Goal: Task Accomplishment & Management: Manage account settings

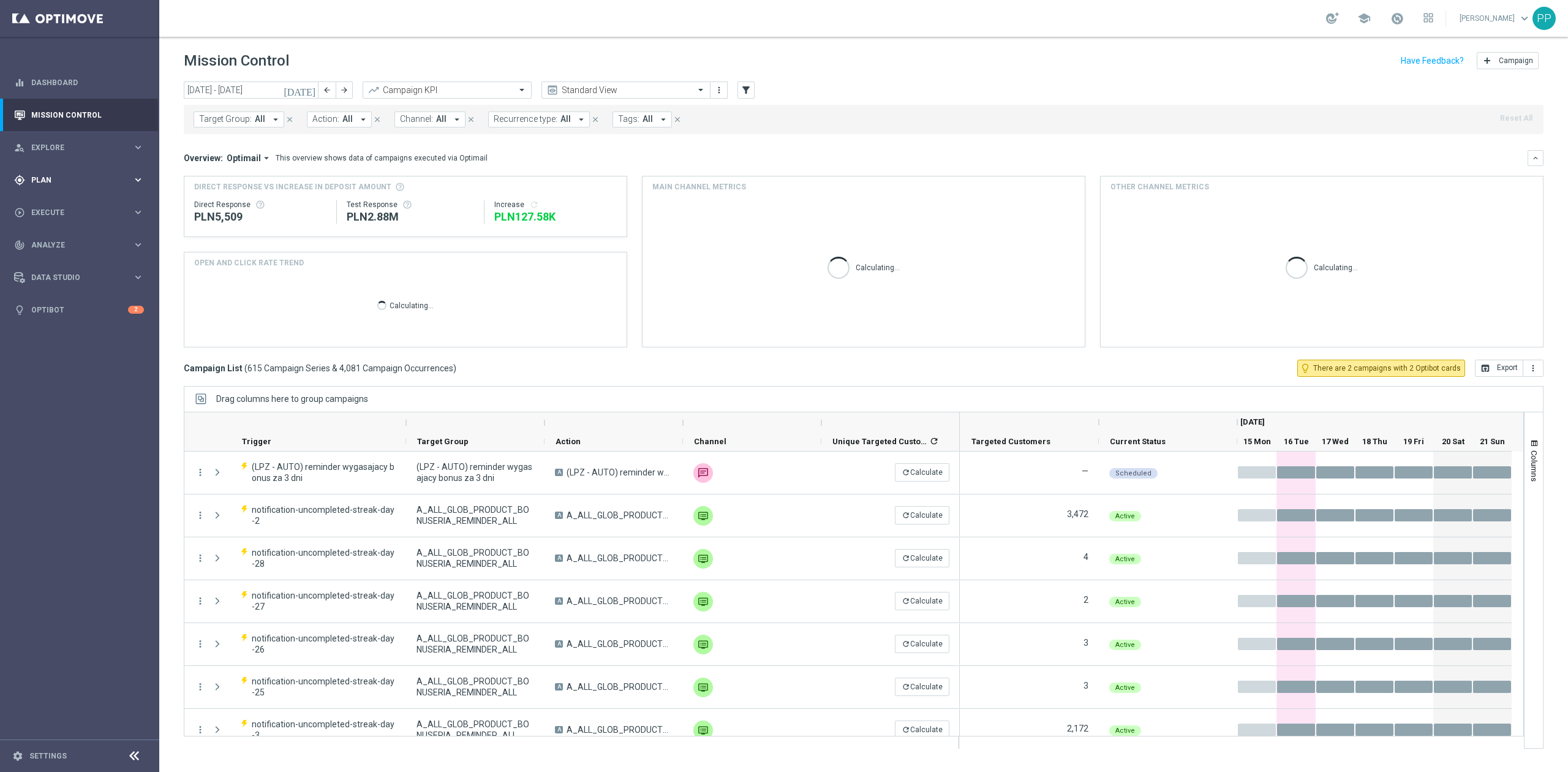
click at [97, 170] on div "gps_fixed Plan keyboard_arrow_right" at bounding box center [79, 180] width 158 height 32
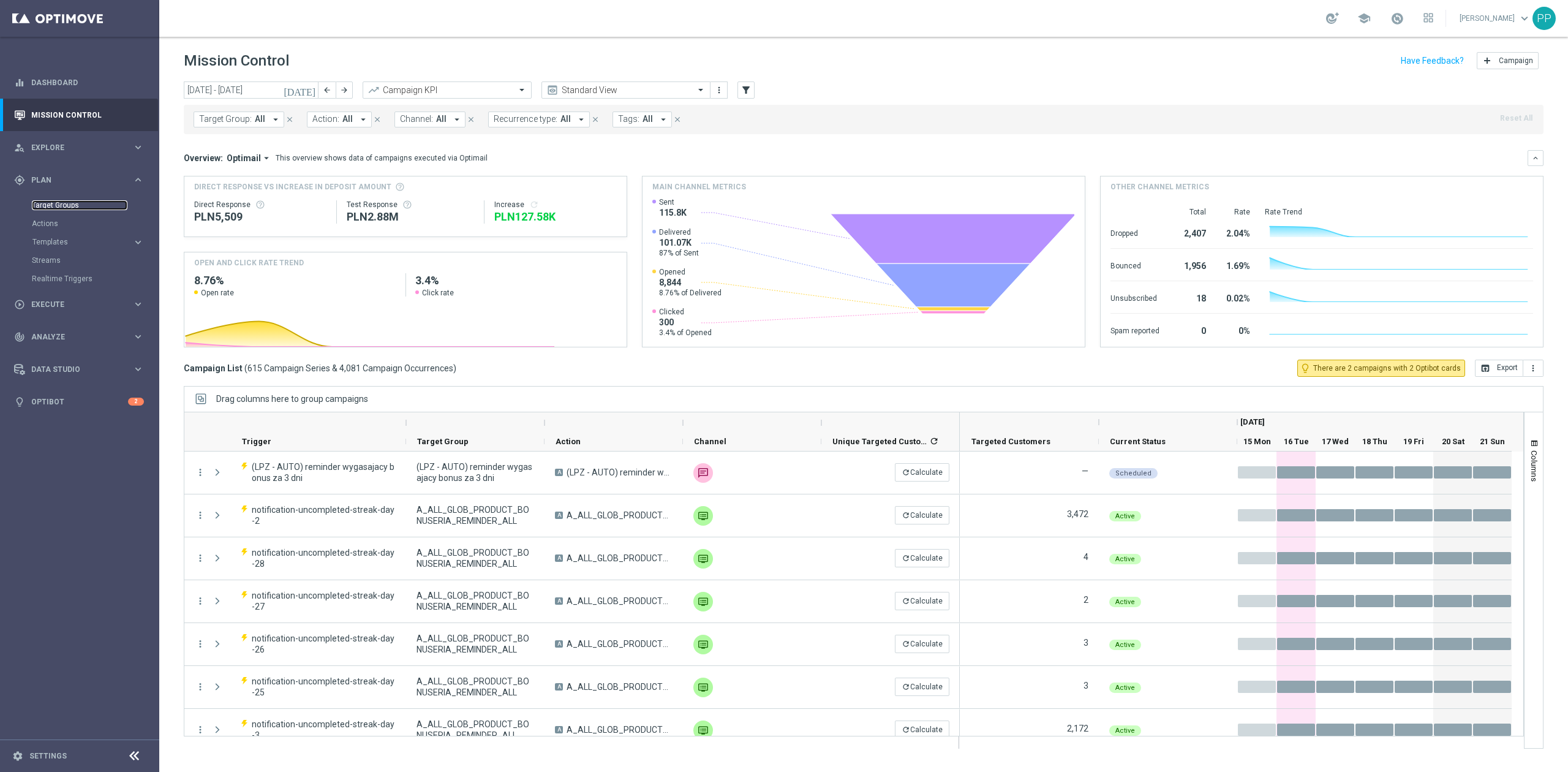
click at [87, 206] on link "Target Groups" at bounding box center [79, 205] width 95 height 10
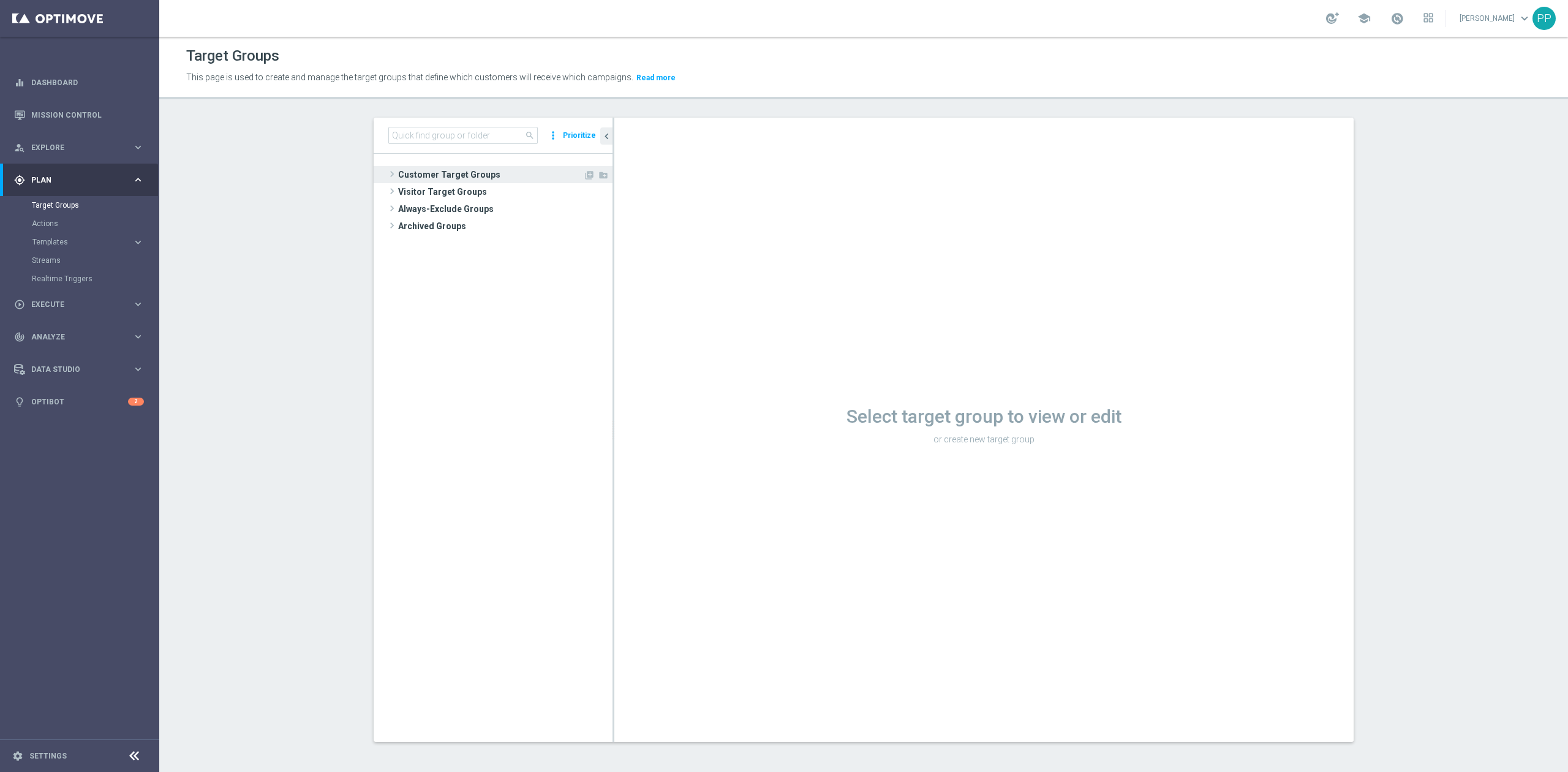
click at [471, 172] on span "Customer Target Groups" at bounding box center [490, 175] width 185 height 17
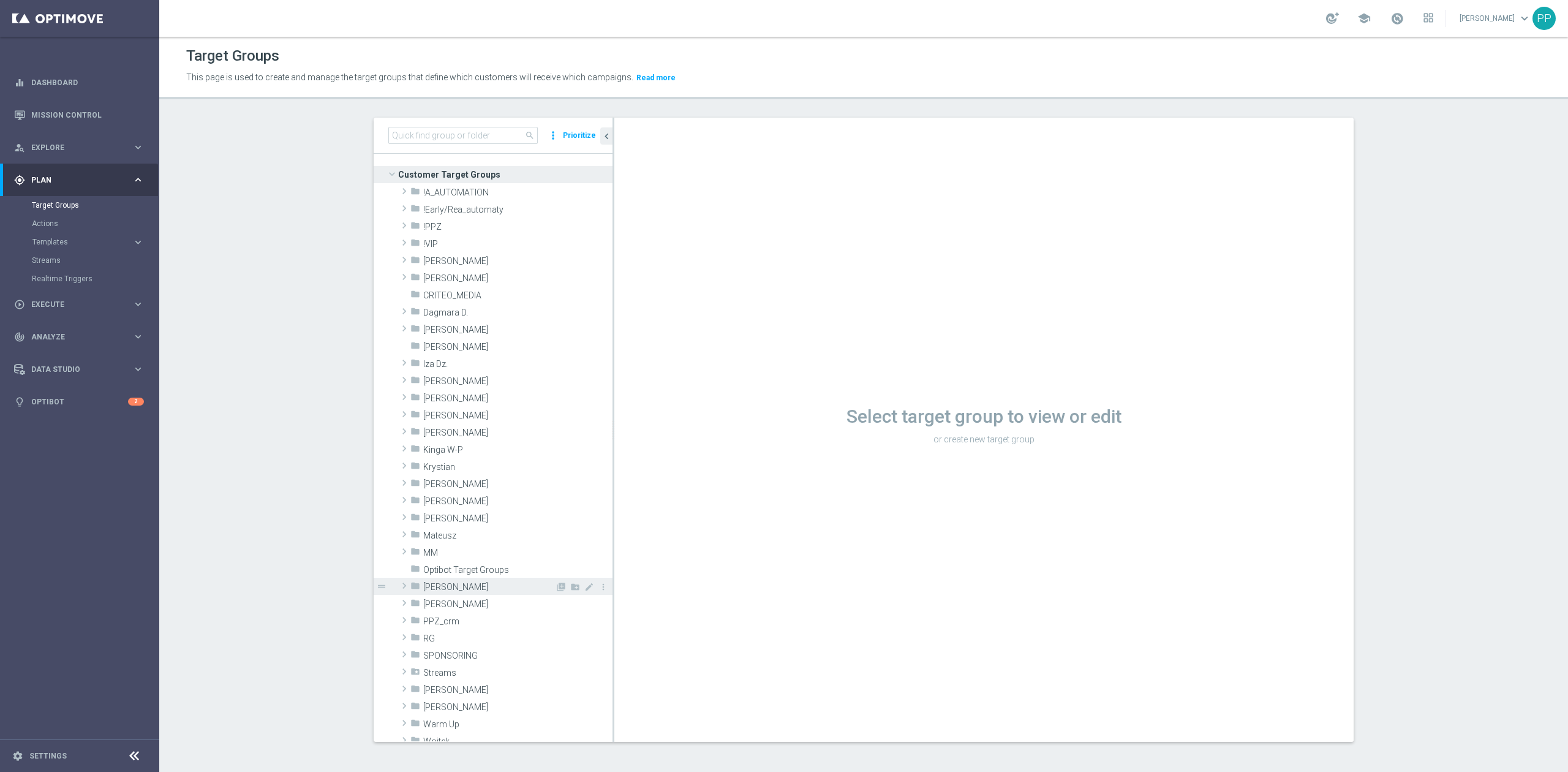
click at [490, 589] on span "[PERSON_NAME]" at bounding box center [489, 587] width 131 height 11
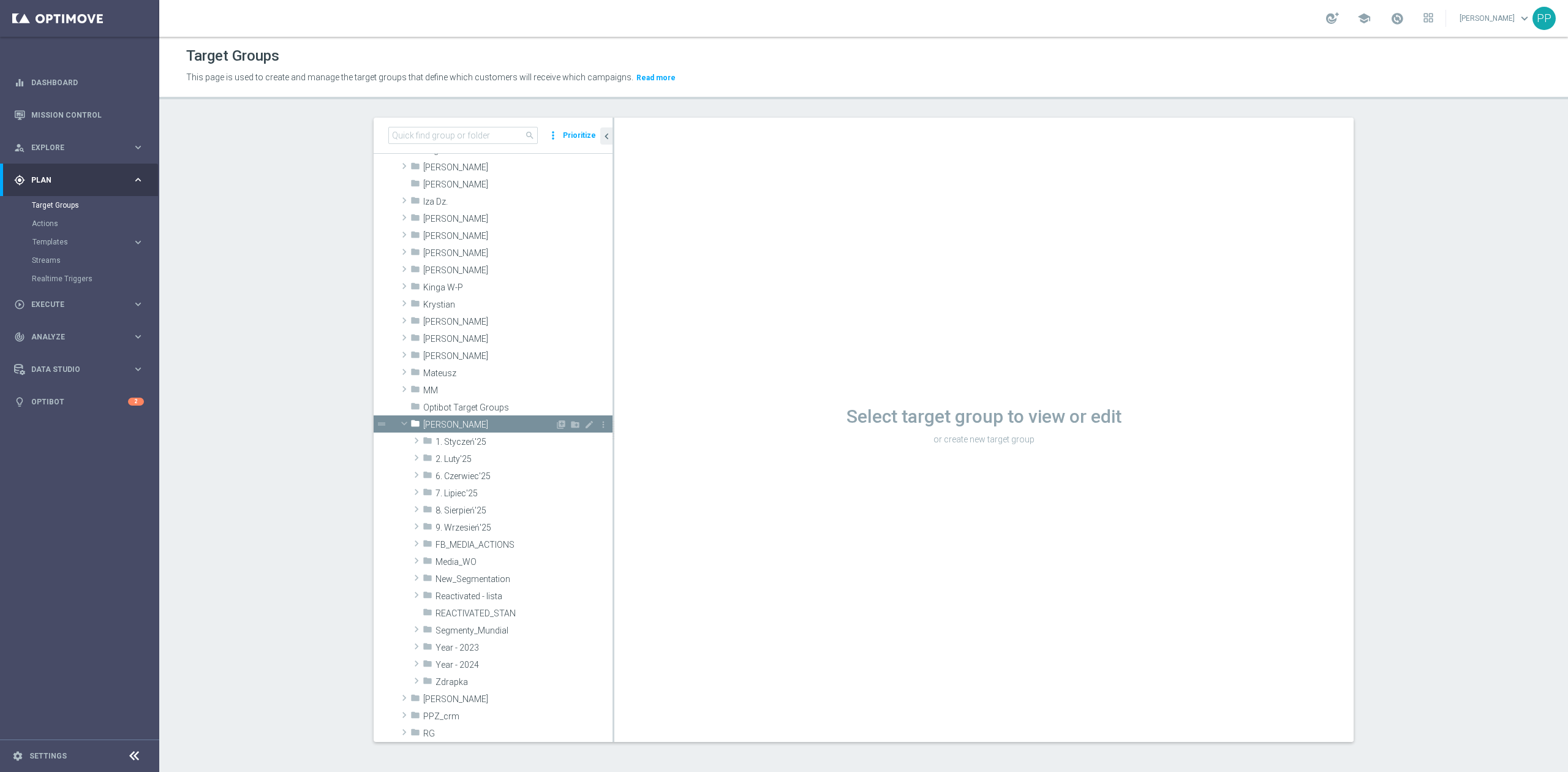
scroll to position [163, 0]
click at [494, 529] on span "9. Wrzesień'25" at bounding box center [495, 527] width 120 height 11
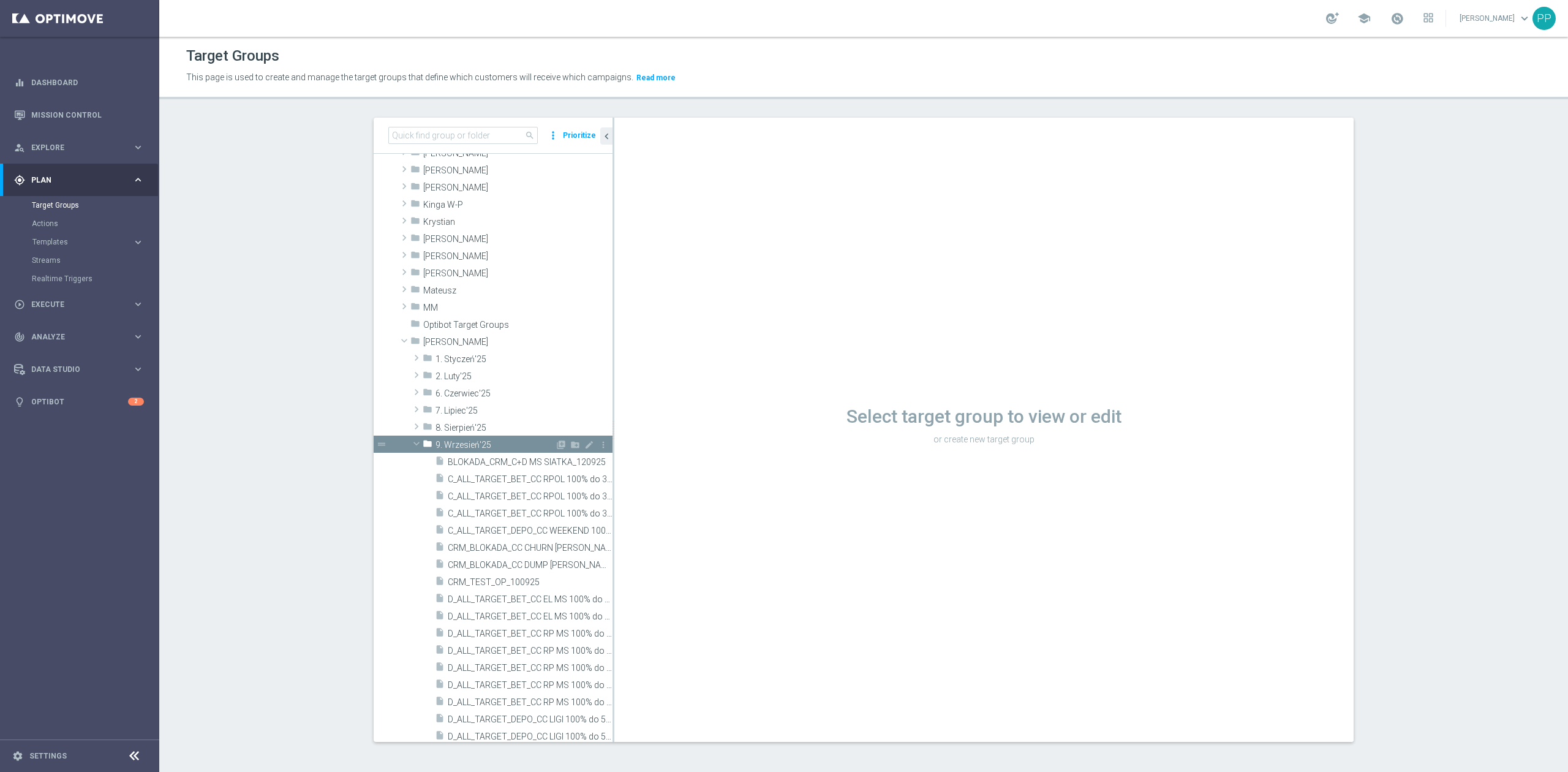
scroll to position [327, 0]
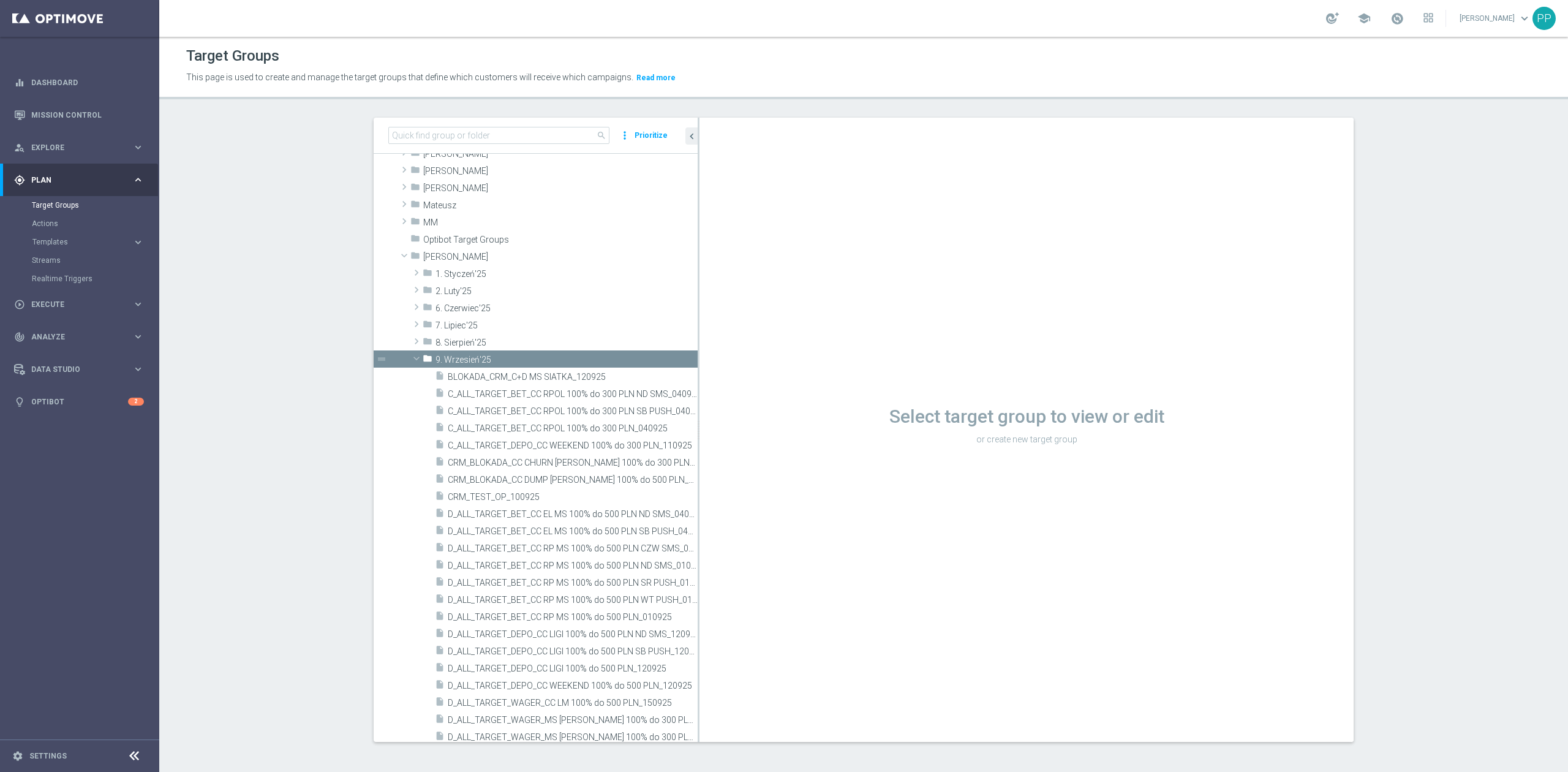
drag, startPoint x: 606, startPoint y: 531, endPoint x: 692, endPoint y: 537, distance: 86.2
click at [698, 537] on div at bounding box center [698, 429] width 2 height 624
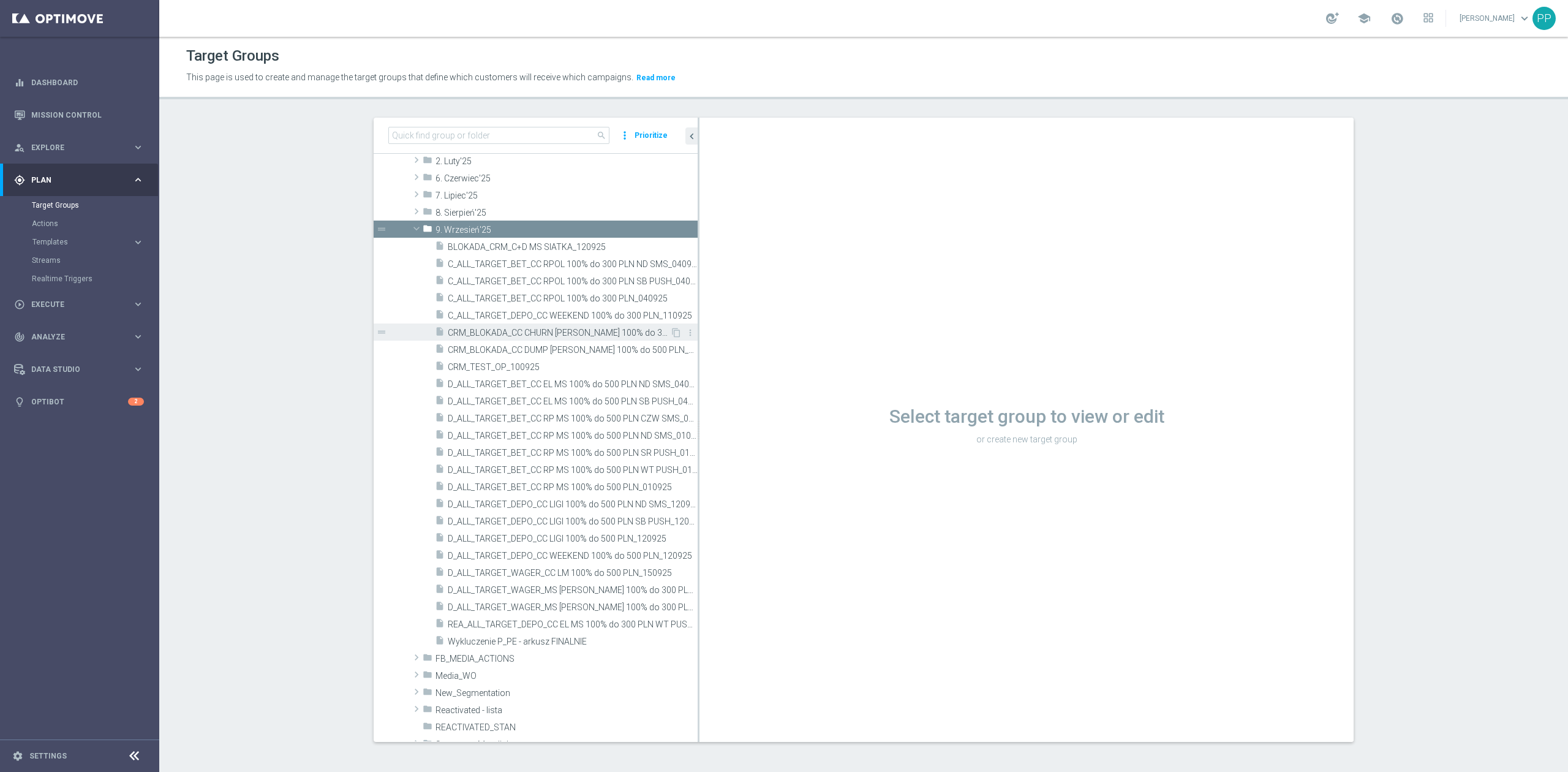
scroll to position [408, 0]
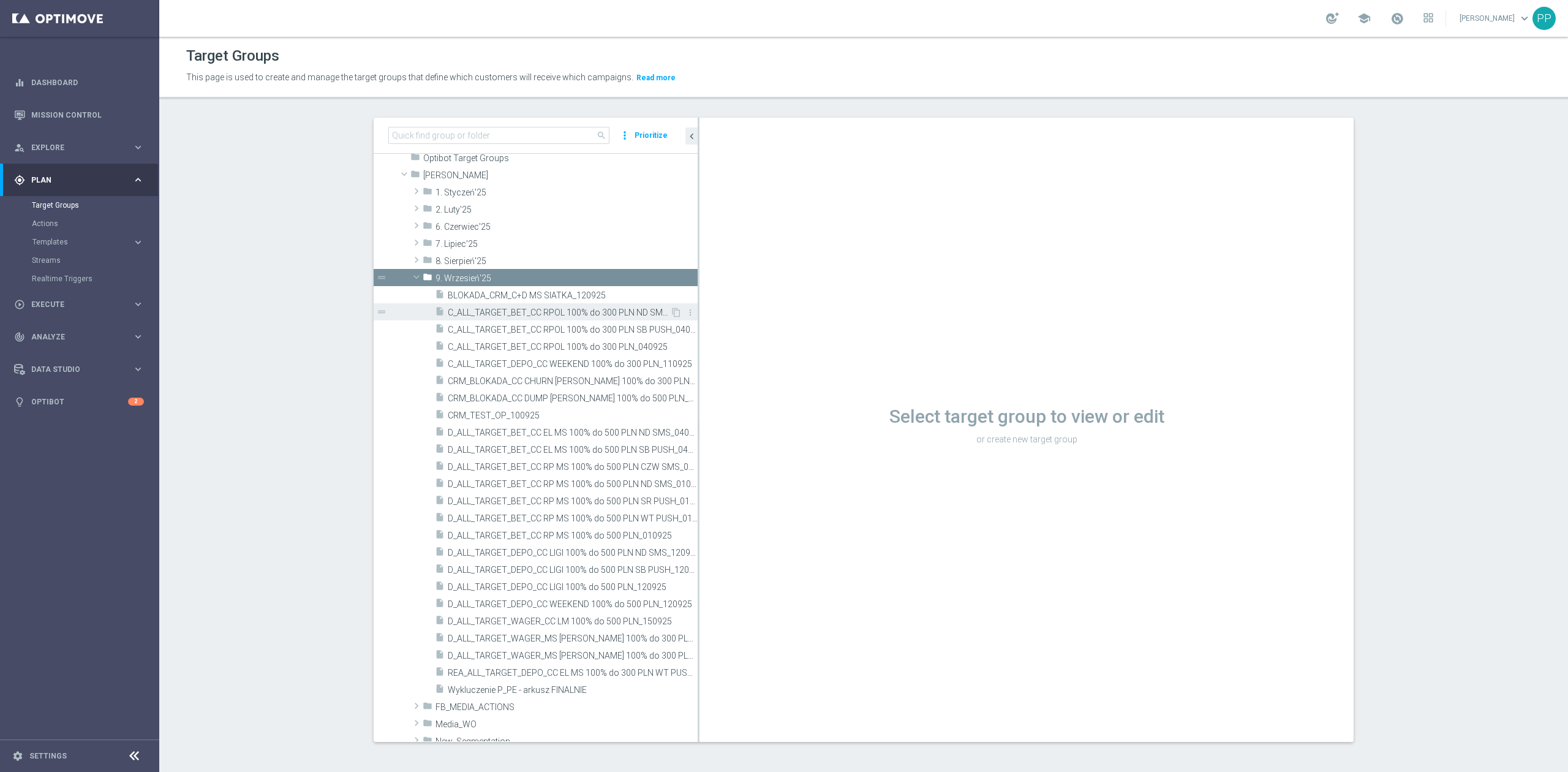
click at [564, 314] on span "C_ALL_TARGET_BET_CC RPOL 100% do 300 PLN ND SMS_040925" at bounding box center [559, 313] width 222 height 11
click at [600, 400] on span "CRM_BLOKADA_CC DUMP [PERSON_NAME] 100% do 500 PLN_040925" at bounding box center [559, 398] width 222 height 11
click at [598, 533] on span "D_ALL_TARGET_BET_CC RP MS 100% do 500 PLN_010925" at bounding box center [559, 536] width 222 height 11
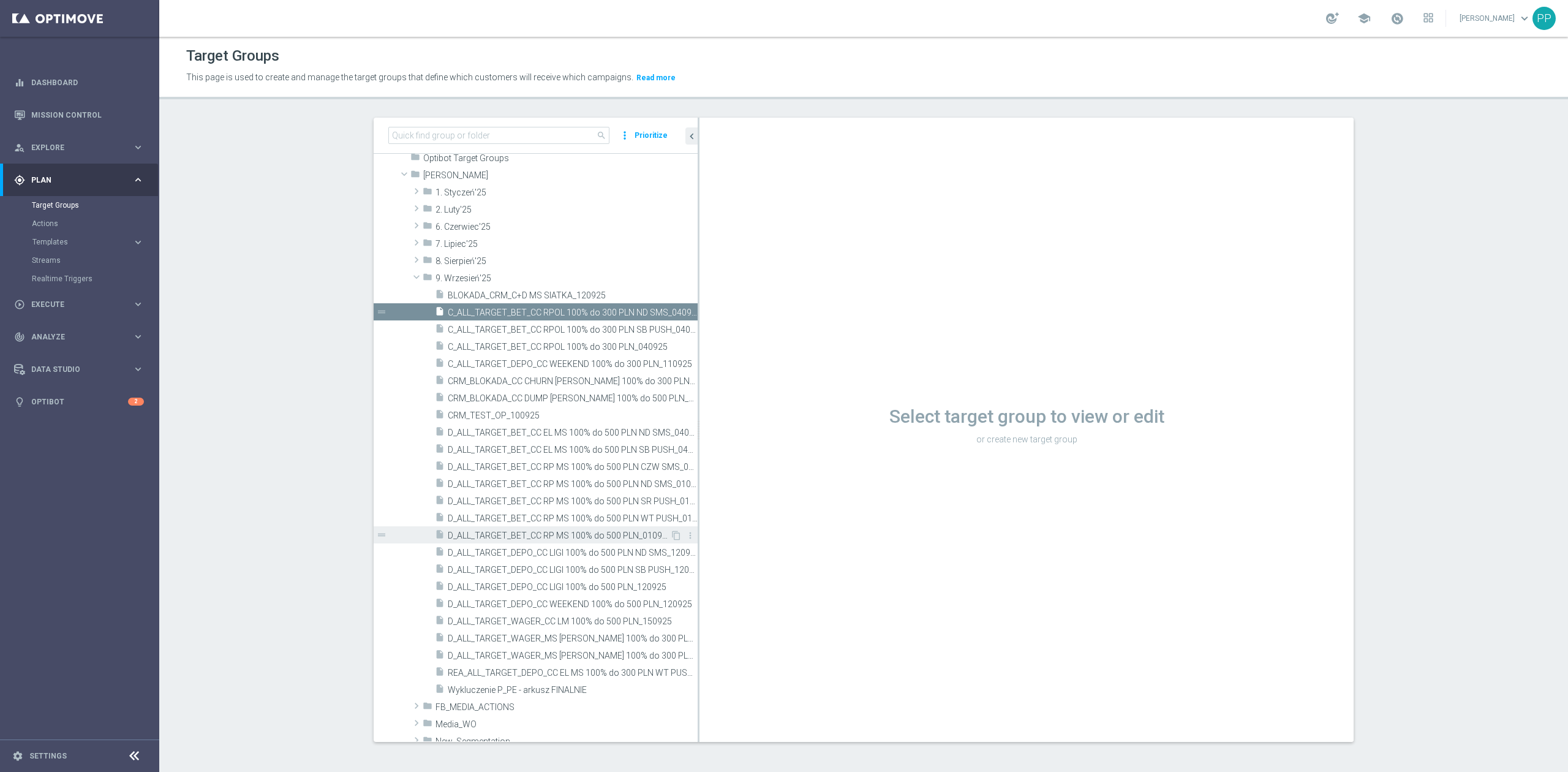
click at [598, 533] on span "D_ALL_TARGET_BET_CC RP MS 100% do 500 PLN_010925" at bounding box center [559, 536] width 222 height 11
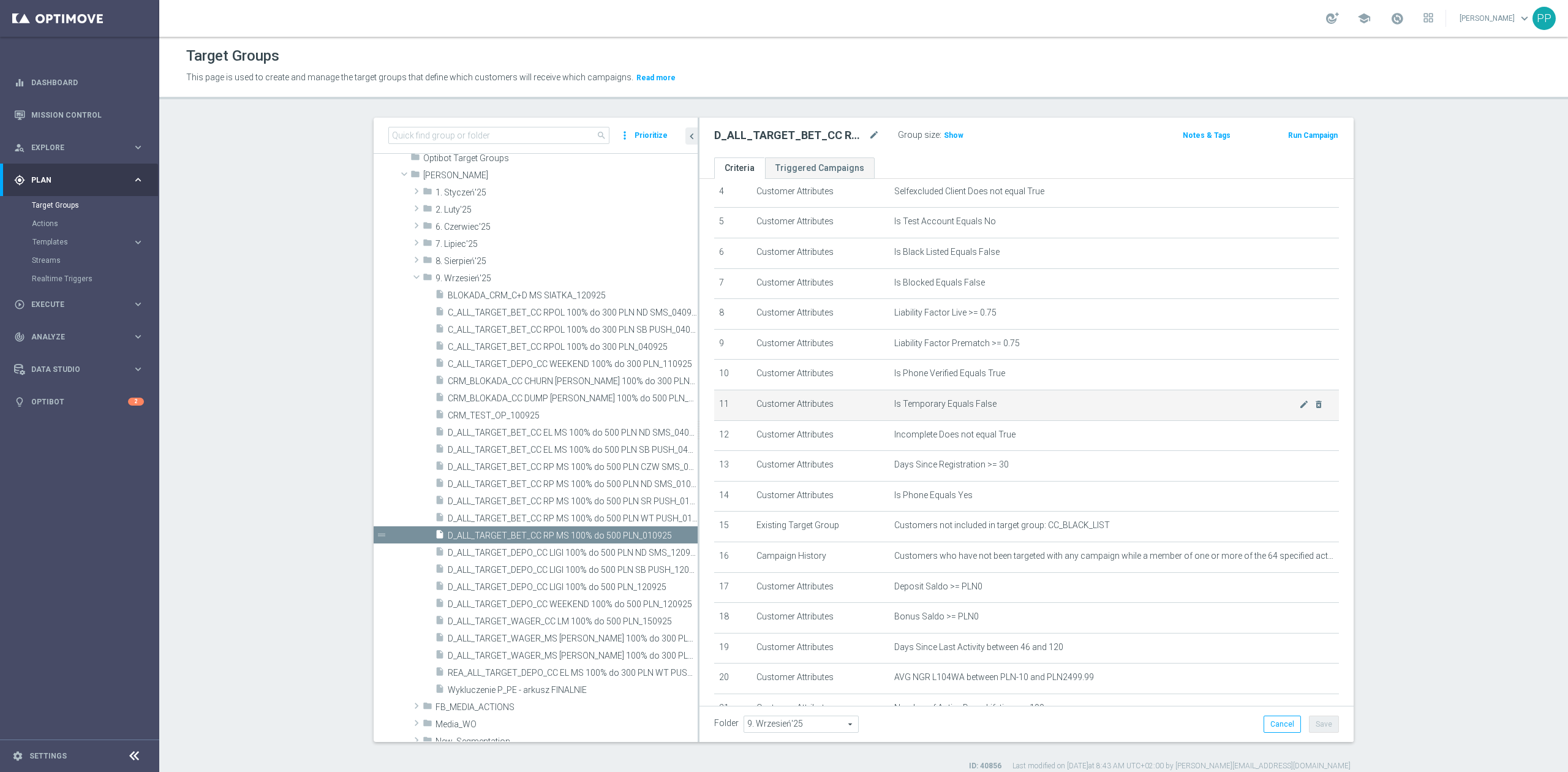
scroll to position [302, 0]
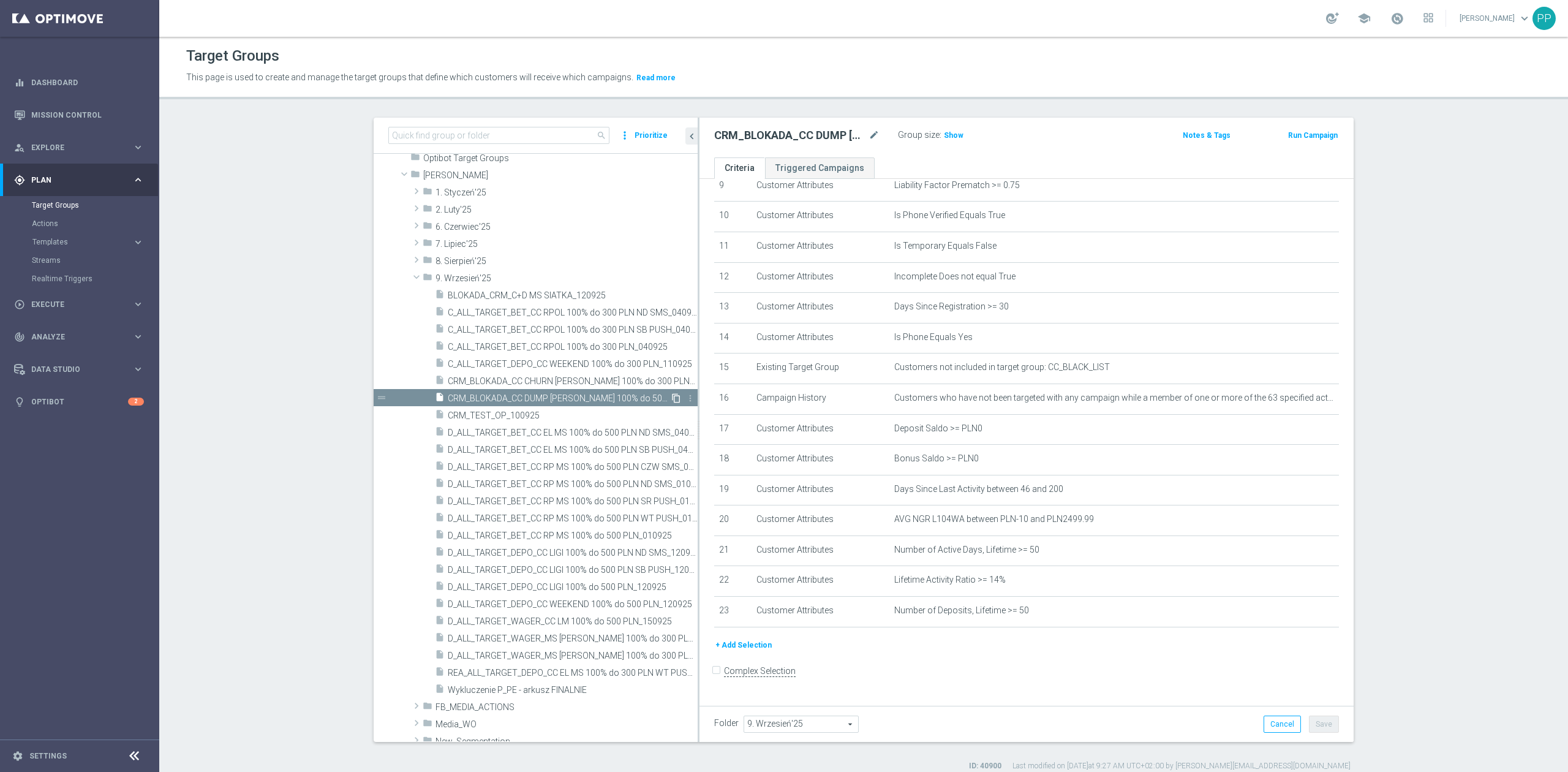
click at [671, 398] on icon "content_copy" at bounding box center [676, 398] width 10 height 10
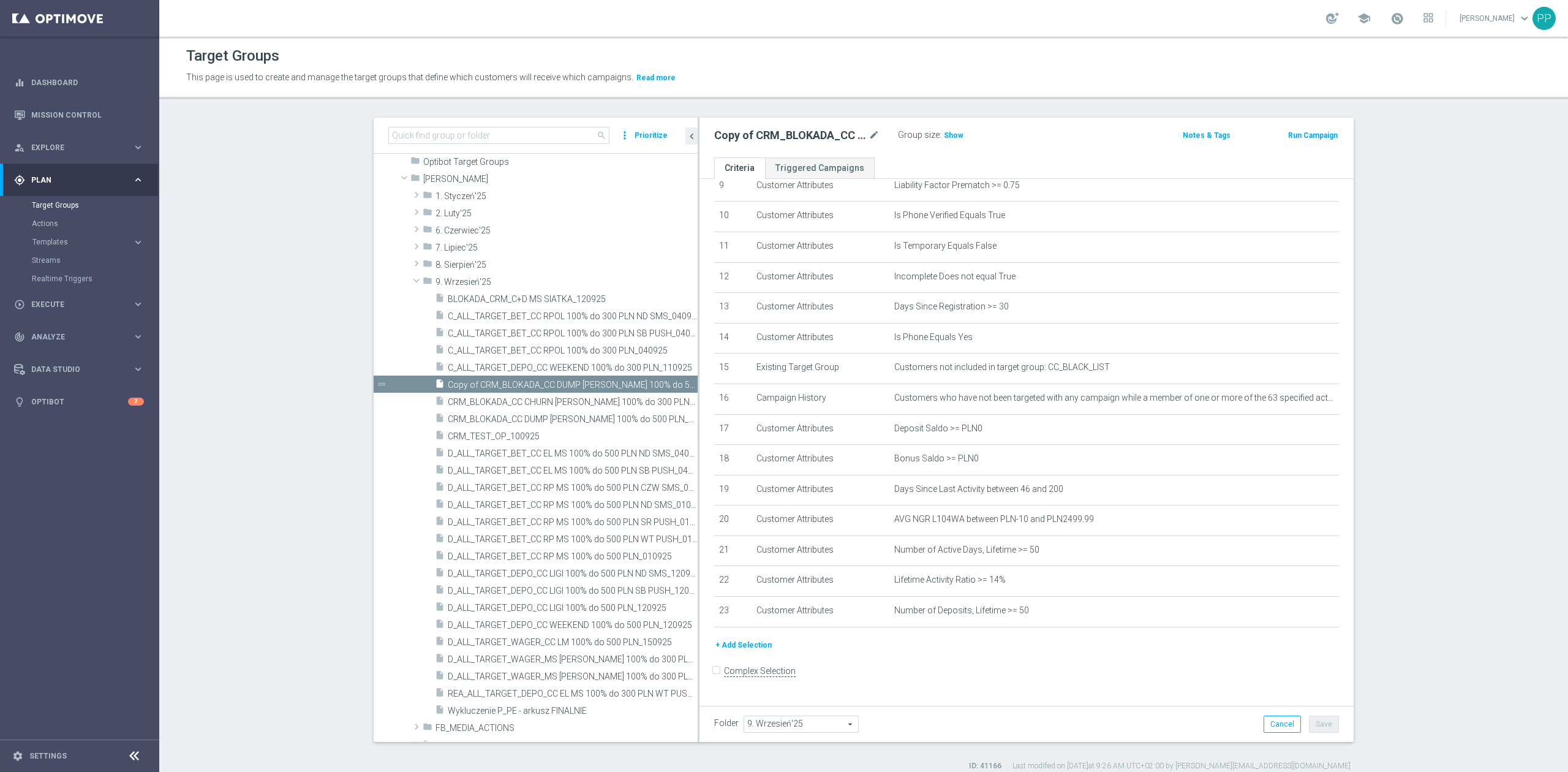
scroll to position [279, 0]
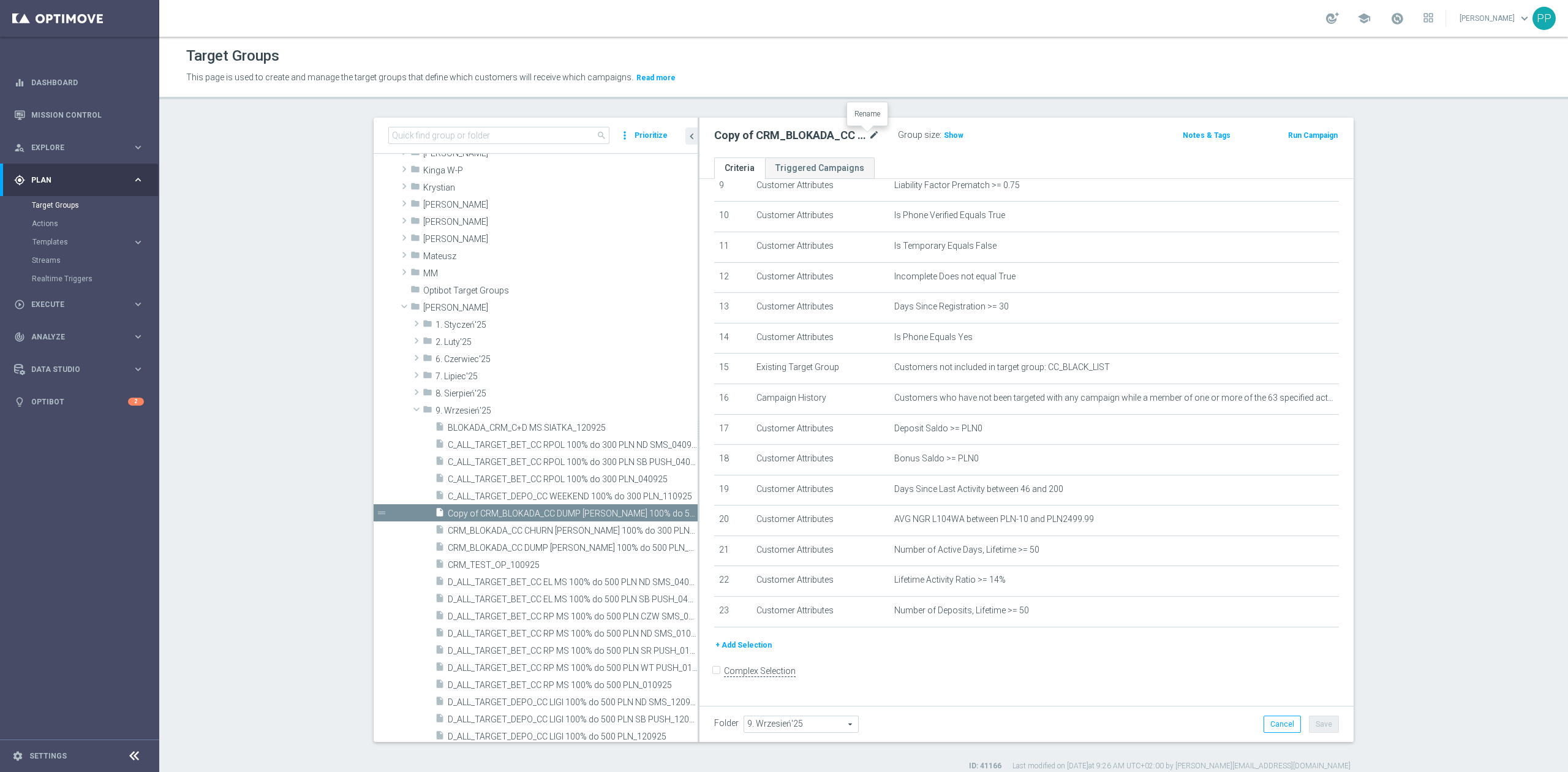
click at [868, 135] on icon "mode_edit" at bounding box center [874, 135] width 11 height 14
click at [839, 140] on input "Copy of CRM_BLOKADA_CC DUMP [PERSON_NAME] 100% do 500 PLN_040925" at bounding box center [797, 137] width 166 height 17
drag, startPoint x: 834, startPoint y: 139, endPoint x: 652, endPoint y: 143, distance: 182.0
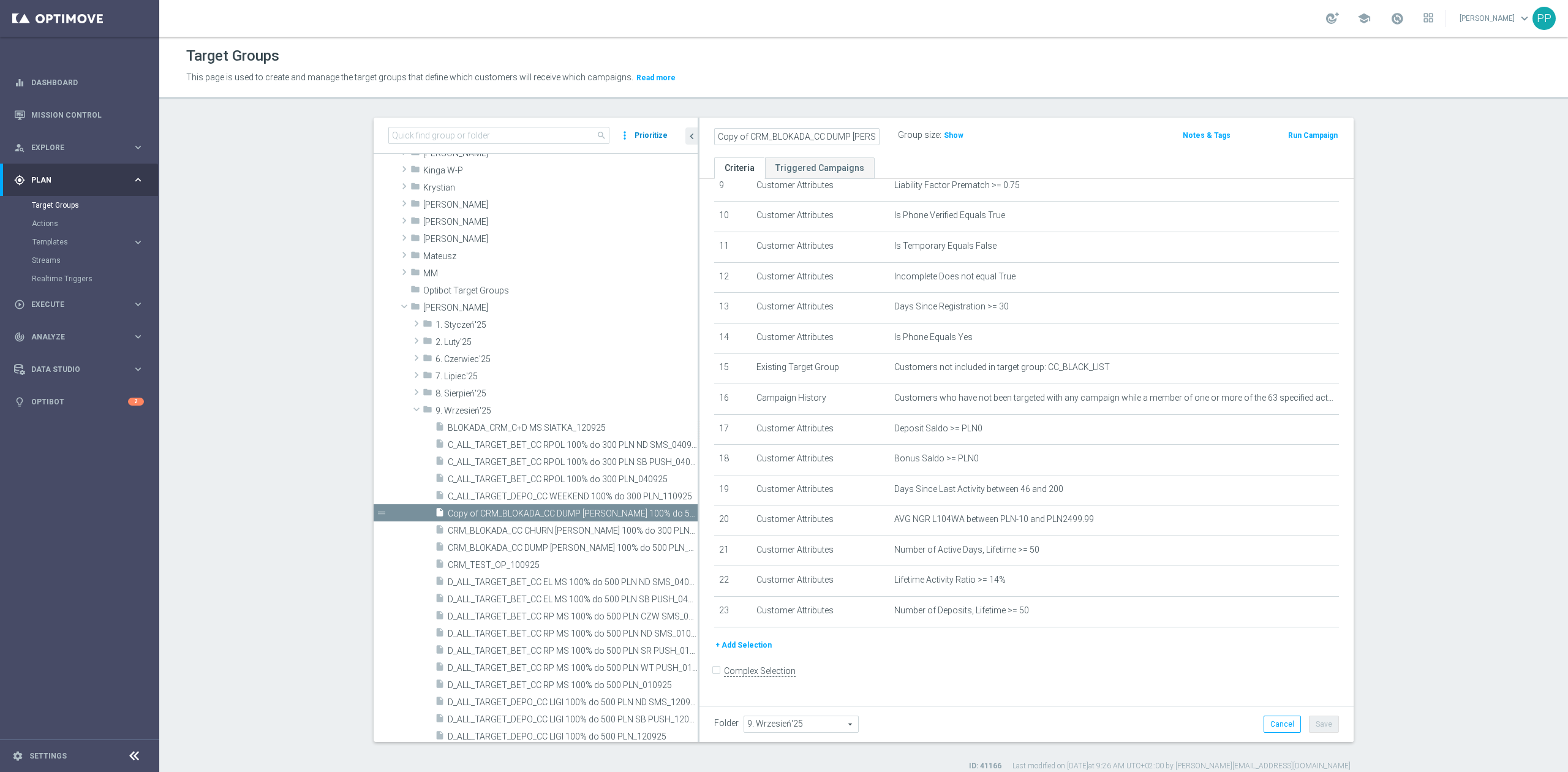
click at [652, 143] on as-split "search more_vert Prioritize Customer Target Groups library_add create_new_folder" at bounding box center [863, 429] width 980 height 624
click at [740, 141] on input "Copy of CRM_BLOKADA_CC DUMP [PERSON_NAME] 100% do 500 PLN_040925" at bounding box center [797, 137] width 166 height 17
drag, startPoint x: 741, startPoint y: 137, endPoint x: 705, endPoint y: 138, distance: 36.0
click at [705, 138] on div "Copy of CRM_BLOKADA_CC DUMP [PERSON_NAME] 100% do 500 PLN_040925" at bounding box center [797, 137] width 184 height 17
click at [759, 142] on input "CRM_BLOKADA_CC DUMP [PERSON_NAME] 100% do 500 PLN_040925" at bounding box center [797, 137] width 166 height 17
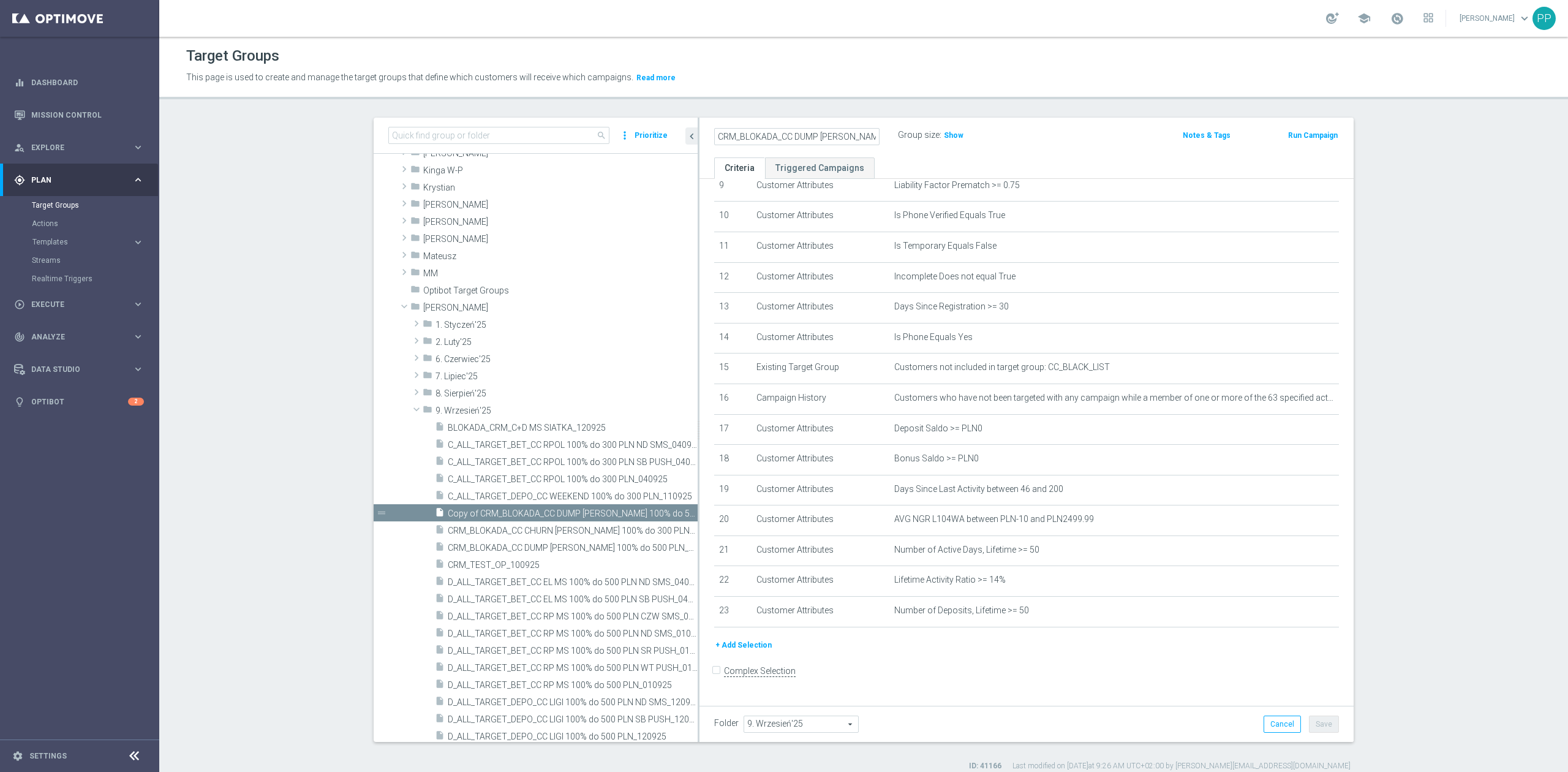
click at [759, 142] on input "CRM_BLOKADA_CC DUMP [PERSON_NAME] 100% do 500 PLN_040925" at bounding box center [797, 137] width 166 height 17
click at [733, 135] on input "CRM_BLOKADA_CC DUMP [PERSON_NAME] 100% do 500 PLN_040925" at bounding box center [797, 137] width 166 height 17
drag, startPoint x: 728, startPoint y: 135, endPoint x: 885, endPoint y: 136, distance: 157.0
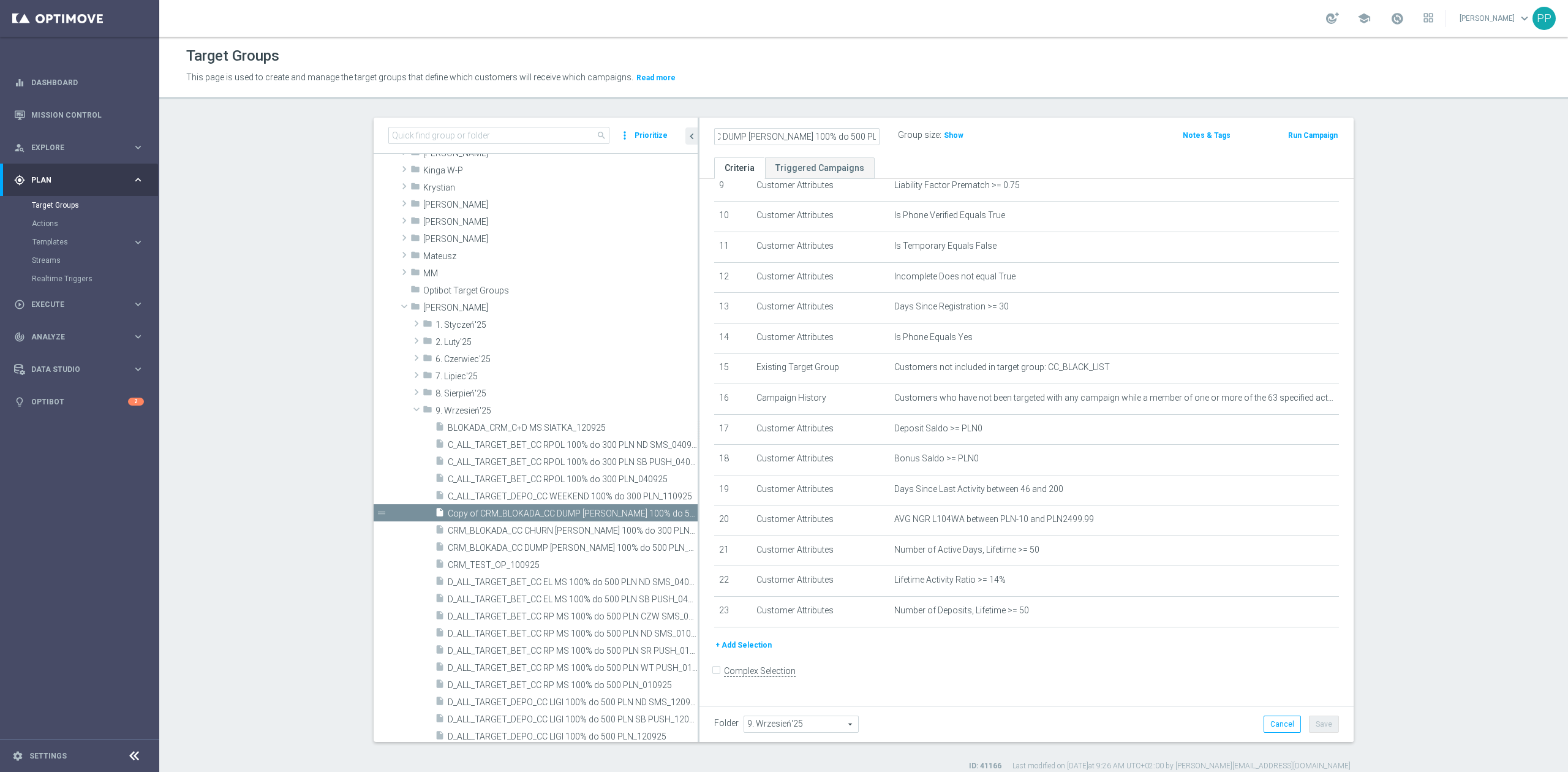
click at [885, 136] on div "CRM_BLOKADA_CC DUMP [PERSON_NAME] 100% do 500 PLN_040925" at bounding box center [806, 135] width 184 height 17
click at [766, 137] on input "CRM_BLOKADA_CC DUMP [PERSON_NAME] 100% do 500 PLN_040925" at bounding box center [797, 137] width 166 height 17
drag, startPoint x: 767, startPoint y: 137, endPoint x: 741, endPoint y: 137, distance: 26.0
click at [741, 137] on input "CRM_BLOKADA_CC DUMP [PERSON_NAME] 100% do 500 PLN_040925" at bounding box center [797, 137] width 166 height 17
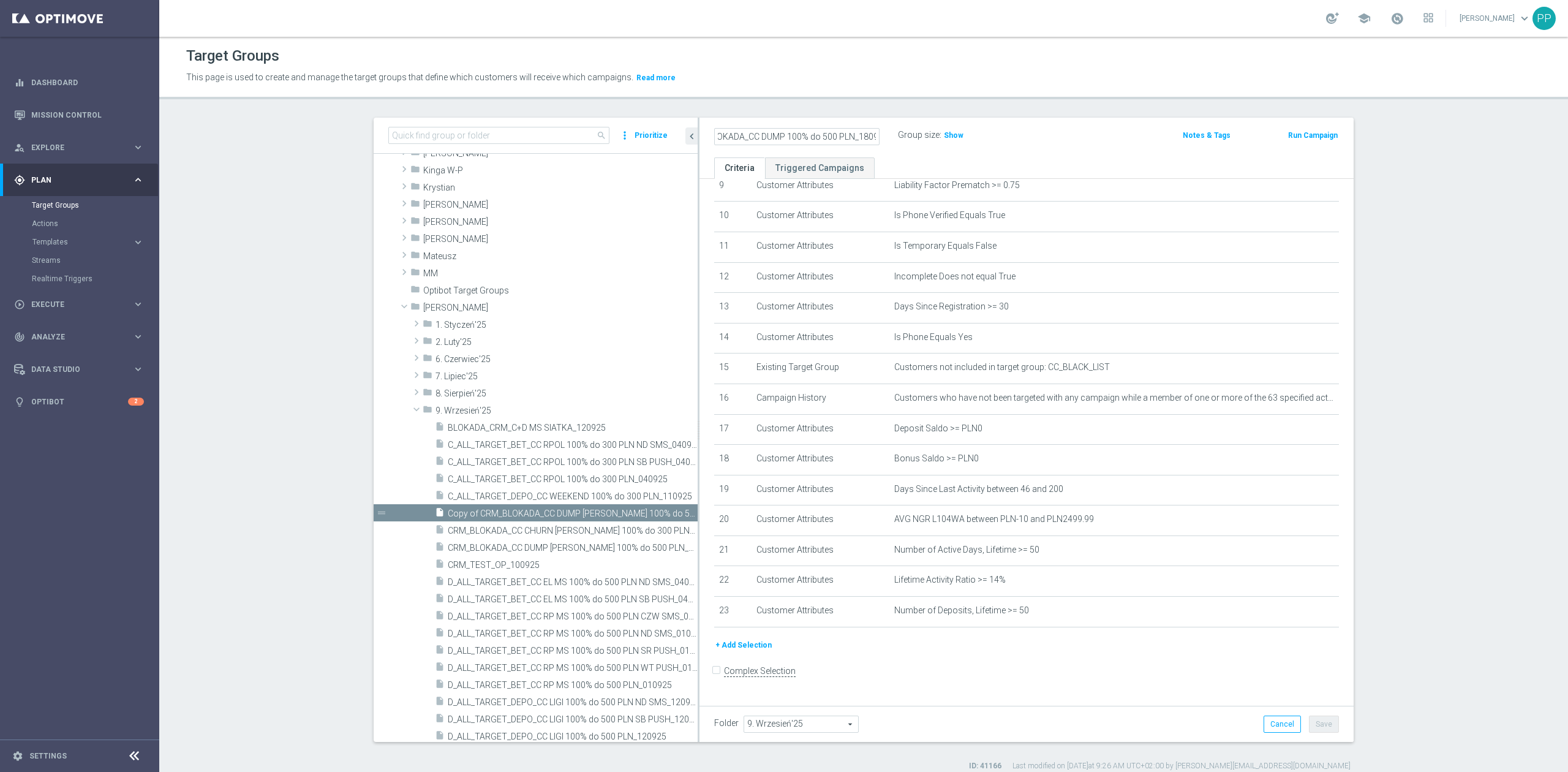
type input "CRM_BLOKADA_CC DUMP 100% do 500 PLN_180925"
click at [800, 108] on div "Target Groups This page is used to create and manage the target groups that def…" at bounding box center [863, 404] width 1409 height 735
click at [1322, 721] on button "Save" at bounding box center [1324, 724] width 30 height 17
click at [1299, 400] on icon "mode_edit" at bounding box center [1304, 398] width 10 height 10
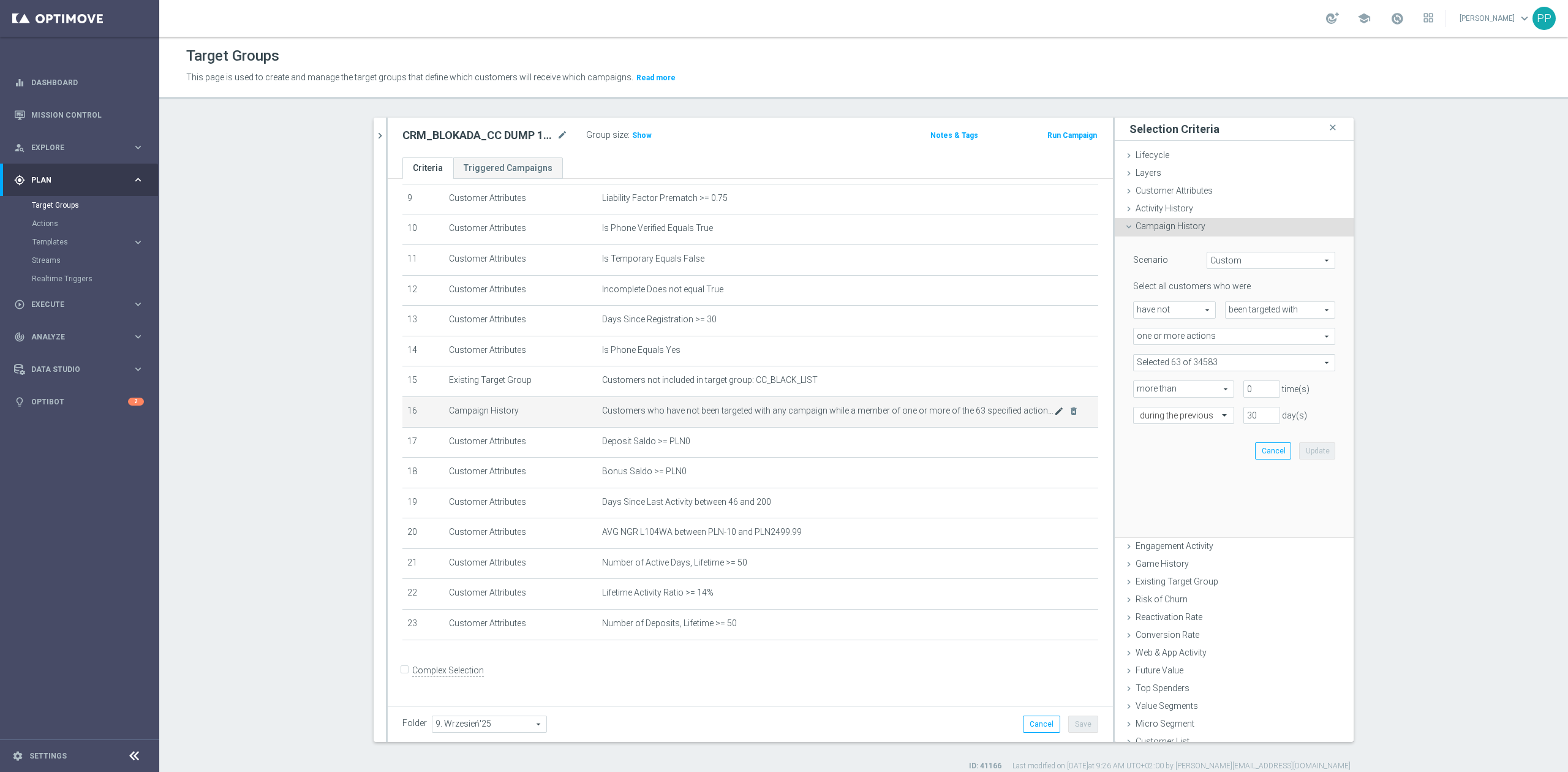
scroll to position [290, 0]
click at [1214, 360] on span at bounding box center [1235, 362] width 201 height 16
click at [1186, 372] on div "Select all customers who were have not have not arrow_drop_down search been tar…" at bounding box center [1234, 352] width 202 height 143
click at [1187, 368] on span at bounding box center [1235, 362] width 201 height 16
click at [1186, 369] on input "search" at bounding box center [1234, 363] width 202 height 17
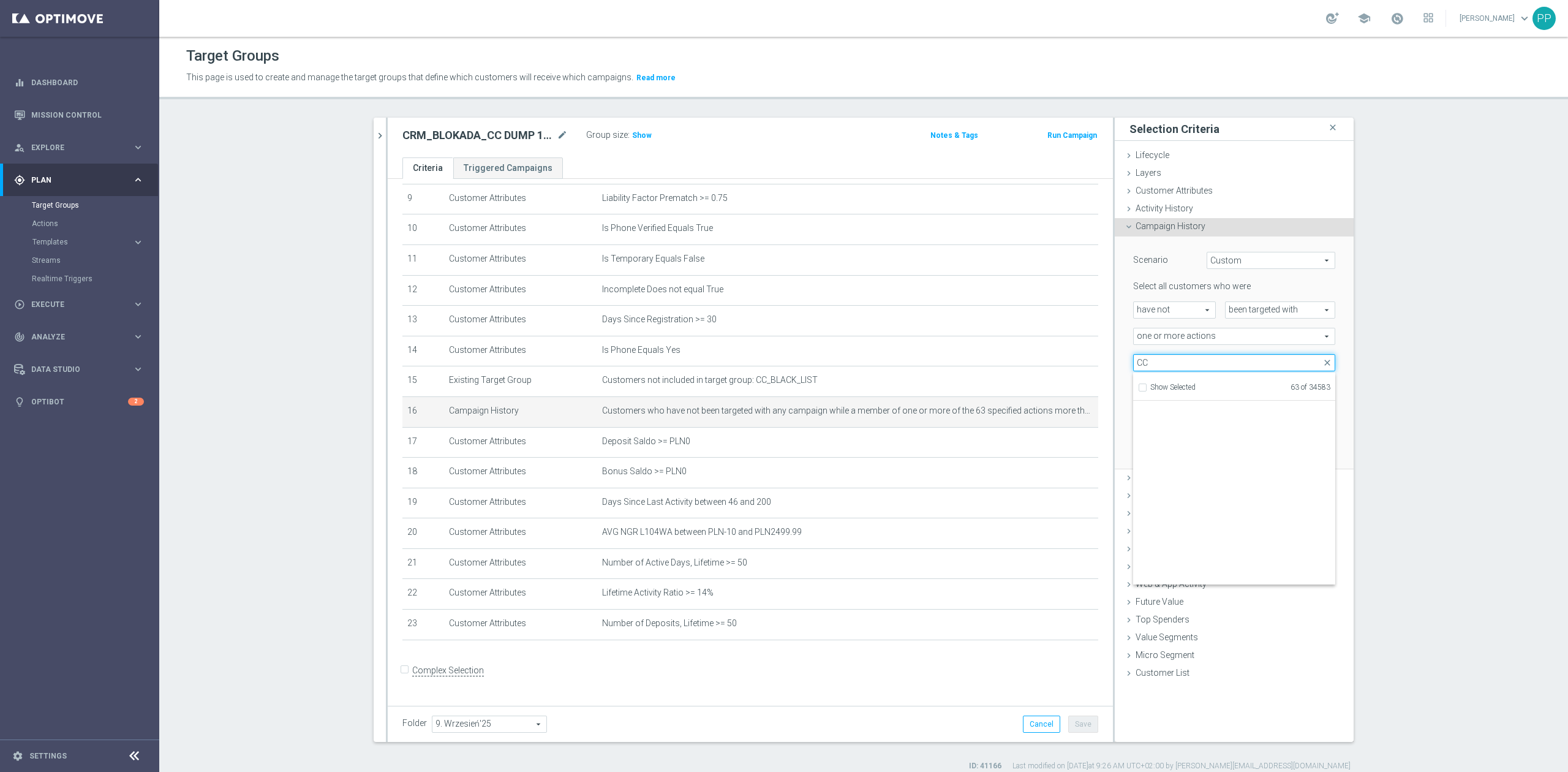
scroll to position [38543, 0]
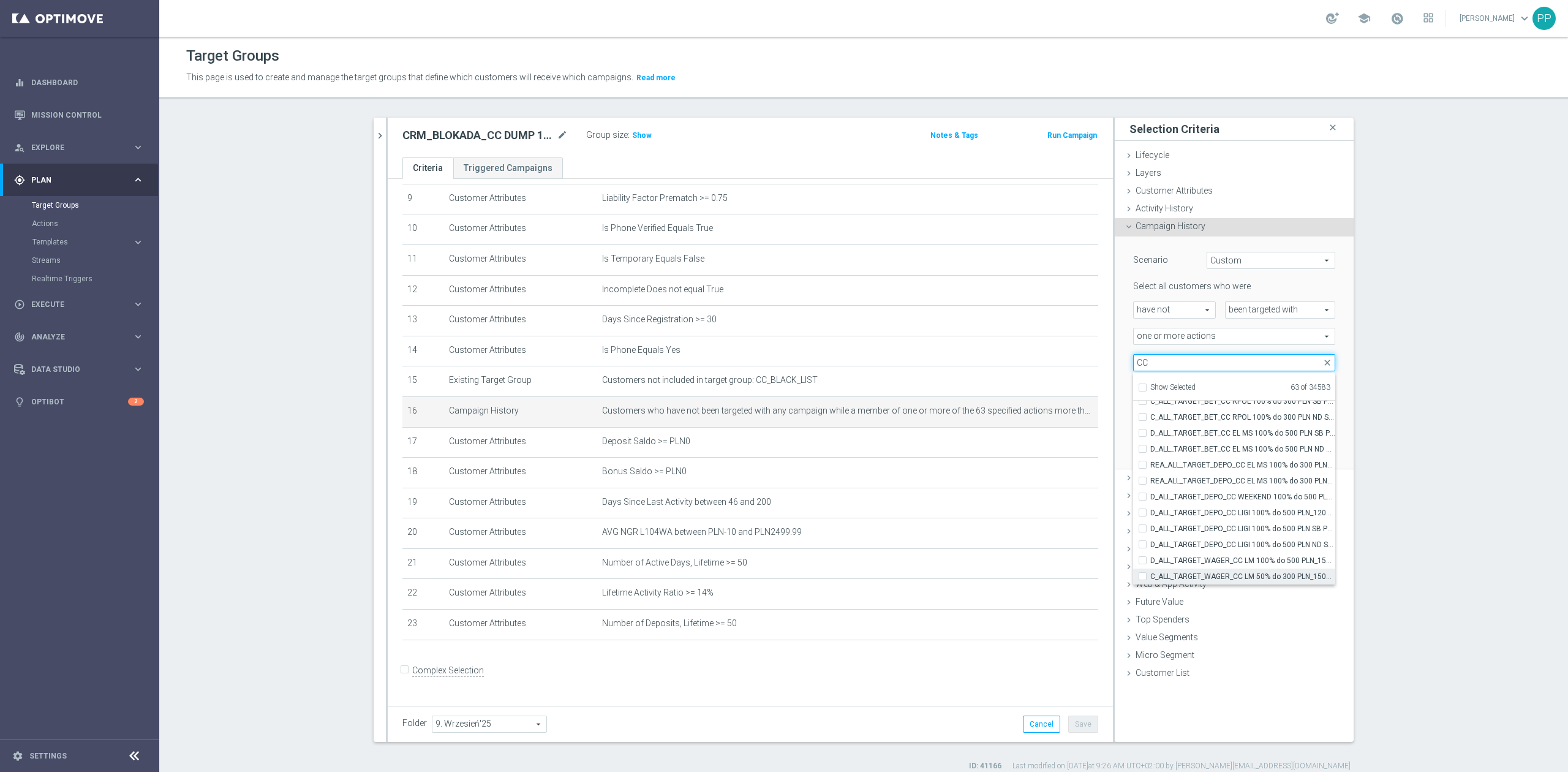
type input "CC"
click at [1256, 574] on span "C_ALL_TARGET_WAGER_CC LM 50% do 300 PLN_150925" at bounding box center [1243, 576] width 185 height 10
click at [1151, 574] on input "C_ALL_TARGET_WAGER_CC LM 50% do 300 PLN_150925" at bounding box center [1147, 576] width 8 height 8
checkbox input "true"
type input "Selected 64 of 34583"
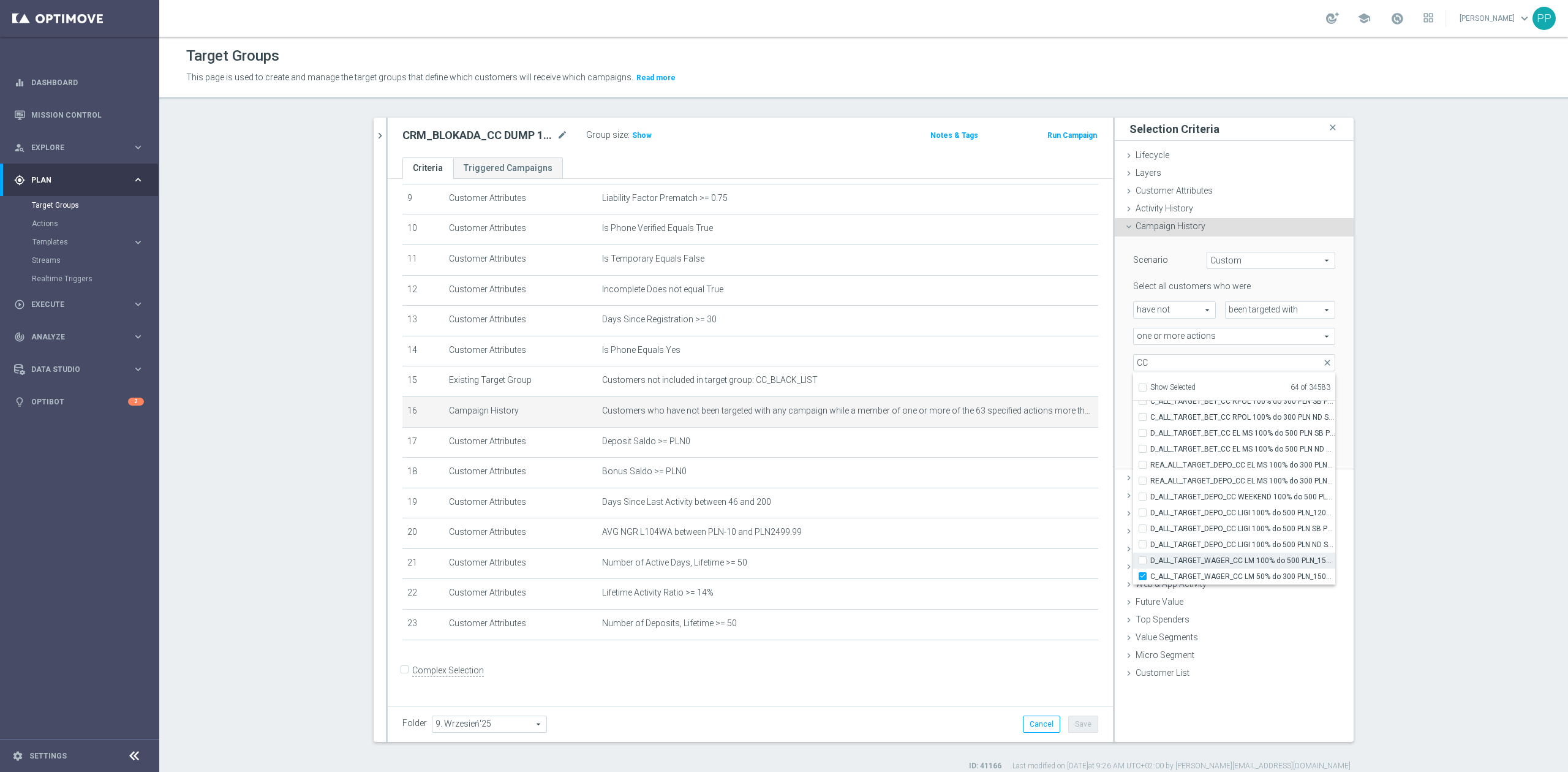
click at [1252, 566] on label "D_ALL_TARGET_WAGER_CC LM 100% do 500 PLN_150925" at bounding box center [1243, 560] width 185 height 16
click at [1151, 564] on input "D_ALL_TARGET_WAGER_CC LM 100% do 500 PLN_150925" at bounding box center [1147, 560] width 8 height 8
checkbox input "true"
type input "Selected 65 of 34583"
click at [1250, 544] on span "D_ALL_TARGET_DEPO_CC LIGI 100% do 500 PLN ND SMS_120925" at bounding box center [1243, 544] width 185 height 10
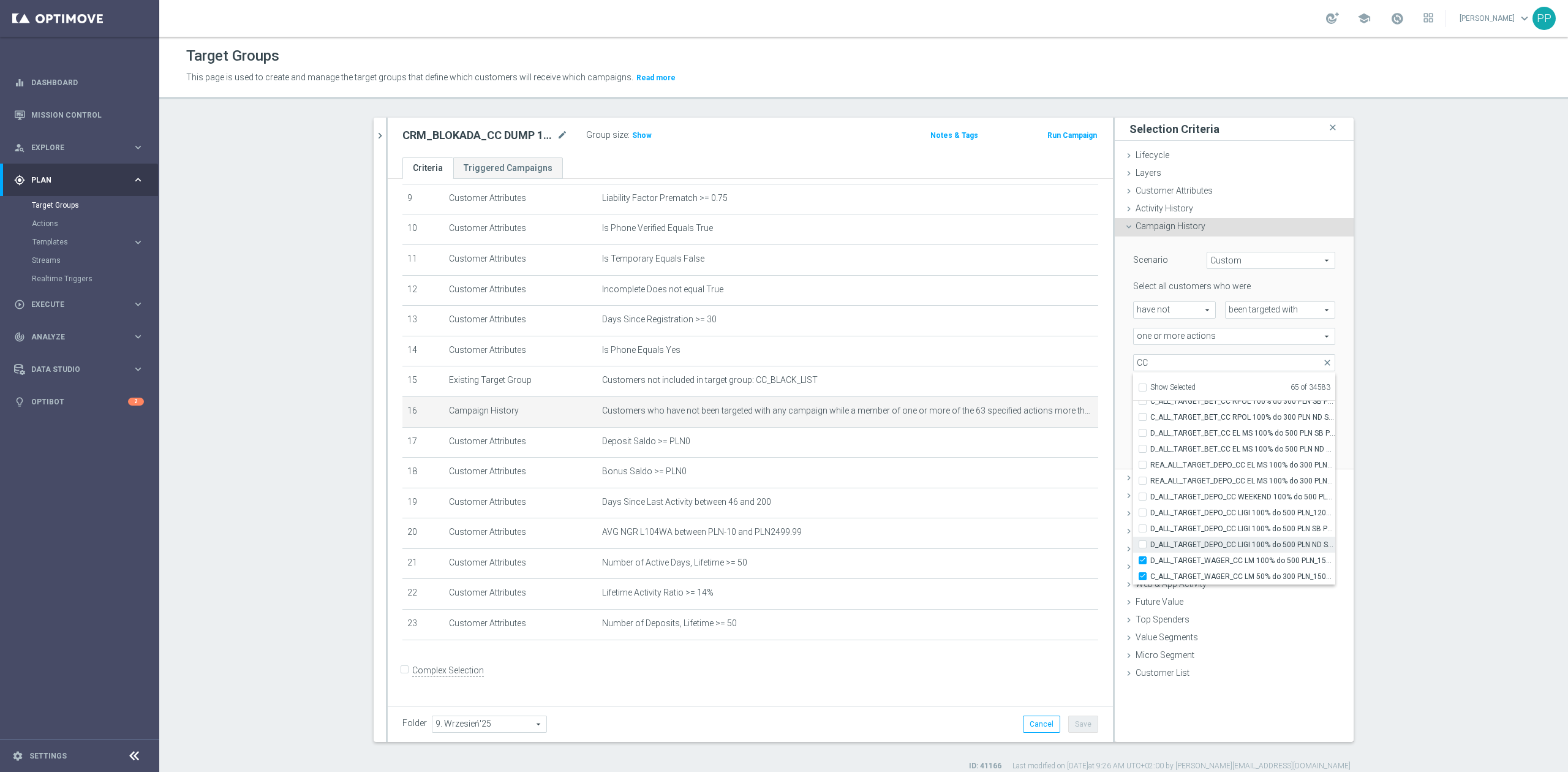
click at [1151, 544] on input "D_ALL_TARGET_DEPO_CC LIGI 100% do 500 PLN ND SMS_120925" at bounding box center [1147, 544] width 8 height 8
checkbox input "true"
type input "Selected 66 of 34583"
click at [1248, 532] on span "D_ALL_TARGET_DEPO_CC LIGI 100% do 500 PLN SB PUSH_120925" at bounding box center [1243, 529] width 185 height 10
click at [1151, 532] on input "D_ALL_TARGET_DEPO_CC LIGI 100% do 500 PLN SB PUSH_120925" at bounding box center [1147, 529] width 8 height 8
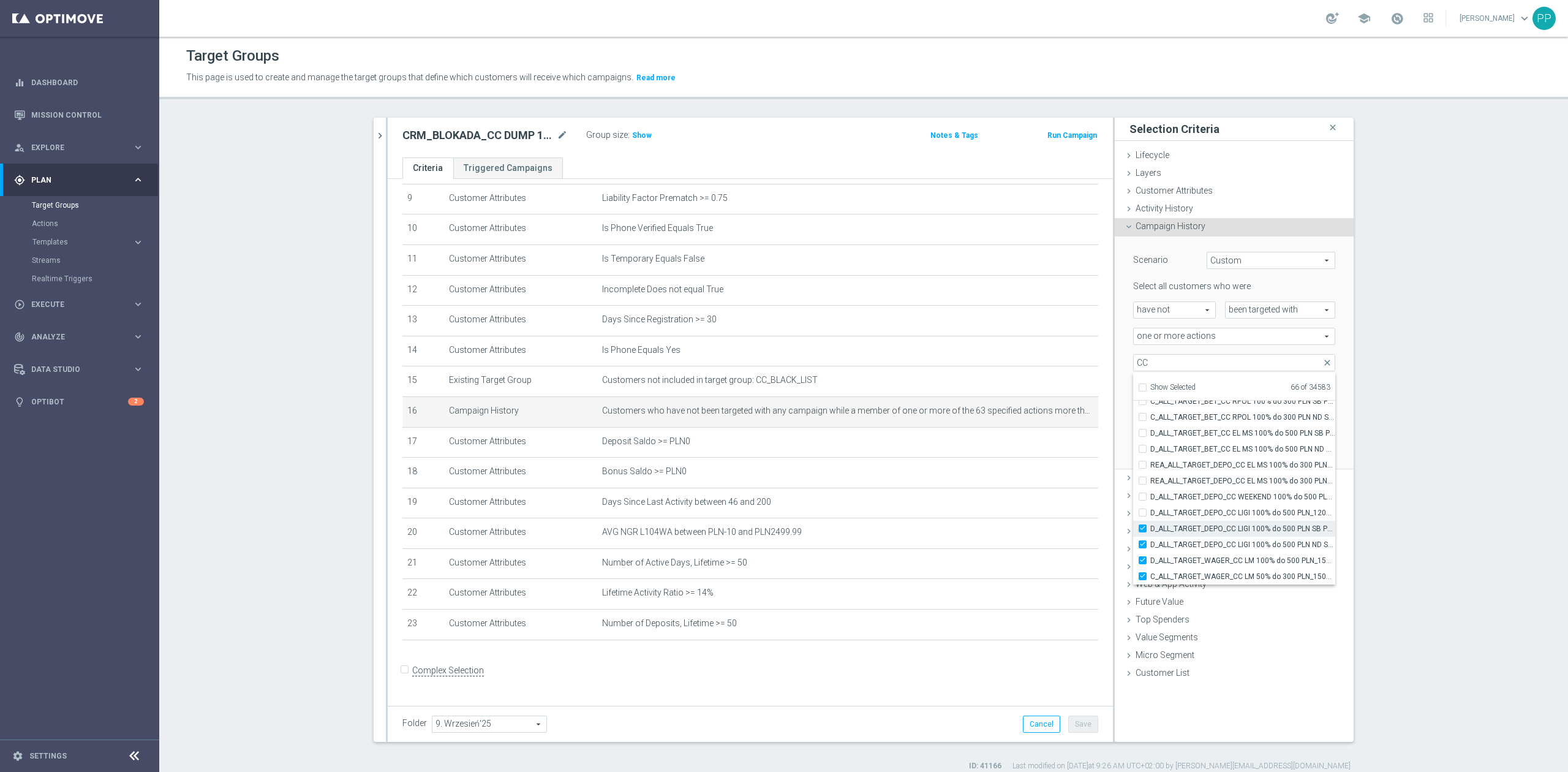
checkbox input "true"
type input "Selected 67 of 34583"
click at [1248, 516] on span "D_ALL_TARGET_DEPO_CC LIGI 100% do 500 PLN_120925" at bounding box center [1243, 512] width 185 height 10
click at [1151, 516] on input "D_ALL_TARGET_DEPO_CC LIGI 100% do 500 PLN_120925" at bounding box center [1147, 512] width 8 height 8
checkbox input "true"
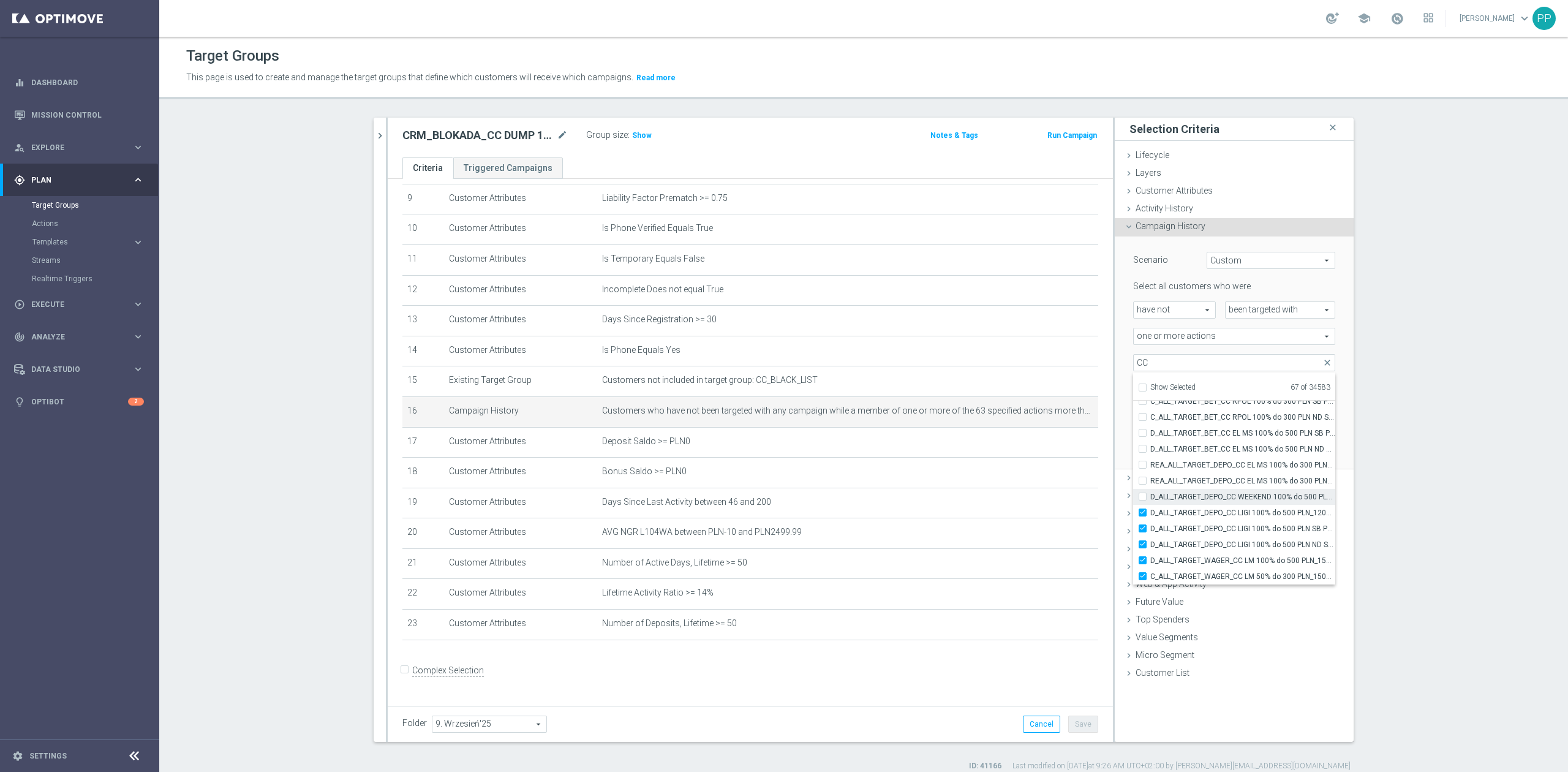
type input "Selected 68 of 34583"
click at [1248, 498] on span "D_ALL_TARGET_DEPO_CC WEEKEND 100% do 500 PLN_120925" at bounding box center [1243, 496] width 185 height 10
click at [1151, 498] on input "D_ALL_TARGET_DEPO_CC WEEKEND 100% do 500 PLN_120925" at bounding box center [1147, 496] width 8 height 8
checkbox input "true"
type input "Selected 69 of 34583"
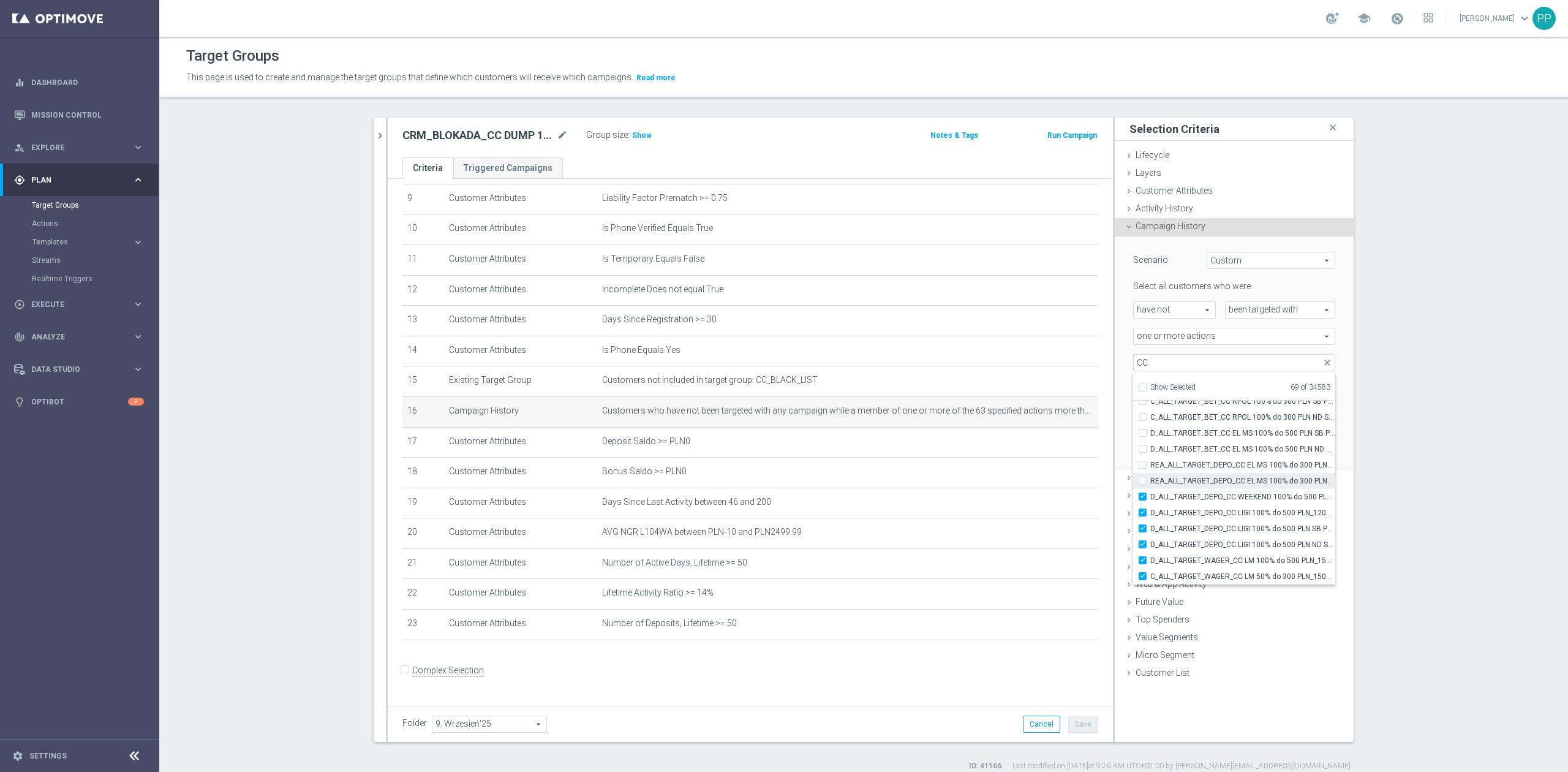
click at [1245, 473] on label "REA_ALL_TARGET_DEPO_CC EL MS 100% do 300 PLN WT PUSH_080925" at bounding box center [1243, 481] width 185 height 16
click at [1151, 477] on input "REA_ALL_TARGET_DEPO_CC EL MS 100% do 300 PLN WT PUSH_080925" at bounding box center [1147, 481] width 8 height 8
checkbox input "true"
type input "Selected 70 of 34583"
click at [1245, 456] on label "D_ALL_TARGET_BET_CC EL MS 100% do 500 PLN ND SMS_040925" at bounding box center [1243, 449] width 185 height 16
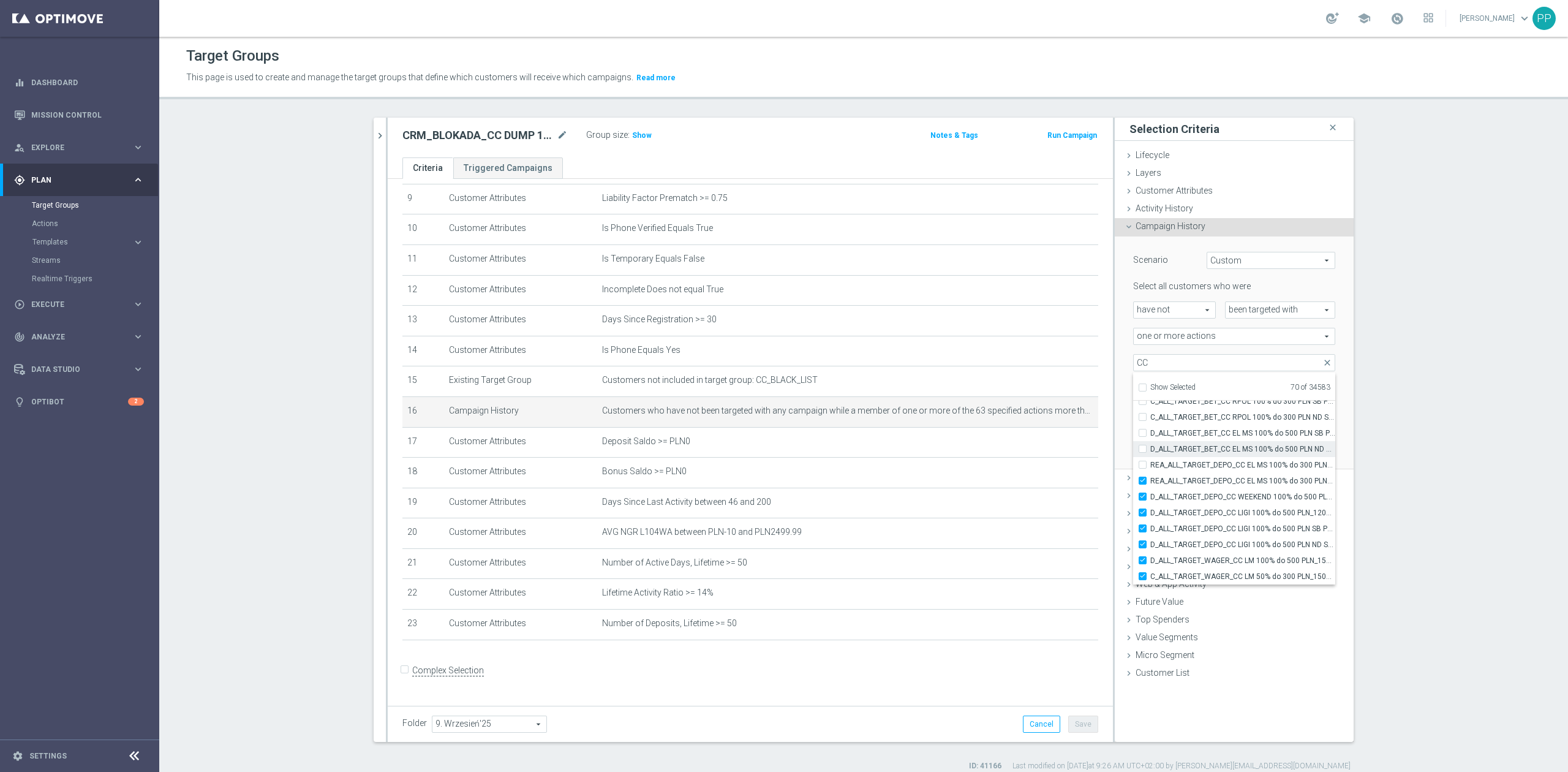
click at [1151, 453] on input "D_ALL_TARGET_BET_CC EL MS 100% do 500 PLN ND SMS_040925" at bounding box center [1147, 448] width 8 height 8
checkbox input "true"
type input "Selected 71 of 34583"
click at [1238, 467] on span "REA_ALL_TARGET_DEPO_CC EL MS 100% do 300 PLN_080925" at bounding box center [1243, 465] width 185 height 10
click at [1151, 467] on input "REA_ALL_TARGET_DEPO_CC EL MS 100% do 300 PLN_080925" at bounding box center [1147, 465] width 8 height 8
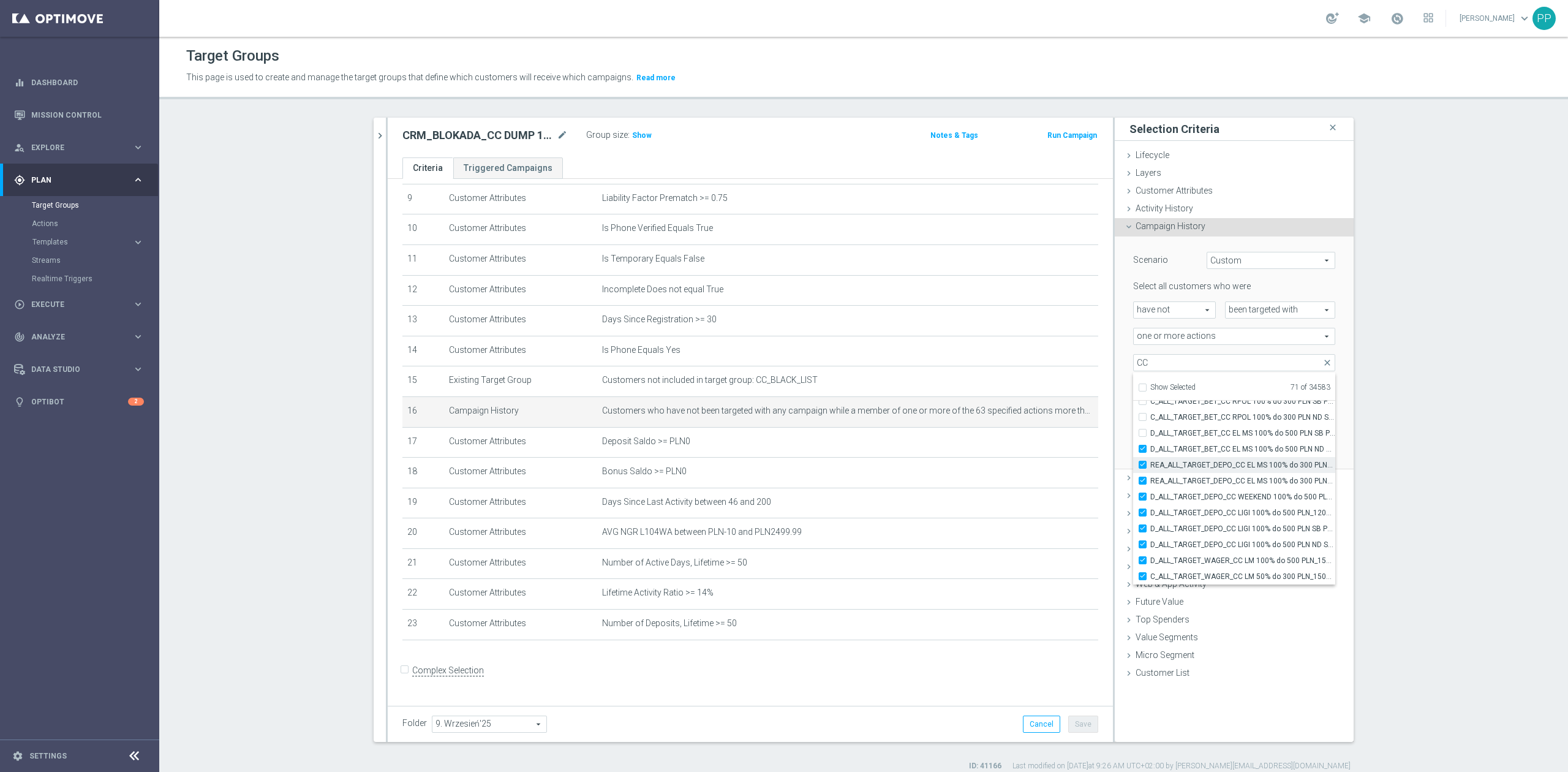
checkbox input "true"
type input "Selected 72 of 34583"
click at [1221, 493] on span "D_ALL_TARGET_BET_CC EL MS 100% do 500 PLN SB PUSH_040925" at bounding box center [1243, 495] width 185 height 10
click at [1151, 493] on input "D_ALL_TARGET_BET_CC EL MS 100% do 500 PLN SB PUSH_040925" at bounding box center [1147, 495] width 8 height 8
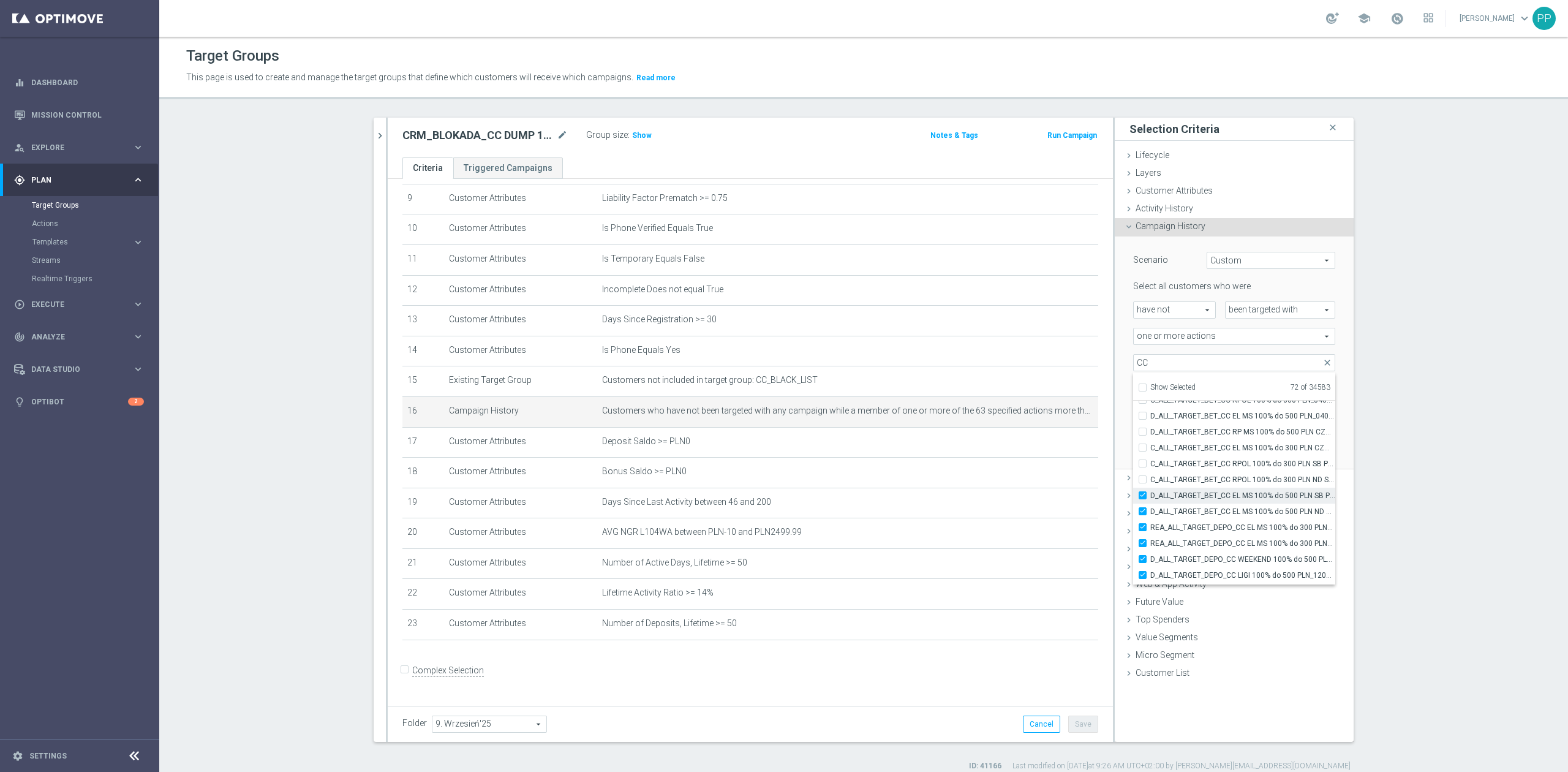
checkbox input "true"
type input "Selected 73 of 34583"
click at [1220, 475] on span "C_ALL_TARGET_BET_CC RPOL 100% do 300 PLN ND SMS_040925" at bounding box center [1243, 479] width 185 height 10
click at [1151, 475] on input "C_ALL_TARGET_BET_CC RPOL 100% do 300 PLN ND SMS_040925" at bounding box center [1147, 479] width 8 height 8
checkbox input "true"
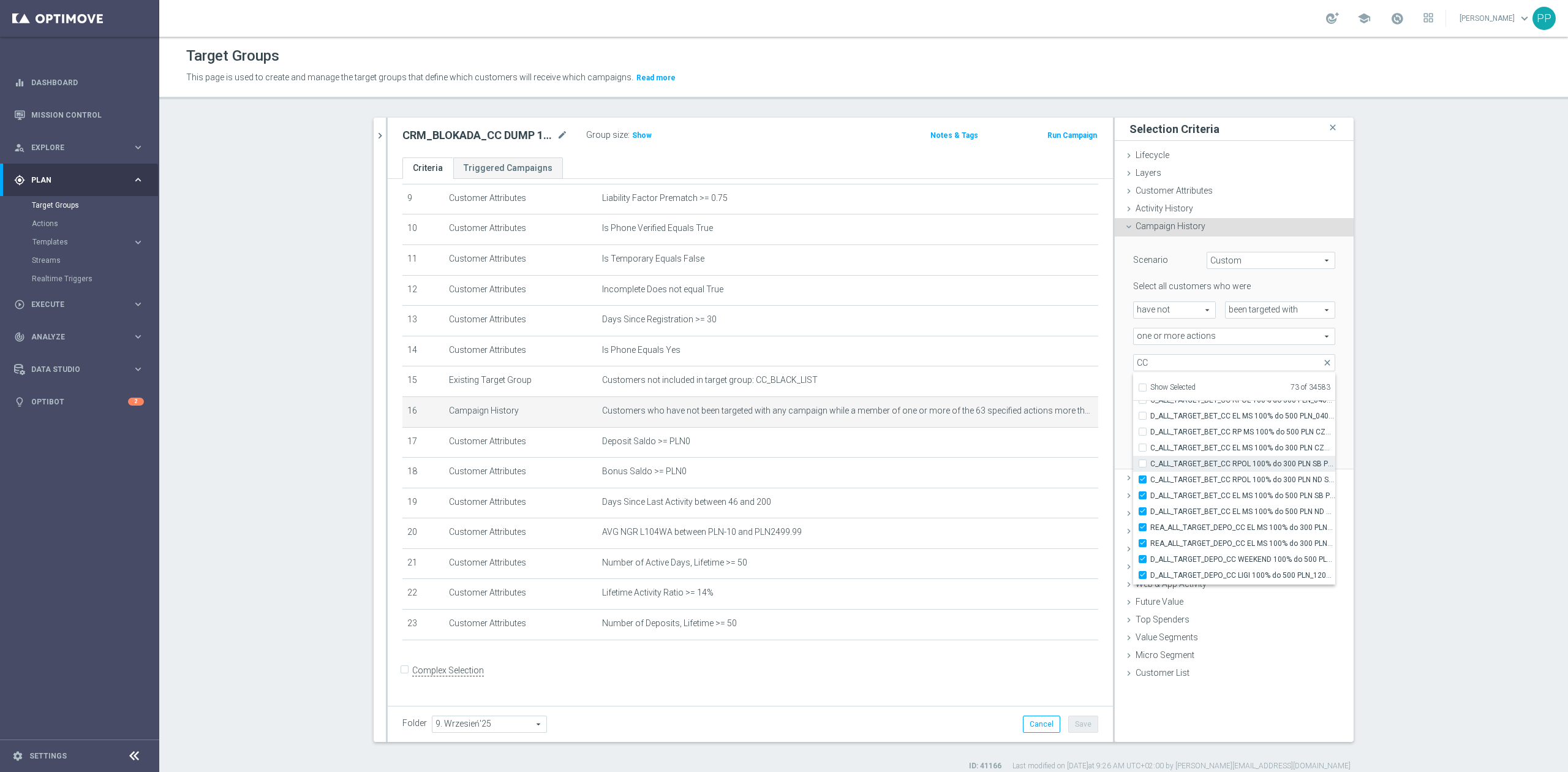
type input "Selected 74 of 34583"
click at [1219, 459] on span "C_ALL_TARGET_BET_CC RPOL 100% do 300 PLN SB PUSH_040925" at bounding box center [1243, 464] width 185 height 10
click at [1151, 460] on input "C_ALL_TARGET_BET_CC RPOL 100% do 300 PLN SB PUSH_040925" at bounding box center [1147, 464] width 8 height 8
checkbox input "true"
type input "Selected 75 of 34583"
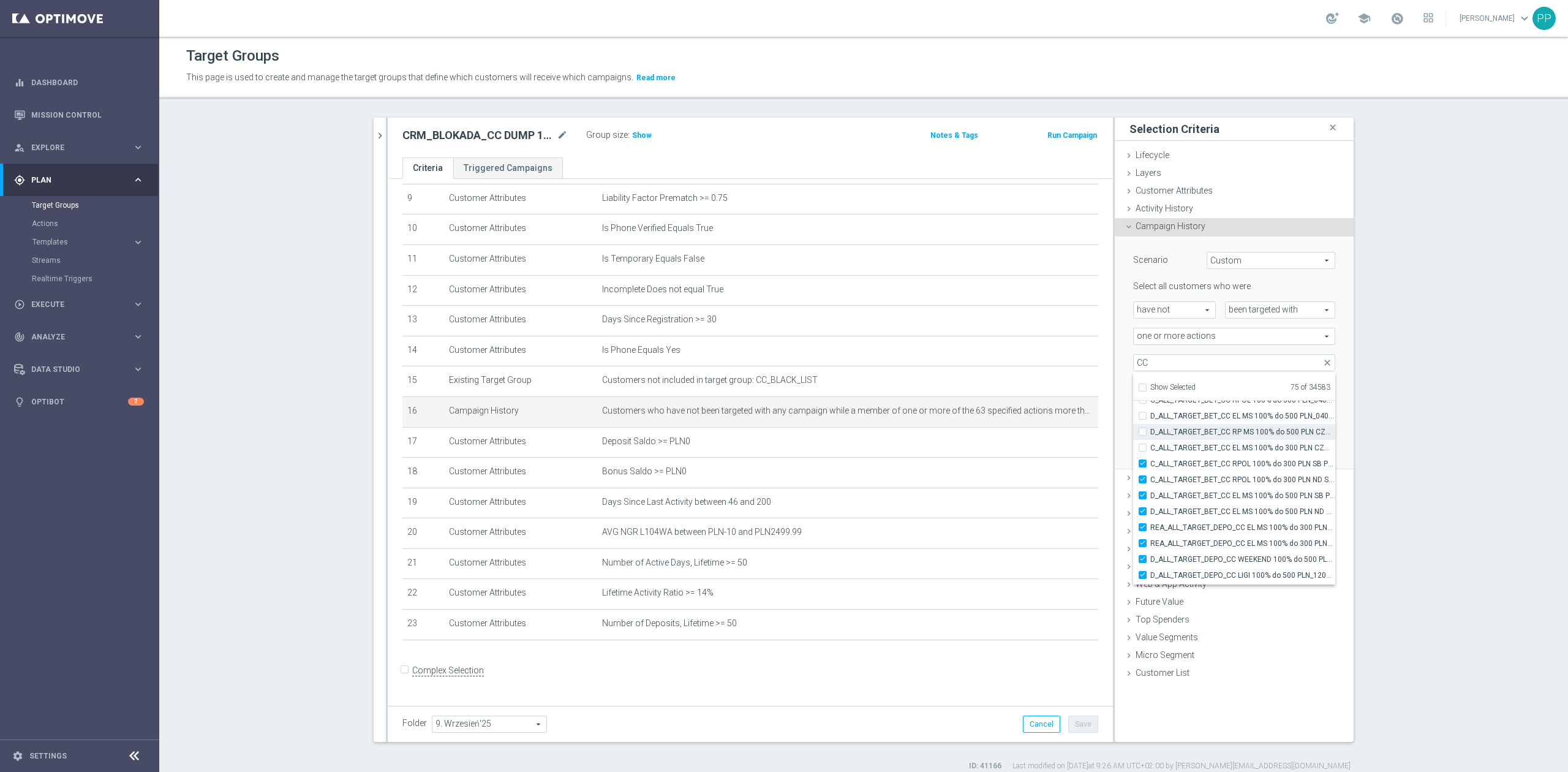
drag, startPoint x: 1219, startPoint y: 447, endPoint x: 1218, endPoint y: 435, distance: 12.0
click at [1219, 446] on span "C_ALL_TARGET_BET_CC EL MS 100% do 300 PLN CZW SMS_020925" at bounding box center [1243, 448] width 185 height 10
click at [1151, 446] on input "C_ALL_TARGET_BET_CC EL MS 100% do 300 PLN CZW SMS_020925" at bounding box center [1147, 448] width 8 height 8
checkbox input "true"
type input "Selected 76 of 34583"
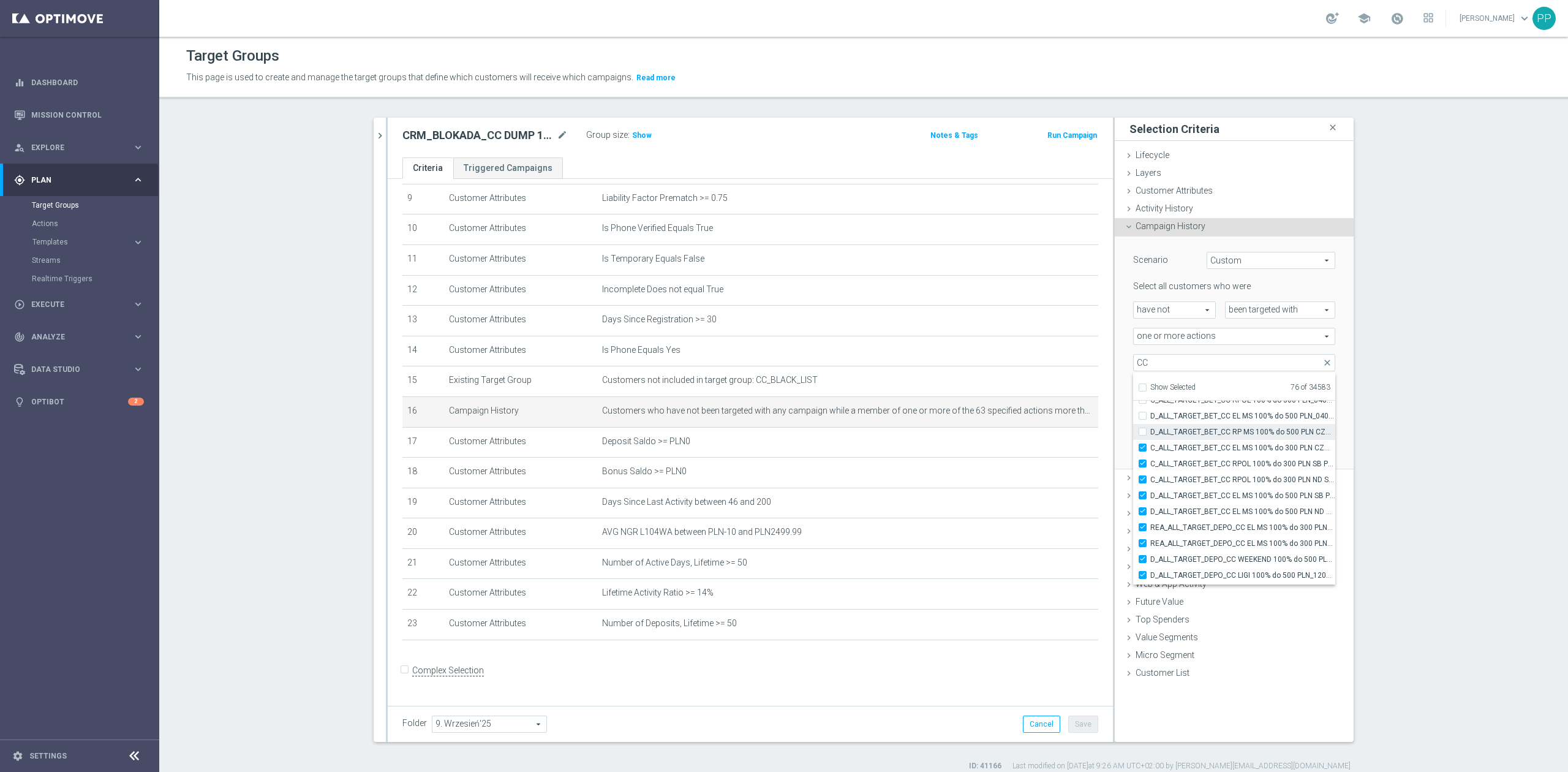
click at [1218, 435] on span "D_ALL_TARGET_BET_CC RP MS 100% do 500 PLN CZW SMS_010925" at bounding box center [1243, 431] width 185 height 10
click at [1151, 435] on input "D_ALL_TARGET_BET_CC RP MS 100% do 500 PLN CZW SMS_010925" at bounding box center [1147, 431] width 8 height 8
checkbox input "true"
type input "Selected 77 of 34583"
click at [1216, 416] on span "D_ALL_TARGET_BET_CC EL MS 100% do 500 PLN_040925" at bounding box center [1243, 416] width 185 height 10
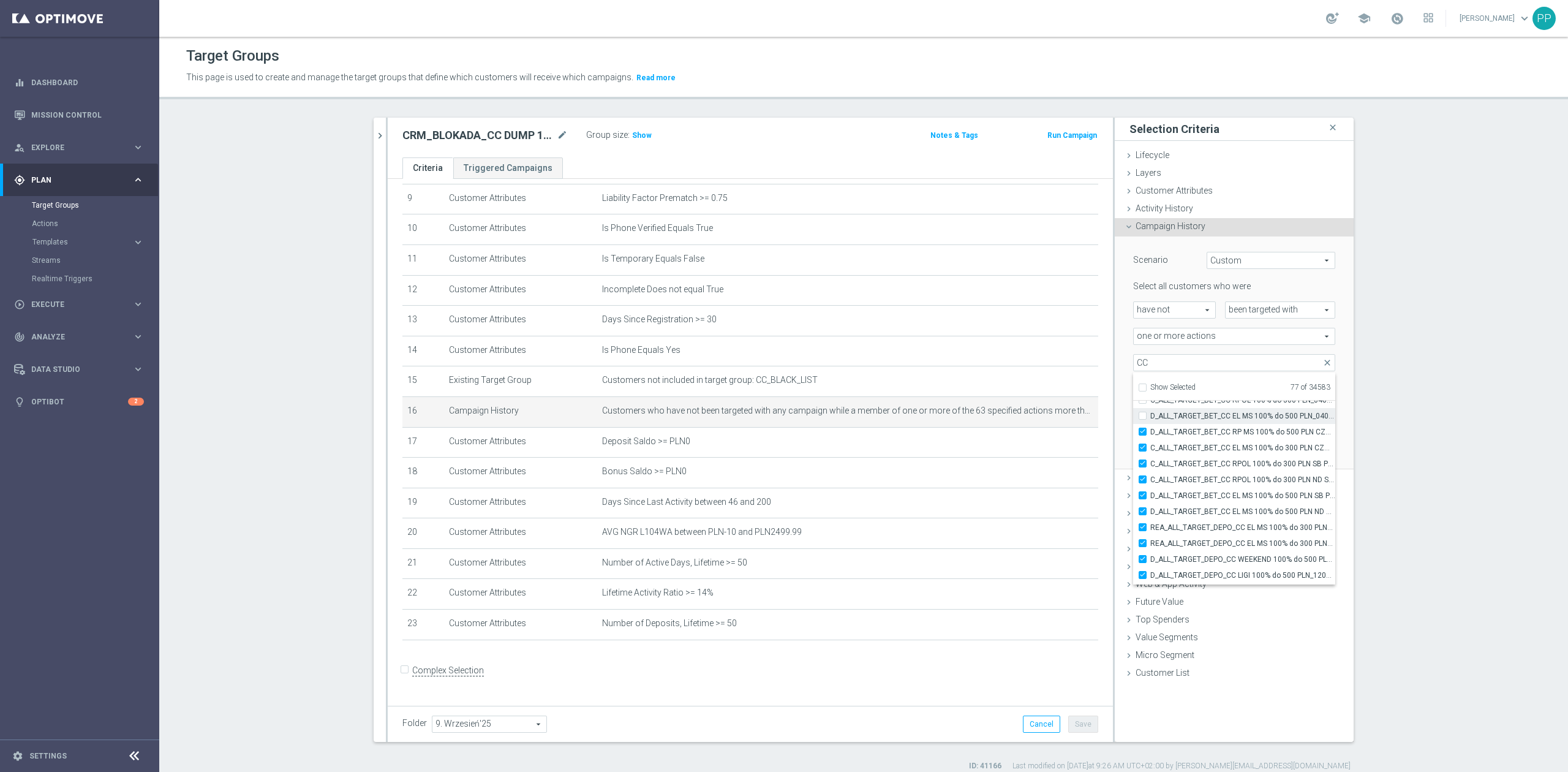
click at [1151, 416] on input "D_ALL_TARGET_BET_CC EL MS 100% do 500 PLN_040925" at bounding box center [1147, 416] width 8 height 8
checkbox input "true"
type input "Selected 78 of 34583"
click at [1207, 557] on label "C_ALL_TARGET_BET_CC RPOL 100% do 300 PLN_040925" at bounding box center [1243, 564] width 185 height 16
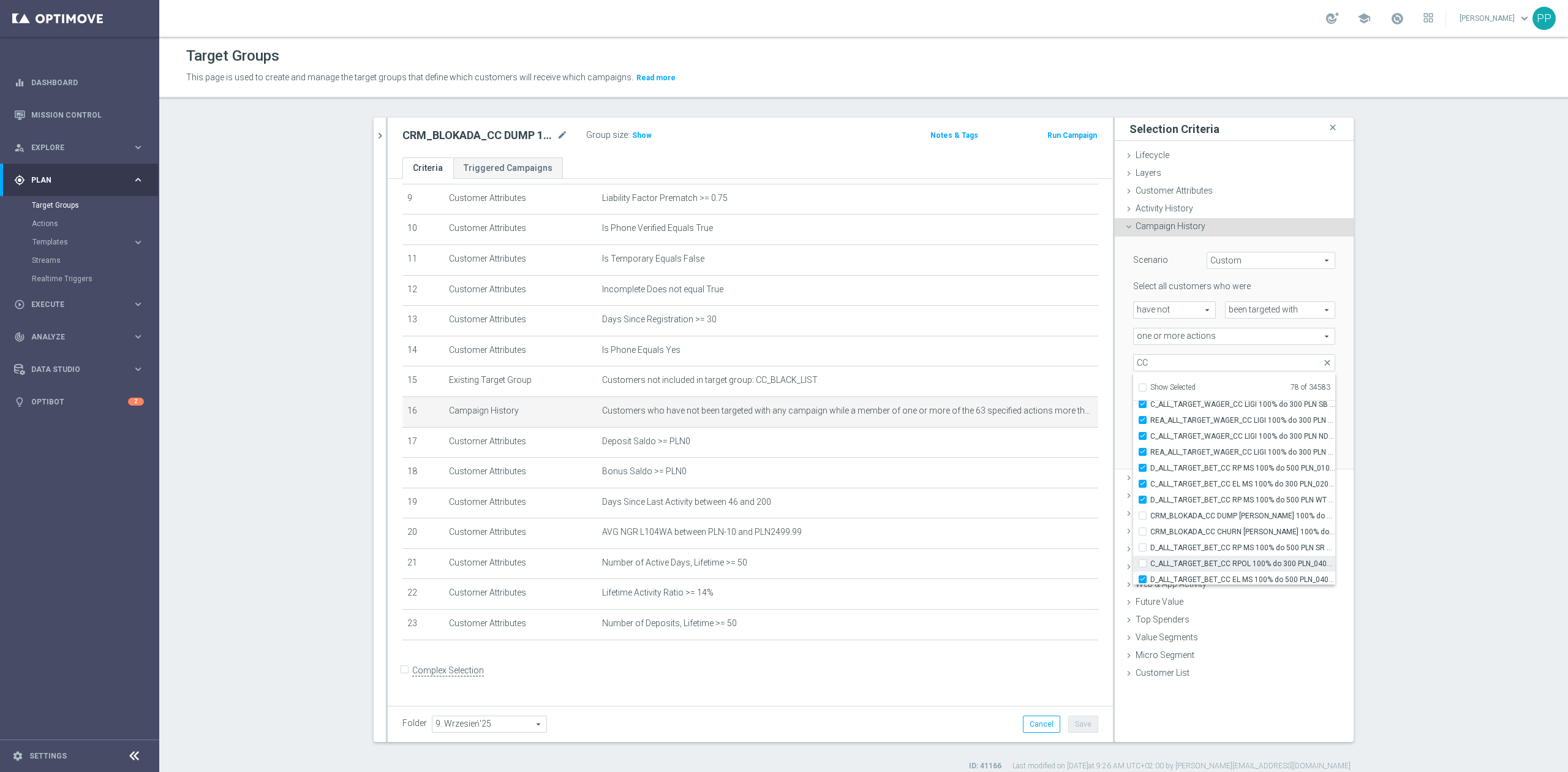
click at [1151, 560] on input "C_ALL_TARGET_BET_CC RPOL 100% do 300 PLN_040925" at bounding box center [1147, 564] width 8 height 8
checkbox input "true"
type input "Selected 79 of 34583"
drag, startPoint x: 1206, startPoint y: 549, endPoint x: 1206, endPoint y: 537, distance: 12.0
click at [1206, 548] on span "D_ALL_TARGET_BET_CC RP MS 100% do 500 PLN SR PUSH_010925" at bounding box center [1243, 548] width 185 height 10
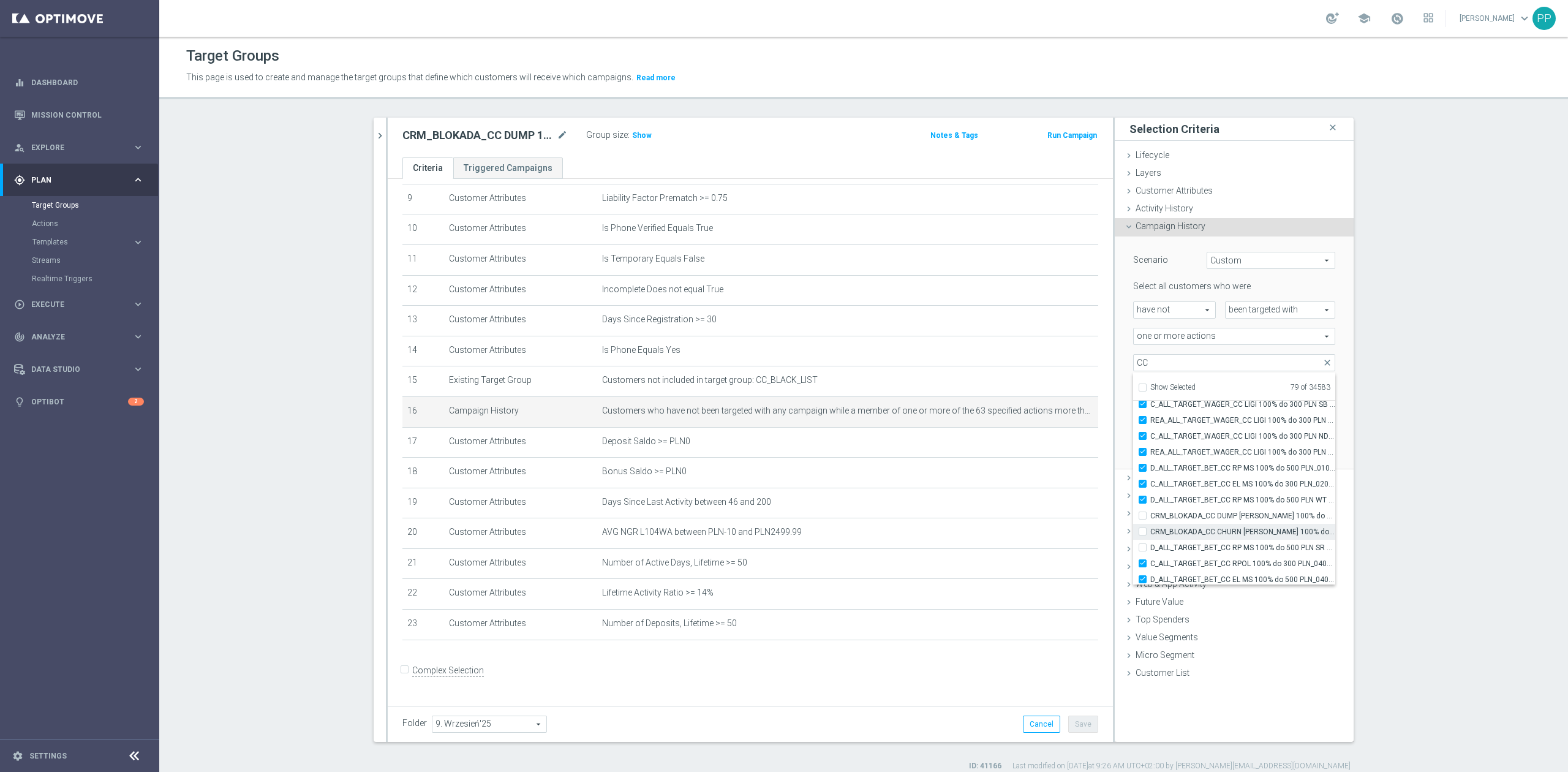
click at [1151, 548] on input "D_ALL_TARGET_BET_CC RP MS 100% do 500 PLN SR PUSH_010925" at bounding box center [1147, 547] width 8 height 8
checkbox input "true"
type input "Selected 80 of 34583"
drag, startPoint x: 1206, startPoint y: 530, endPoint x: 1204, endPoint y: 518, distance: 12.2
click at [1206, 529] on span "CRM_BLOKADA_CC CHURN [PERSON_NAME] 100% do 300 PLN_040925" at bounding box center [1243, 531] width 185 height 10
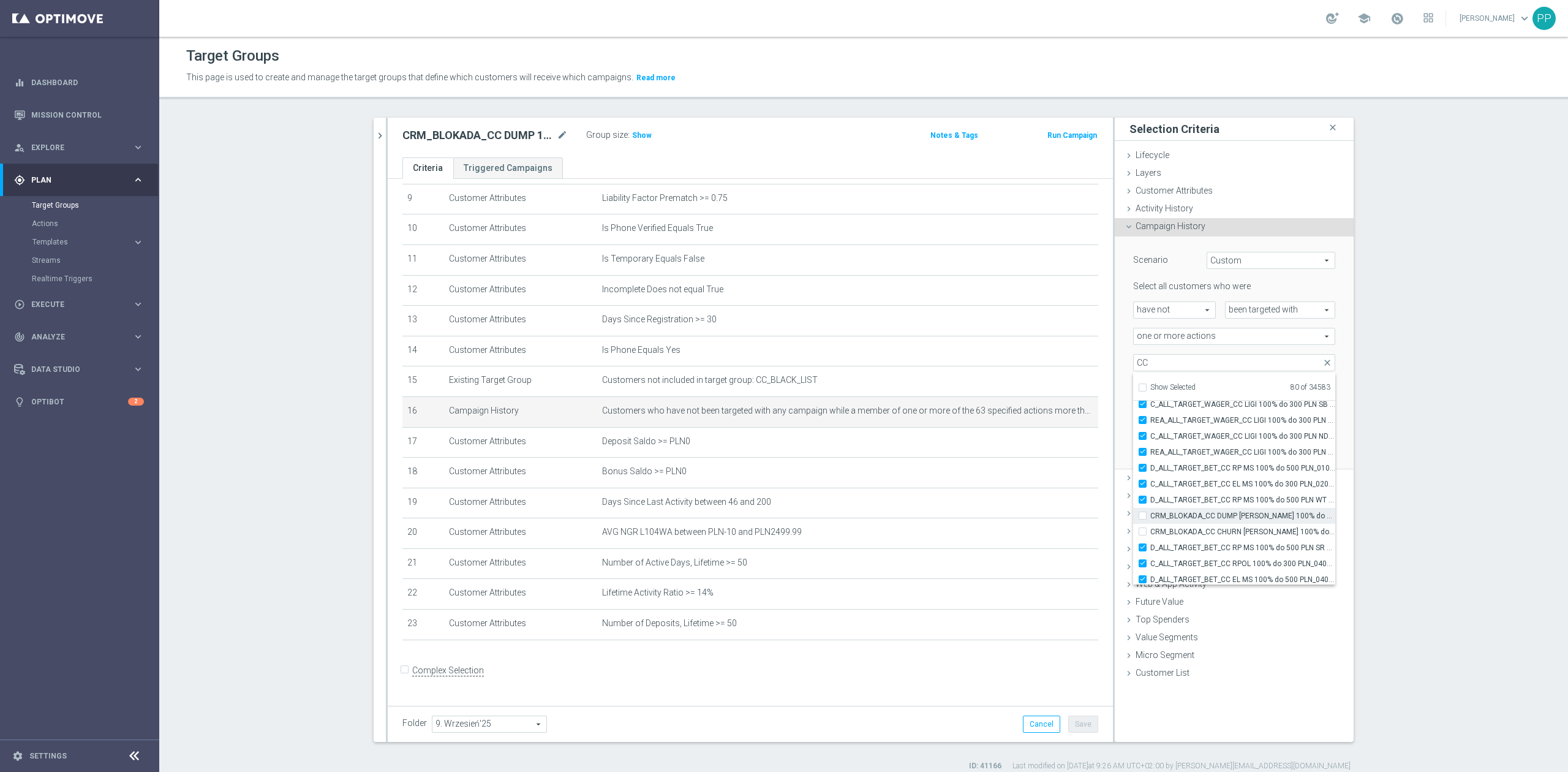
click at [1151, 529] on input "CRM_BLOKADA_CC CHURN [PERSON_NAME] 100% do 300 PLN_040925" at bounding box center [1147, 531] width 8 height 8
checkbox input "true"
type input "Selected 81 of 34583"
click at [1204, 518] on span "CRM_BLOKADA_CC DUMP [PERSON_NAME] 100% do 500 PLN_040925" at bounding box center [1243, 516] width 185 height 10
click at [1151, 518] on input "CRM_BLOKADA_CC DUMP [PERSON_NAME] 100% do 500 PLN_040925" at bounding box center [1147, 516] width 8 height 8
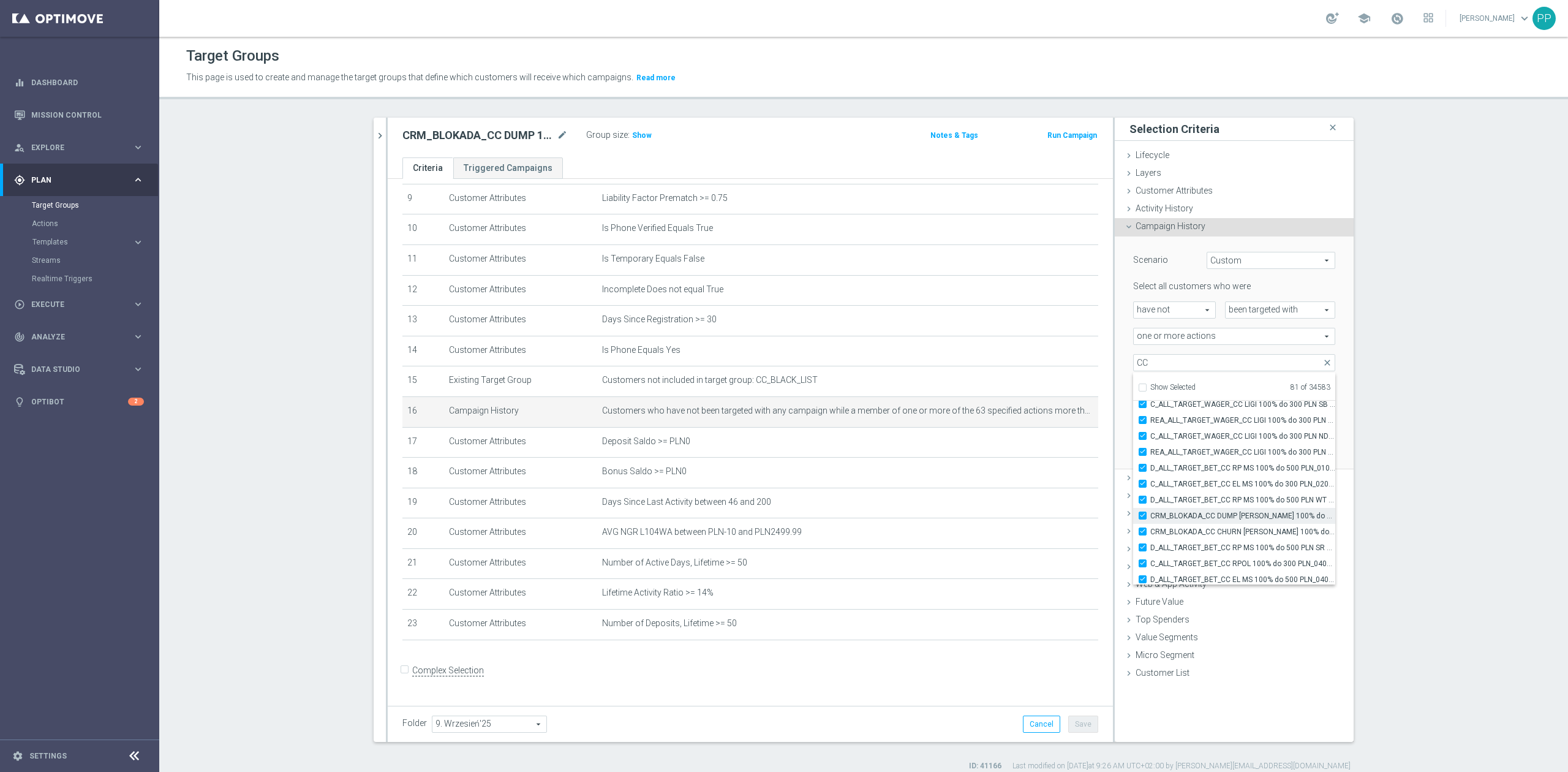
checkbox input "true"
type input "Selected 82 of 34583"
click at [1186, 494] on span "C_ALL_TARGET_BET_CC EP 100% do 300 PLN_040825" at bounding box center [1243, 493] width 185 height 10
click at [1151, 494] on input "C_ALL_TARGET_BET_CC EP 100% do 300 PLN_040825" at bounding box center [1147, 493] width 8 height 8
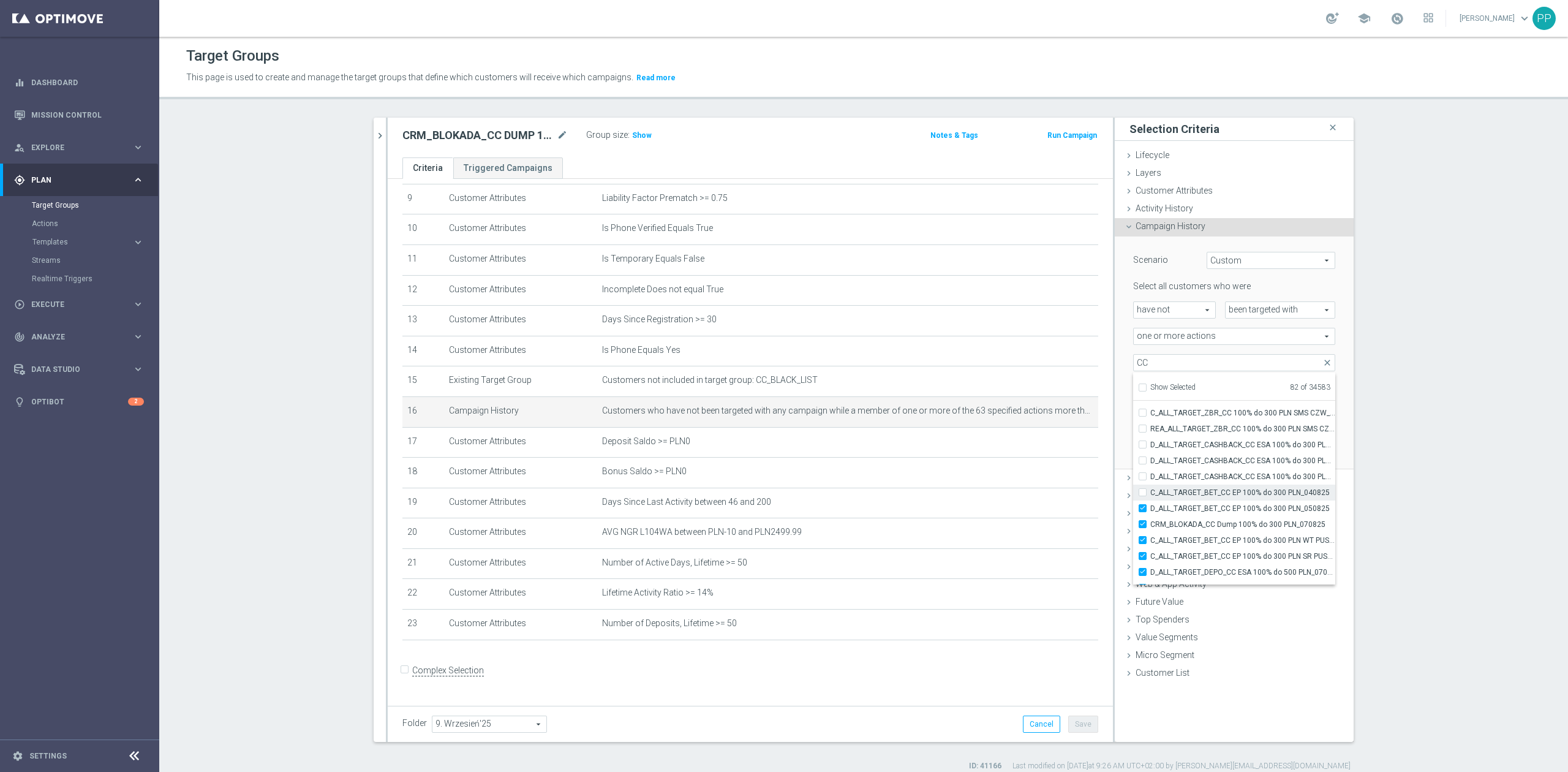
checkbox input "false"
type input "Selected 81 of 34583"
click at [1189, 510] on span "D_ALL_TARGET_BET_CC EP 100% do 300 PLN_050825" at bounding box center [1243, 508] width 185 height 10
click at [1151, 510] on input "D_ALL_TARGET_BET_CC EP 100% do 300 PLN_050825" at bounding box center [1147, 508] width 8 height 8
checkbox input "false"
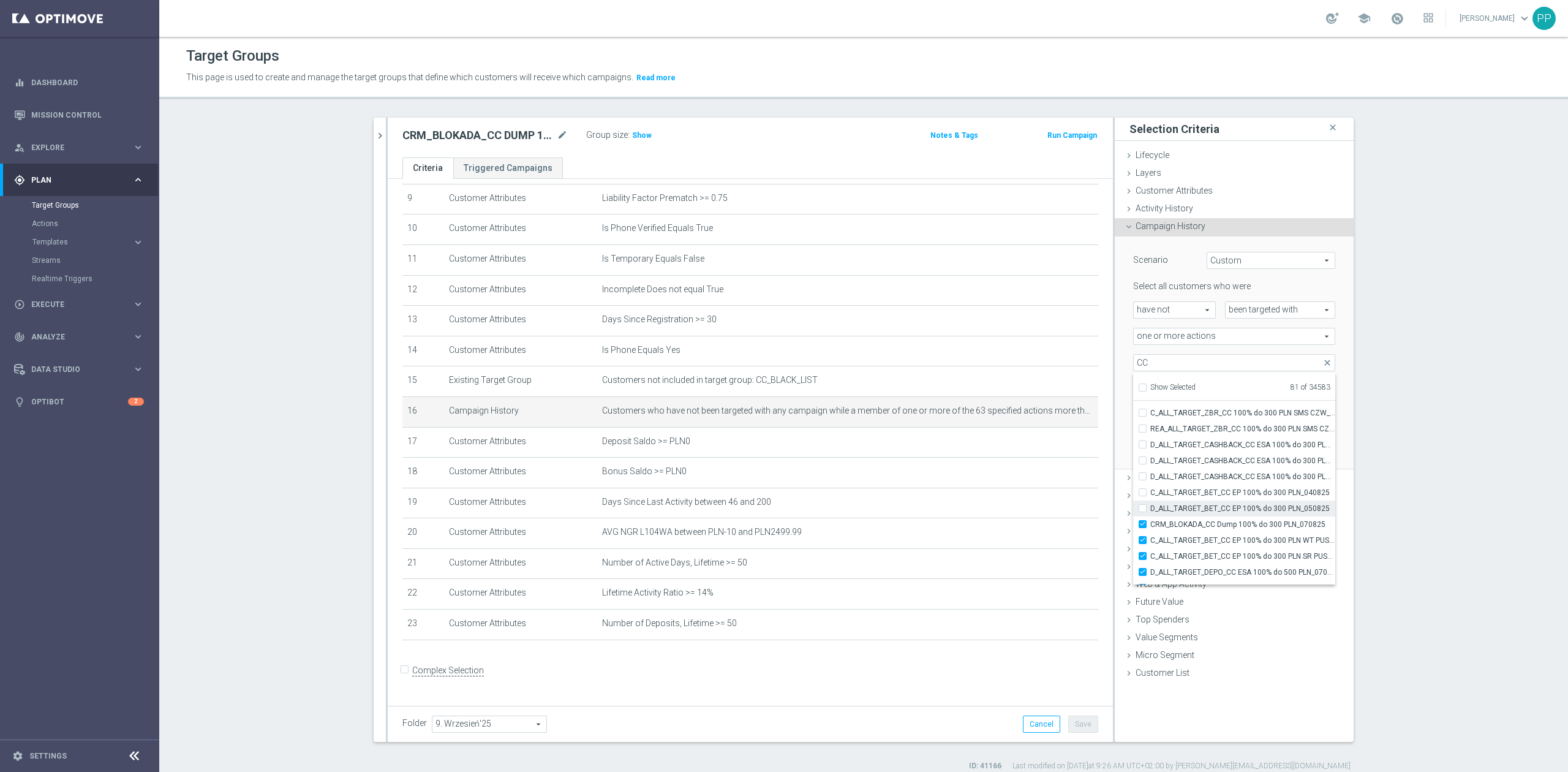
type input "Selected 80 of 34583"
click at [1189, 522] on span "CRM_BLOKADA_CC Dump 100% do 300 PLN_070825" at bounding box center [1243, 524] width 185 height 10
click at [1151, 522] on input "CRM_BLOKADA_CC Dump 100% do 300 PLN_070825" at bounding box center [1147, 524] width 8 height 8
checkbox input "false"
type input "Selected 79 of 34583"
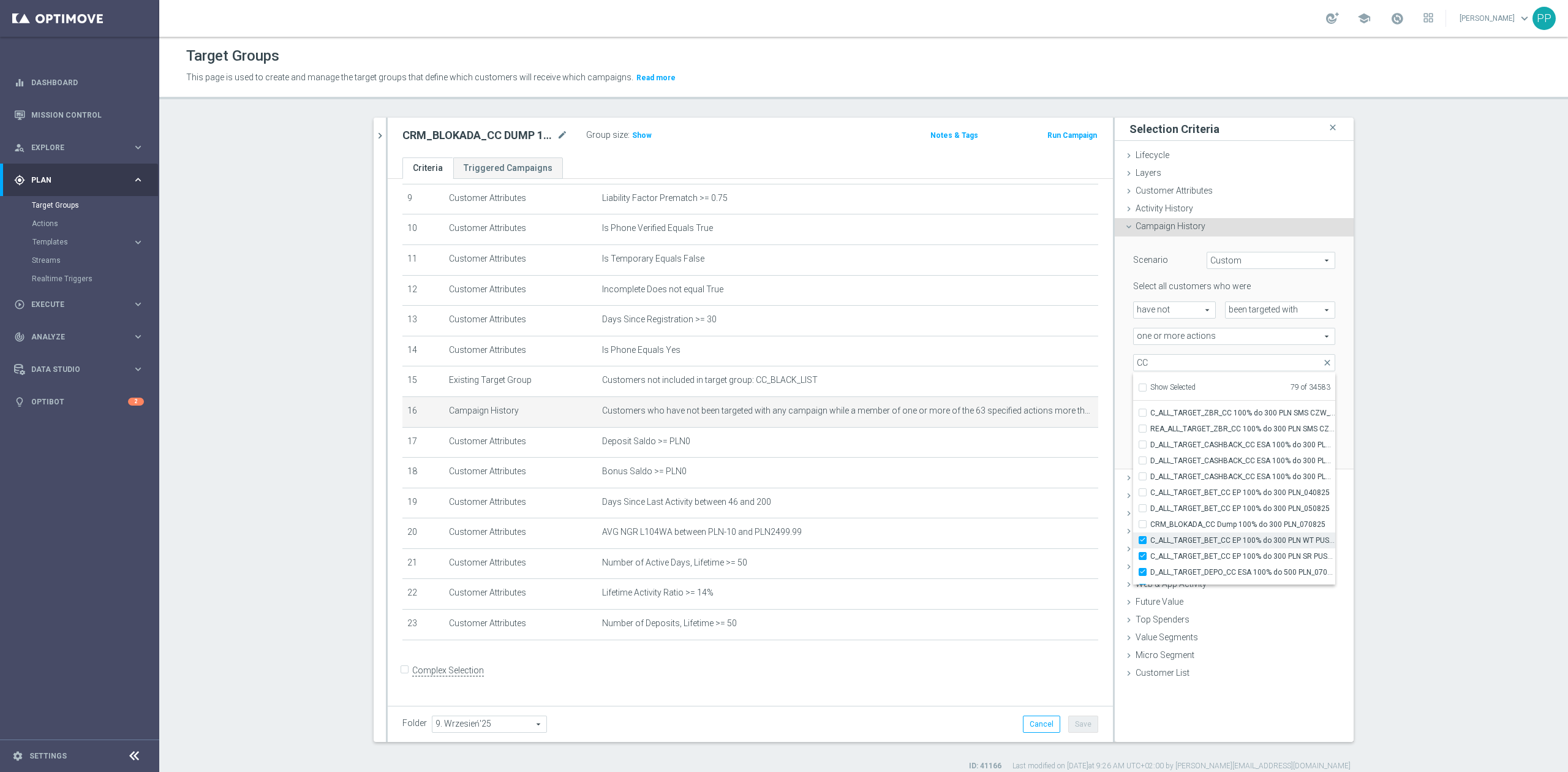
click at [1189, 538] on span "C_ALL_TARGET_BET_CC EP 100% do 300 PLN WT PUSH_040825" at bounding box center [1243, 540] width 185 height 10
click at [1151, 538] on input "C_ALL_TARGET_BET_CC EP 100% do 300 PLN WT PUSH_040825" at bounding box center [1147, 540] width 8 height 8
checkbox input "false"
type input "Selected 78 of 34583"
click at [1189, 560] on span "C_ALL_TARGET_BET_CC EP 100% do 300 PLN SR PUSH_040825" at bounding box center [1243, 556] width 185 height 10
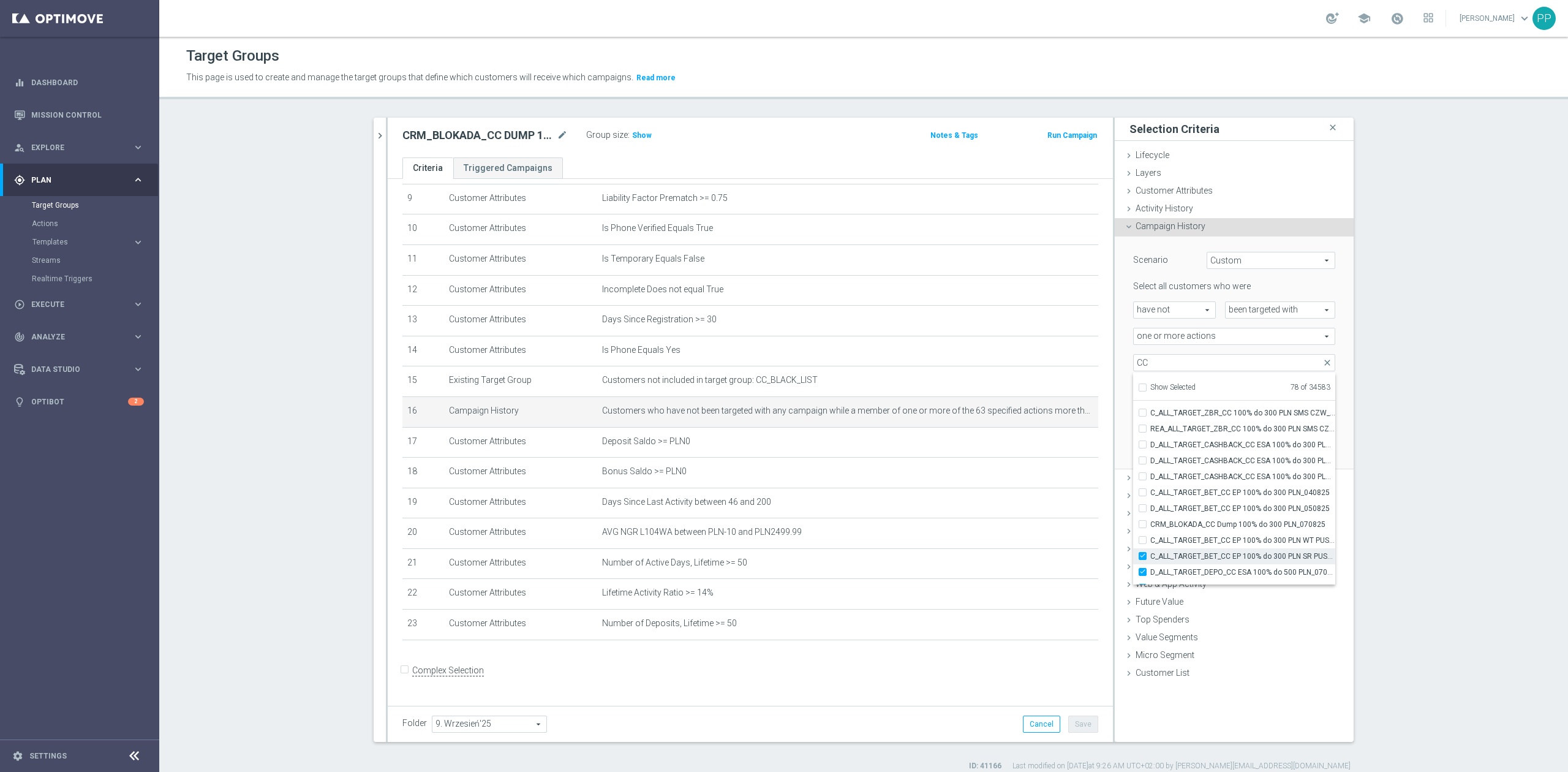
click at [1151, 560] on input "C_ALL_TARGET_BET_CC EP 100% do 300 PLN SR PUSH_040825" at bounding box center [1147, 556] width 8 height 8
checkbox input "false"
type input "Selected 77 of 34583"
click at [1195, 496] on label "D_ALL_TARGET_DEPO_CC ESA 100% do 500 PLN_070825" at bounding box center [1243, 489] width 185 height 16
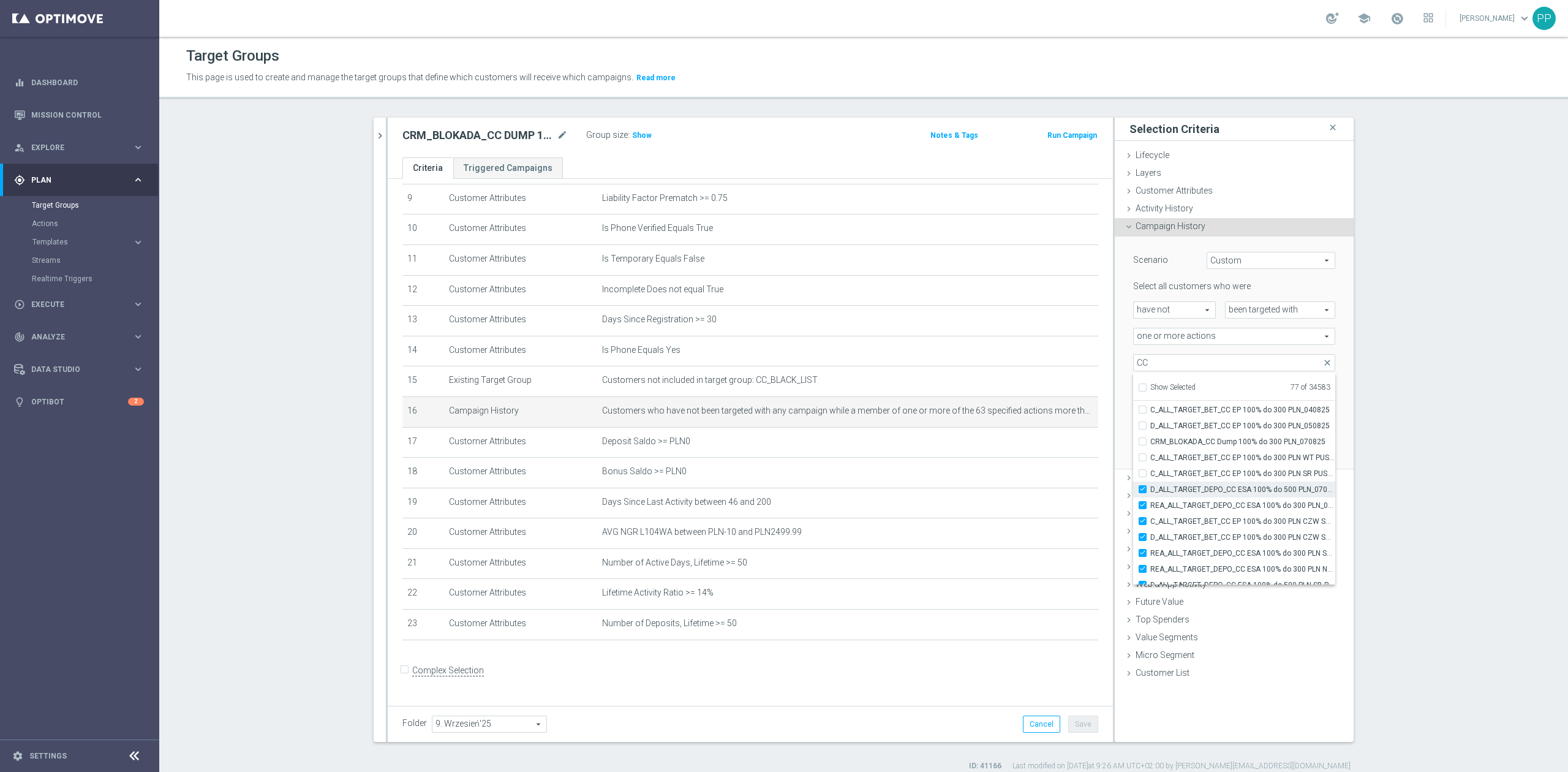
click at [1151, 493] on input "D_ALL_TARGET_DEPO_CC ESA 100% do 500 PLN_070825" at bounding box center [1147, 489] width 8 height 8
checkbox input "false"
type input "Selected 76 of 34583"
click at [1195, 507] on span "REA_ALL_TARGET_DEPO_CC ESA 100% do 300 PLN_070825" at bounding box center [1243, 505] width 185 height 10
click at [1151, 507] on input "REA_ALL_TARGET_DEPO_CC ESA 100% do 300 PLN_070825" at bounding box center [1147, 505] width 8 height 8
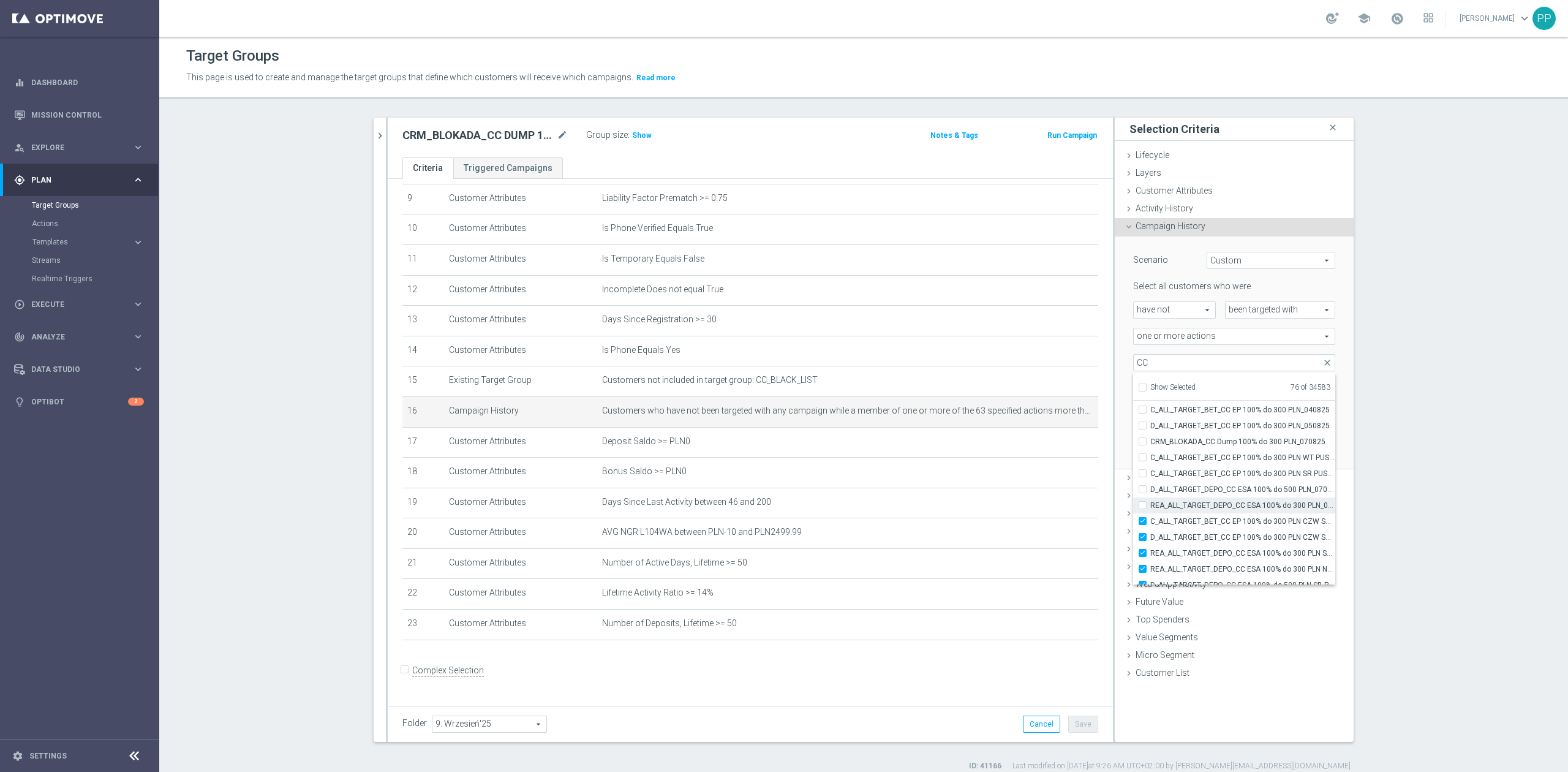
checkbox input "false"
type input "Selected 75 of 34583"
click at [1191, 527] on label "C_ALL_TARGET_BET_CC EP 100% do 300 PLN CZW SMS_040825" at bounding box center [1243, 521] width 185 height 16
click at [1151, 525] on input "C_ALL_TARGET_BET_CC EP 100% do 300 PLN CZW SMS_040825" at bounding box center [1147, 521] width 8 height 8
checkbox input "false"
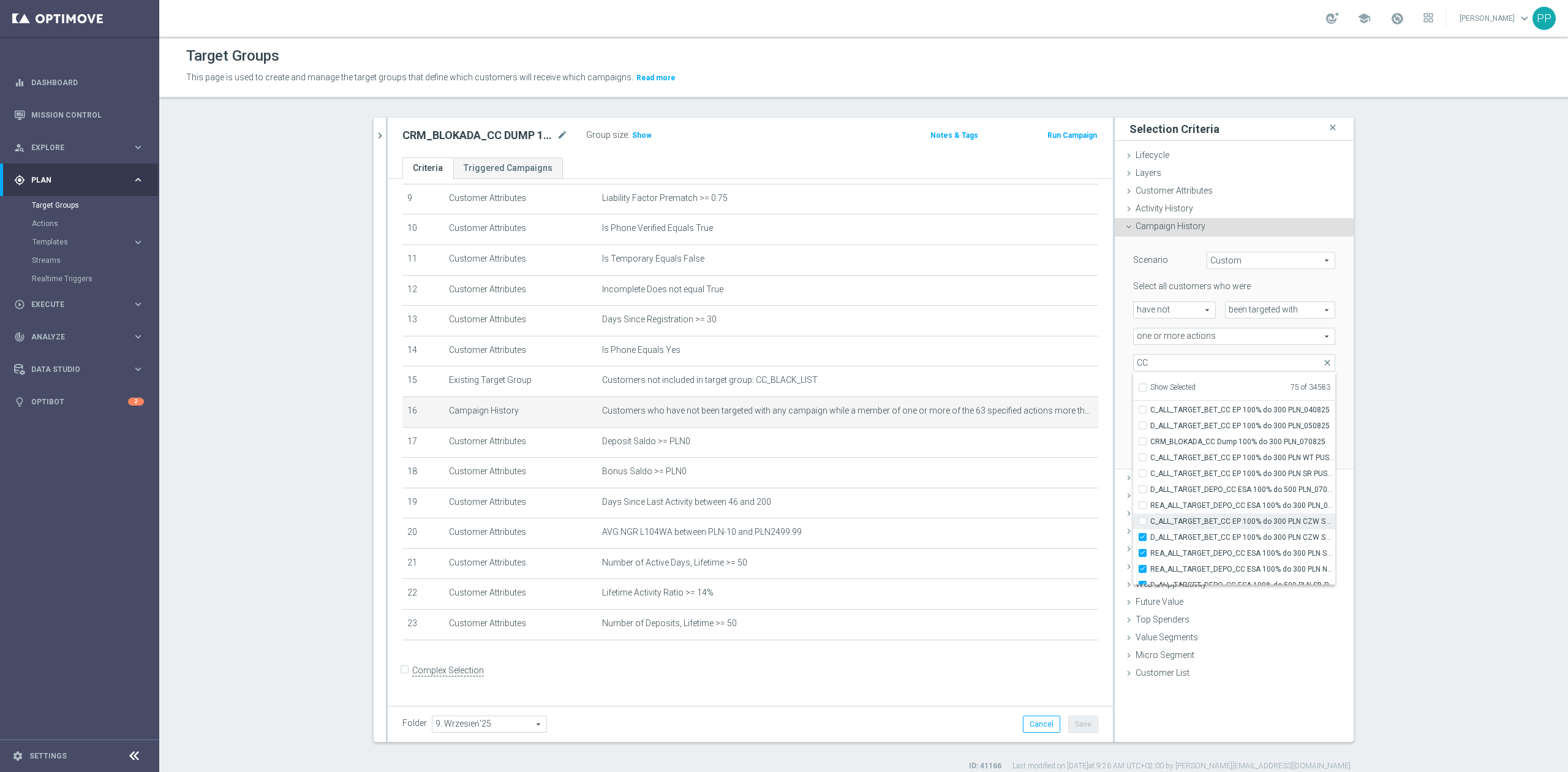
type input "Selected 74 of 34583"
click at [1191, 546] on label "REA_ALL_TARGET_DEPO_CC ESA 100% do 300 PLN SB PUSH_070825" at bounding box center [1243, 553] width 185 height 16
click at [1151, 549] on input "REA_ALL_TARGET_DEPO_CC ESA 100% do 300 PLN SB PUSH_070825" at bounding box center [1147, 553] width 8 height 8
checkbox input "false"
type input "Selected 73 of 34583"
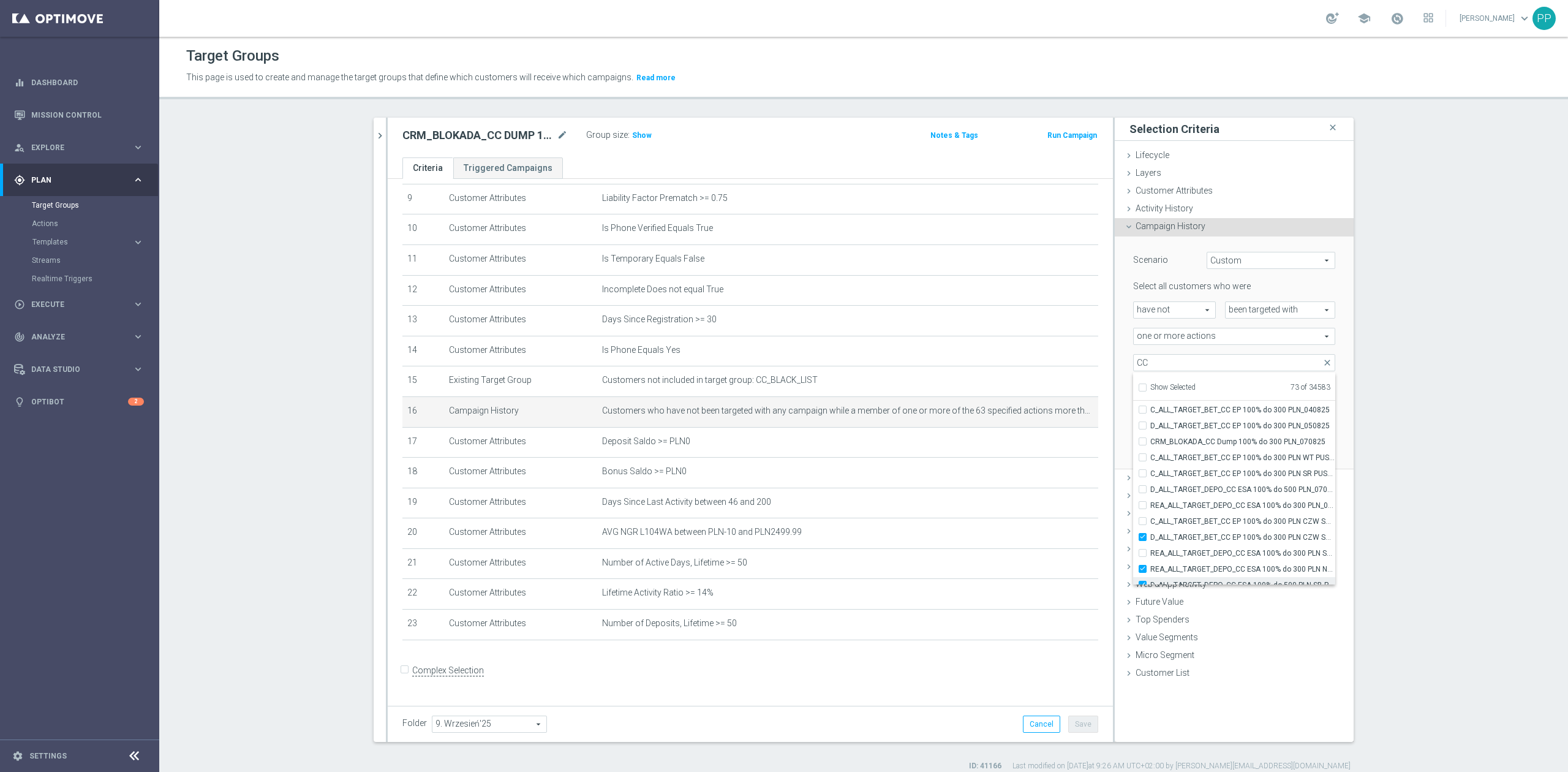
scroll to position [37501, 0]
click at [1179, 462] on label "D_ALL_TARGET_BET_CC EP 100% do 300 PLN CZW SMS_050825" at bounding box center [1243, 456] width 185 height 16
click at [1151, 460] on input "D_ALL_TARGET_BET_CC EP 100% do 300 PLN CZW SMS_050825" at bounding box center [1147, 456] width 8 height 8
checkbox input "false"
type input "Selected 72 of 34583"
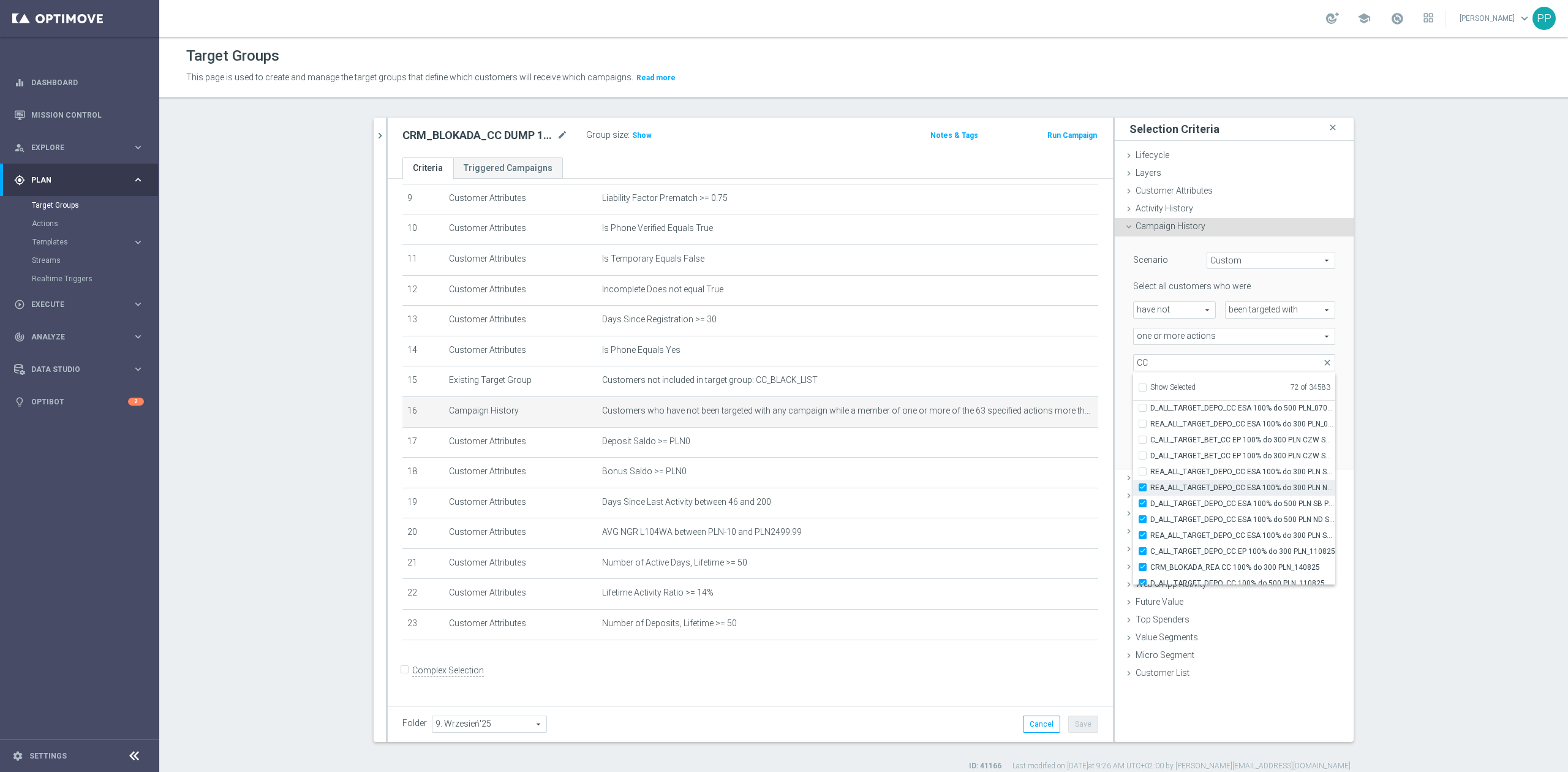
click at [1182, 486] on span "REA_ALL_TARGET_DEPO_CC ESA 100% do 300 PLN ND SMS_070825" at bounding box center [1243, 487] width 185 height 10
click at [1151, 486] on input "REA_ALL_TARGET_DEPO_CC ESA 100% do 300 PLN ND SMS_070825" at bounding box center [1147, 487] width 8 height 8
checkbox input "false"
type input "Selected 71 of 34583"
click at [1181, 505] on span "D_ALL_TARGET_DEPO_CC ESA 100% do 500 PLN SB PUSH _070825" at bounding box center [1243, 503] width 185 height 10
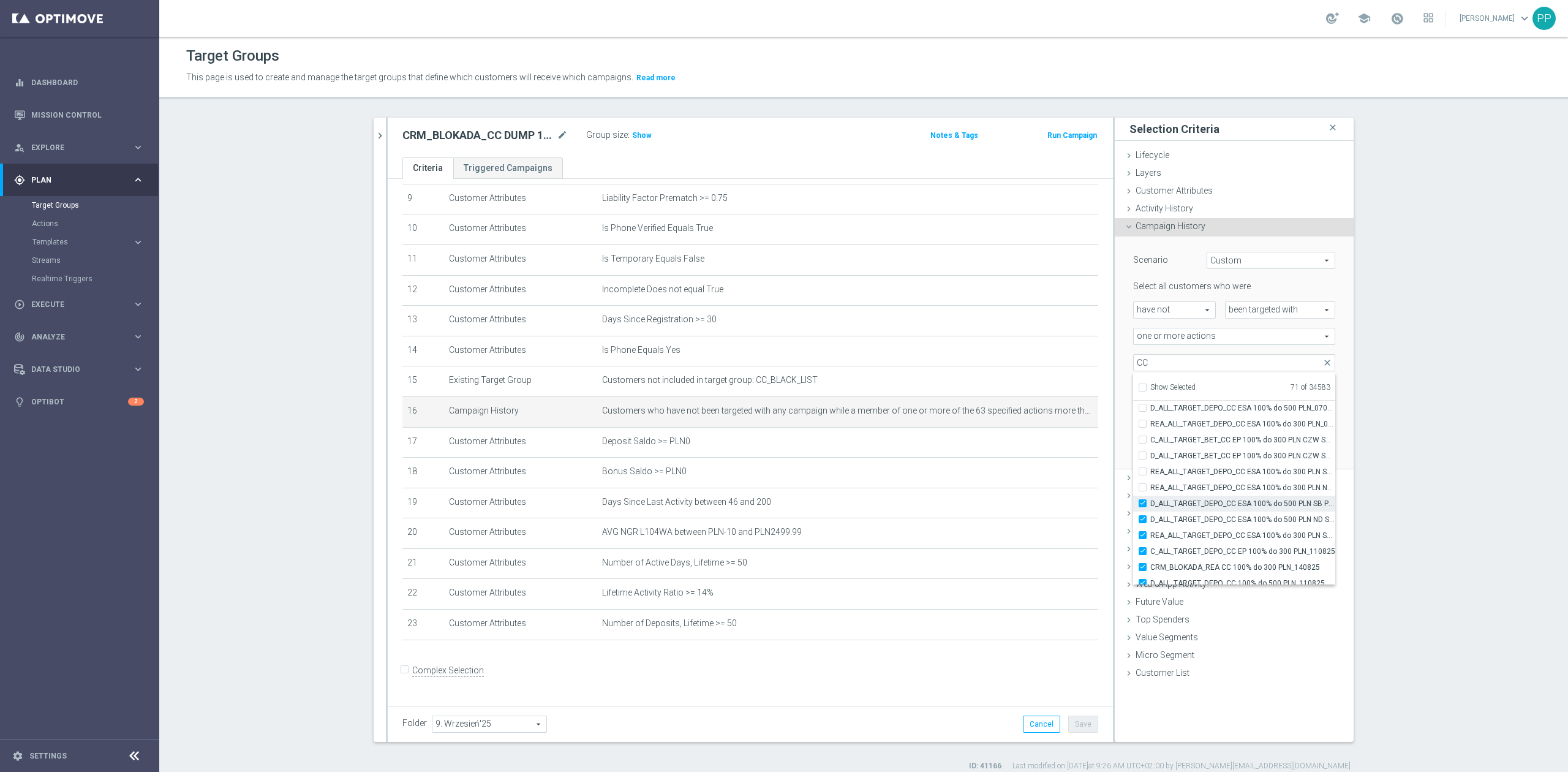
click at [1151, 505] on input "D_ALL_TARGET_DEPO_CC ESA 100% do 500 PLN SB PUSH _070825" at bounding box center [1147, 503] width 8 height 8
checkbox input "false"
type input "Selected 70 of 34583"
click at [1181, 521] on span "D_ALL_TARGET_DEPO_CC ESA 100% do 500 PLN ND SMS_070825" at bounding box center [1243, 519] width 185 height 10
click at [1151, 521] on input "D_ALL_TARGET_DEPO_CC ESA 100% do 500 PLN ND SMS_070825" at bounding box center [1147, 519] width 8 height 8
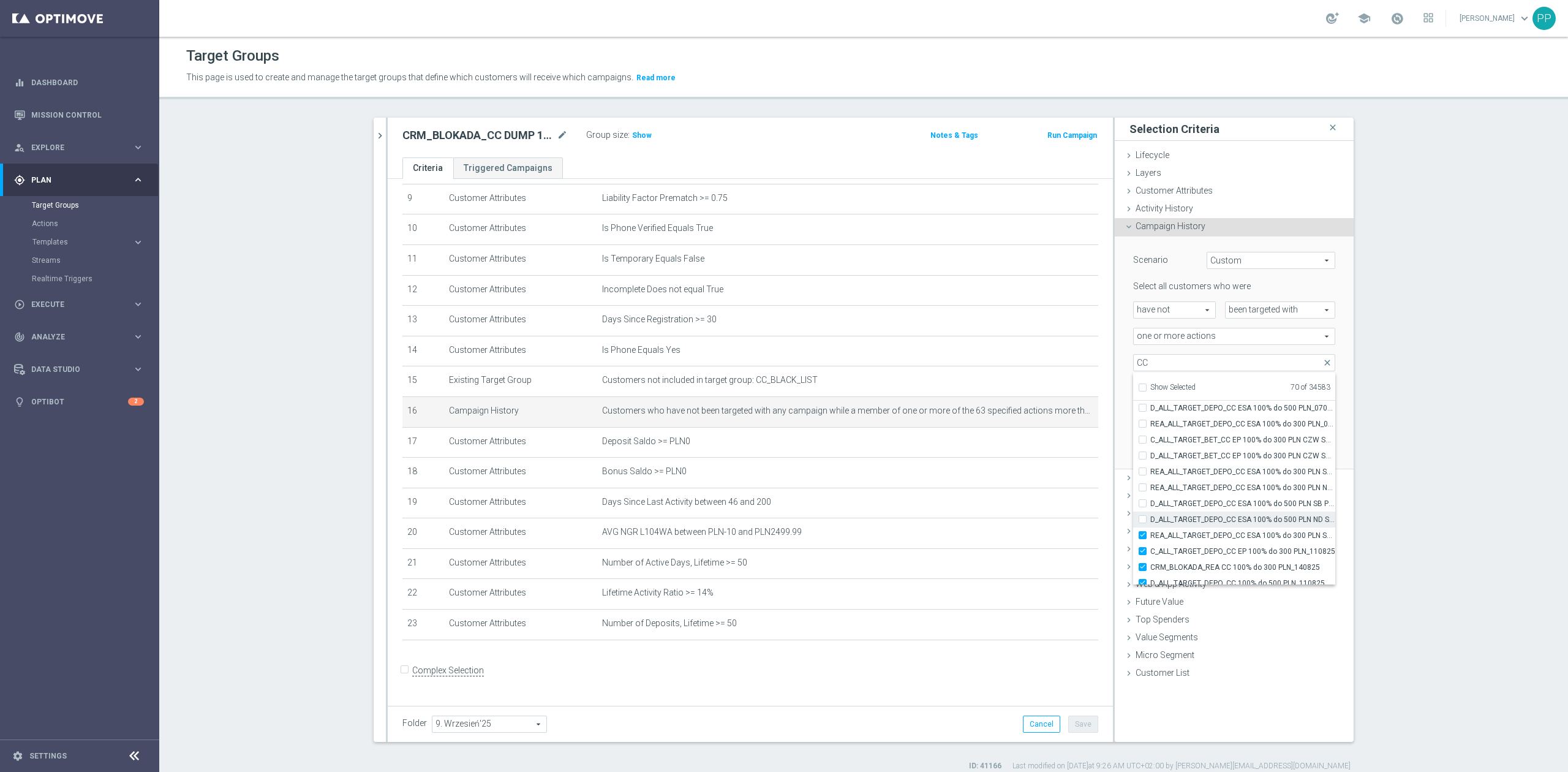
checkbox input "false"
type input "Selected 69 of 34583"
click at [1181, 535] on span "REA_ALL_TARGET_DEPO_CC ESA 100% do 300 PLN SMS_070825" at bounding box center [1243, 535] width 185 height 10
click at [1151, 535] on input "REA_ALL_TARGET_DEPO_CC ESA 100% do 300 PLN SMS_070825" at bounding box center [1147, 535] width 8 height 8
checkbox input "false"
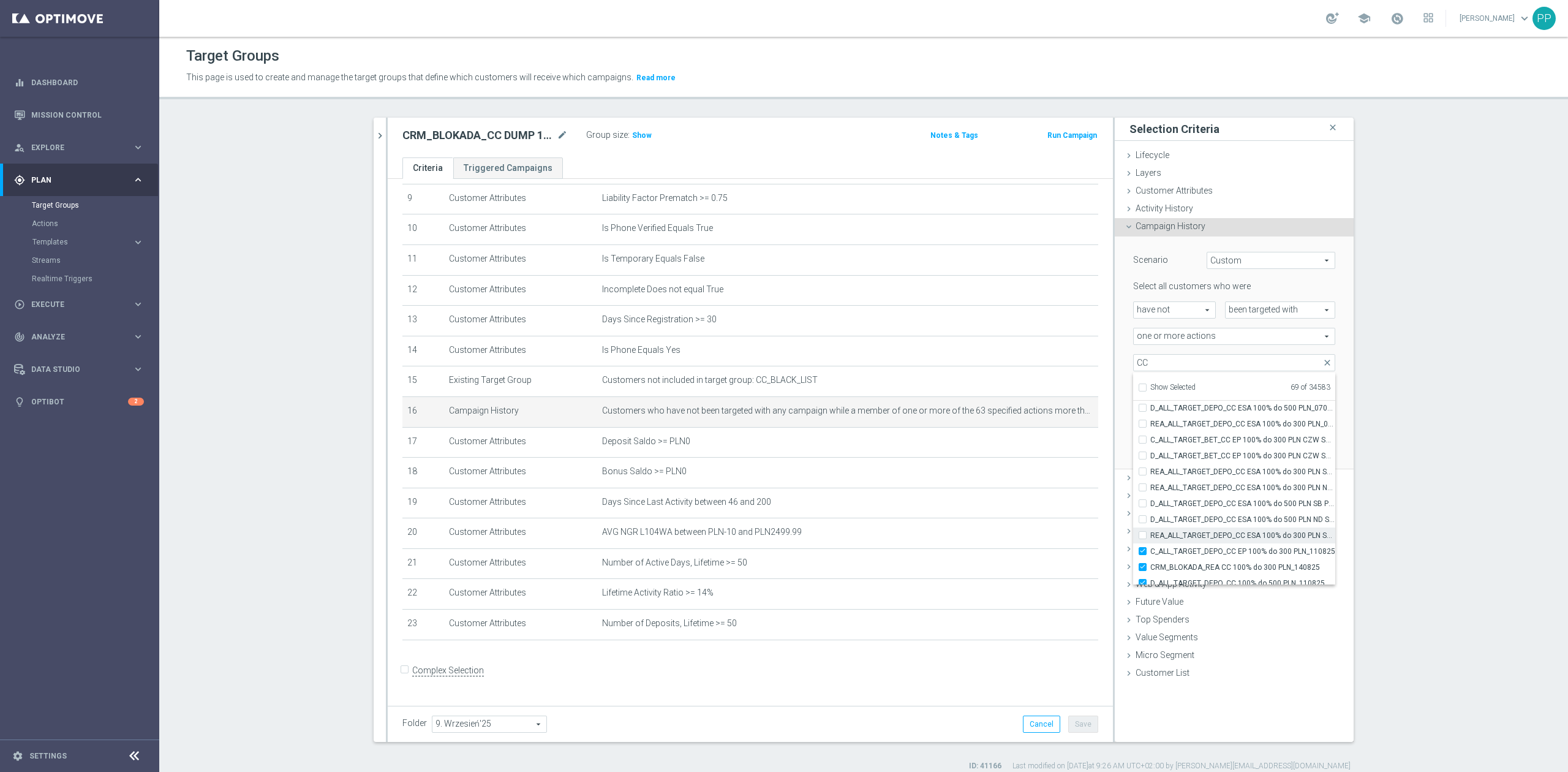
type input "Selected 68 of 34583"
click at [1183, 554] on span "C_ALL_TARGET_DEPO_CC EP 100% do 300 PLN_110825" at bounding box center [1243, 551] width 185 height 10
click at [1151, 554] on input "C_ALL_TARGET_DEPO_CC EP 100% do 300 PLN_110825" at bounding box center [1147, 551] width 8 height 8
checkbox input "false"
type input "Selected 67 of 34583"
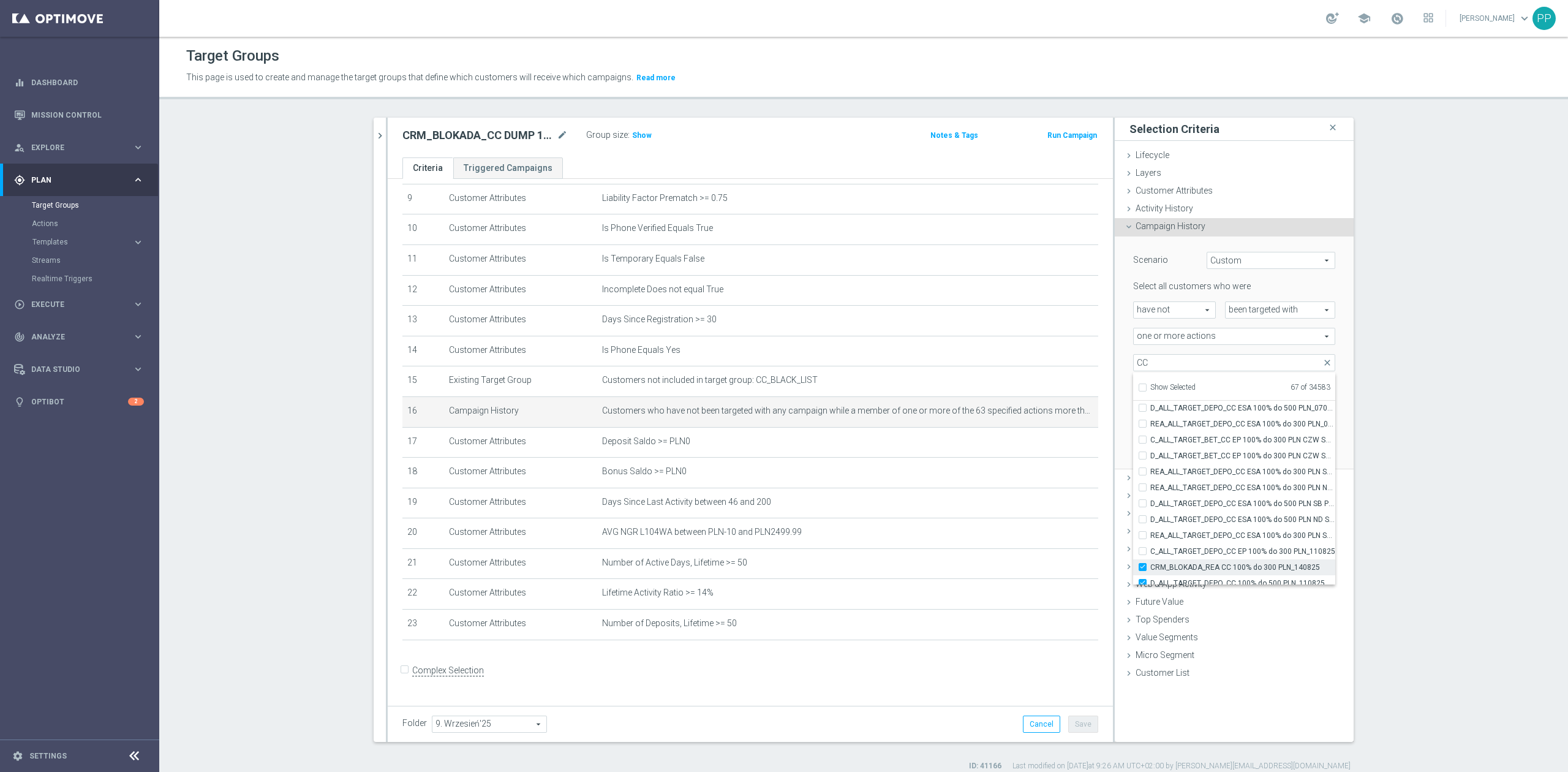
click at [1186, 567] on span "CRM_BLOKADA_REA CC 100% do 300 PLN_140825" at bounding box center [1243, 567] width 185 height 10
click at [1151, 567] on input "CRM_BLOKADA_REA CC 100% do 300 PLN_140825" at bounding box center [1147, 567] width 8 height 8
checkbox input "false"
type input "Selected 66 of 34583"
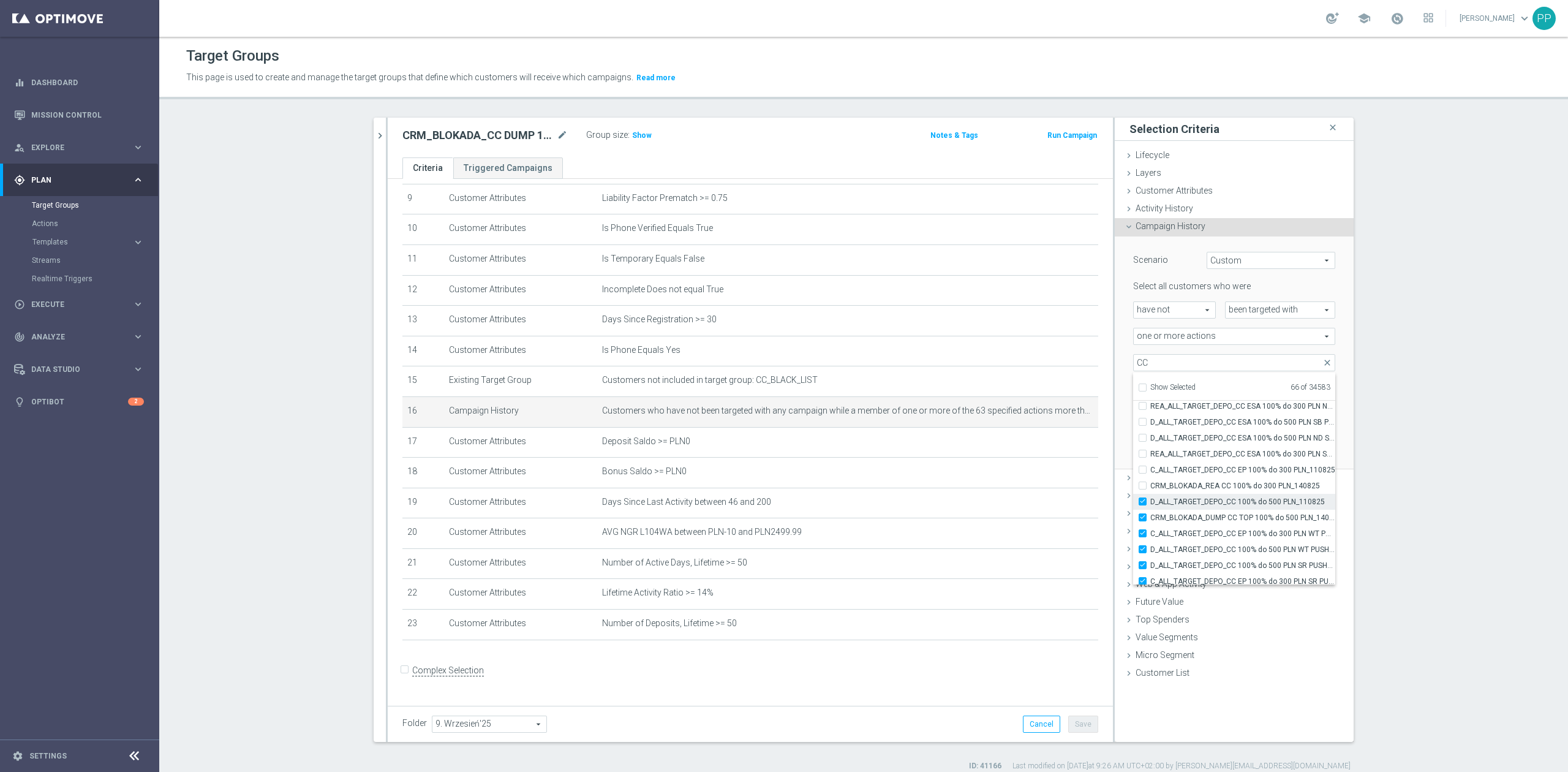
click at [1187, 507] on label "D_ALL_TARGET_DEPO_CC 100% do 500 PLN_110825" at bounding box center [1243, 502] width 185 height 16
click at [1151, 506] on input "D_ALL_TARGET_DEPO_CC 100% do 500 PLN_110825" at bounding box center [1147, 502] width 8 height 8
checkbox input "false"
type input "Selected 65 of 34583"
click at [1189, 511] on label "CRM_BLOKADA_DUMP CC TOP 100% do 500 PLN_140825" at bounding box center [1243, 518] width 185 height 16
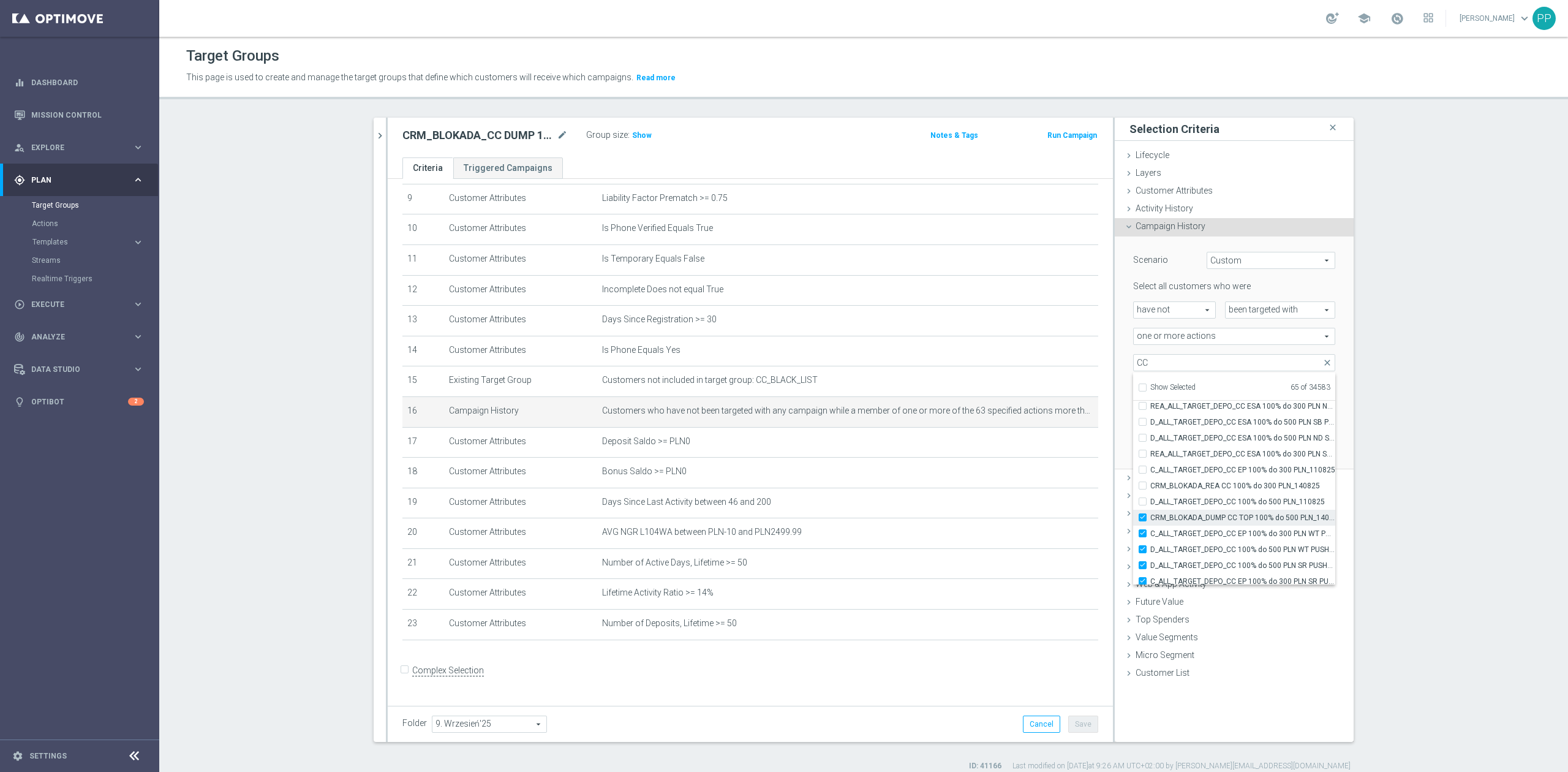
click at [1151, 514] on input "CRM_BLOKADA_DUMP CC TOP 100% do 500 PLN_140825" at bounding box center [1147, 518] width 8 height 8
checkbox input "false"
type input "Selected 64 of 34583"
click at [1189, 527] on label "C_ALL_TARGET_DEPO_CC EP 100% do 300 PLN WT PUSH_110825" at bounding box center [1243, 533] width 185 height 16
click at [1151, 529] on input "C_ALL_TARGET_DEPO_CC EP 100% do 300 PLN WT PUSH_110825" at bounding box center [1147, 533] width 8 height 8
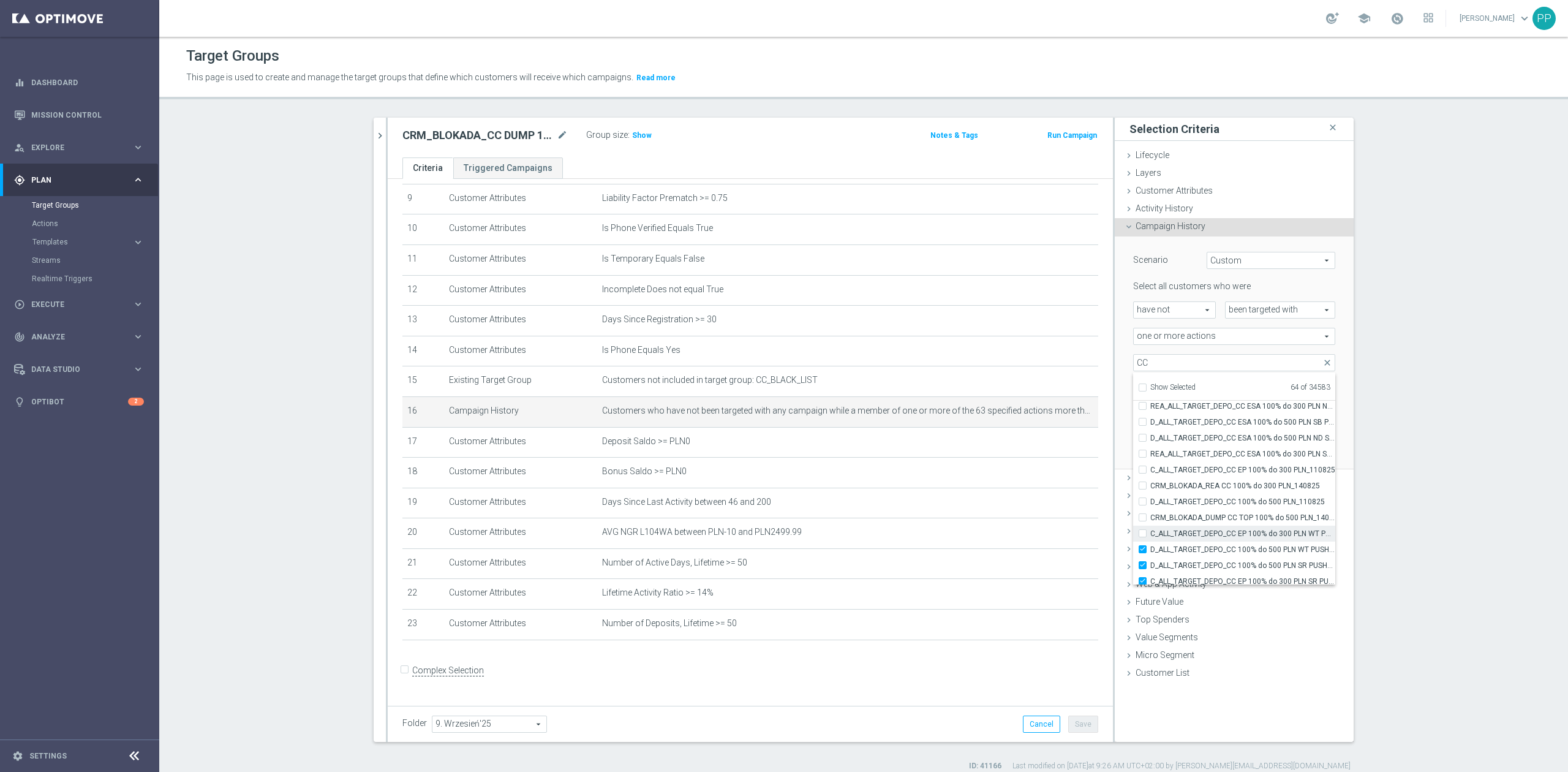
checkbox input "false"
type input "Selected 63 of 34583"
click at [1187, 544] on span "D_ALL_TARGET_DEPO_CC 100% do 500 PLN WT PUSH_110825" at bounding box center [1243, 549] width 185 height 10
click at [1151, 545] on input "D_ALL_TARGET_DEPO_CC 100% do 500 PLN WT PUSH_110825" at bounding box center [1147, 549] width 8 height 8
checkbox input "false"
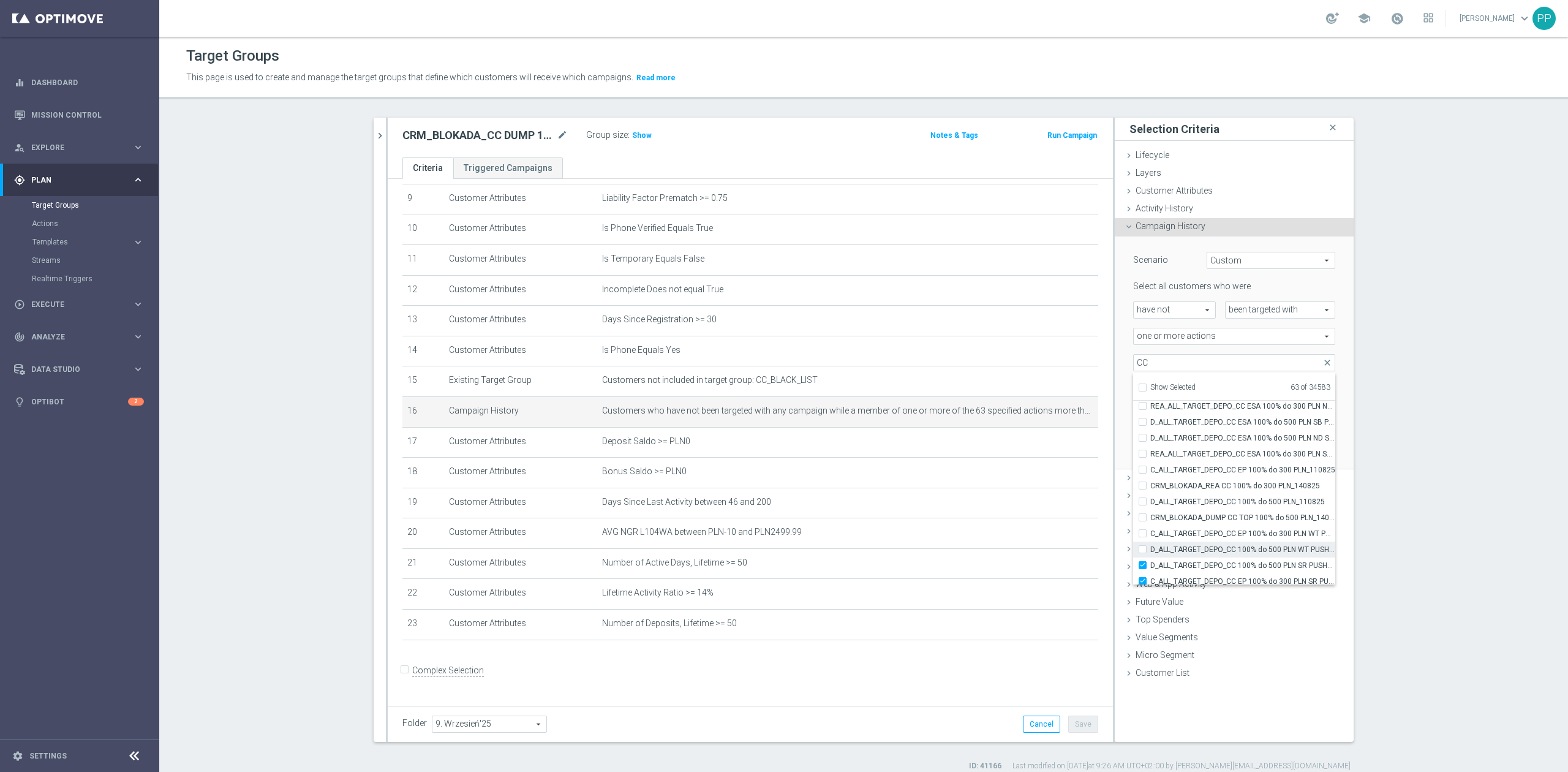
type input "Selected 62 of 34583"
click at [1186, 559] on label "D_ALL_TARGET_DEPO_CC 100% do 500 PLN SR PUSH_110825" at bounding box center [1243, 566] width 185 height 16
click at [1151, 561] on input "D_ALL_TARGET_DEPO_CC 100% do 500 PLN SR PUSH_110825" at bounding box center [1147, 565] width 8 height 8
checkbox input "false"
type input "Selected 61 of 34583"
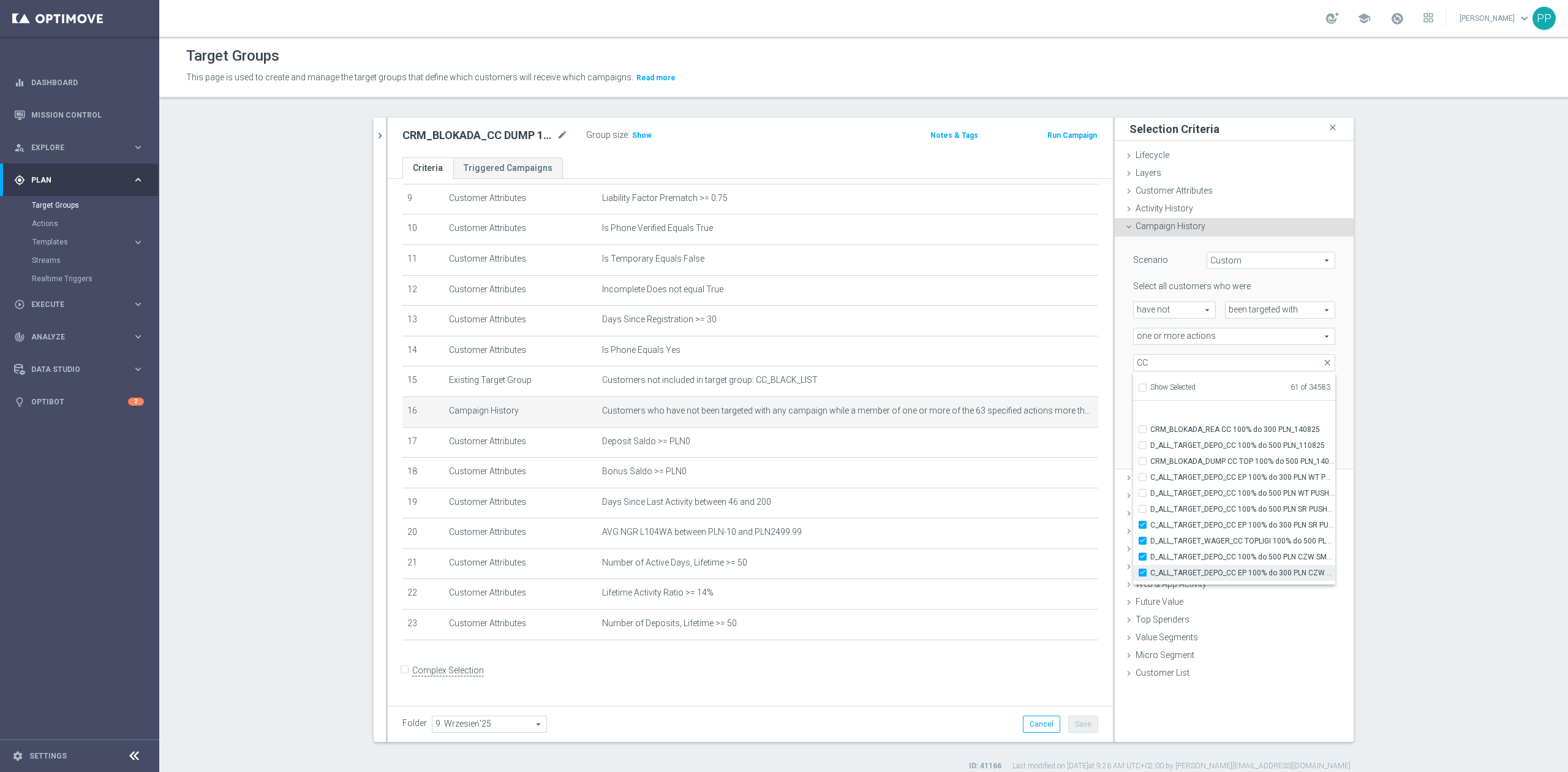
scroll to position [37664, 0]
click at [1181, 503] on span "C_ALL_TARGET_DEPO_CC EP 100% do 300 PLN SR PUSH_110825" at bounding box center [1243, 499] width 185 height 10
click at [1151, 503] on input "C_ALL_TARGET_DEPO_CC EP 100% do 300 PLN SR PUSH_110825" at bounding box center [1147, 499] width 8 height 8
checkbox input "false"
type input "Selected 60 of 34583"
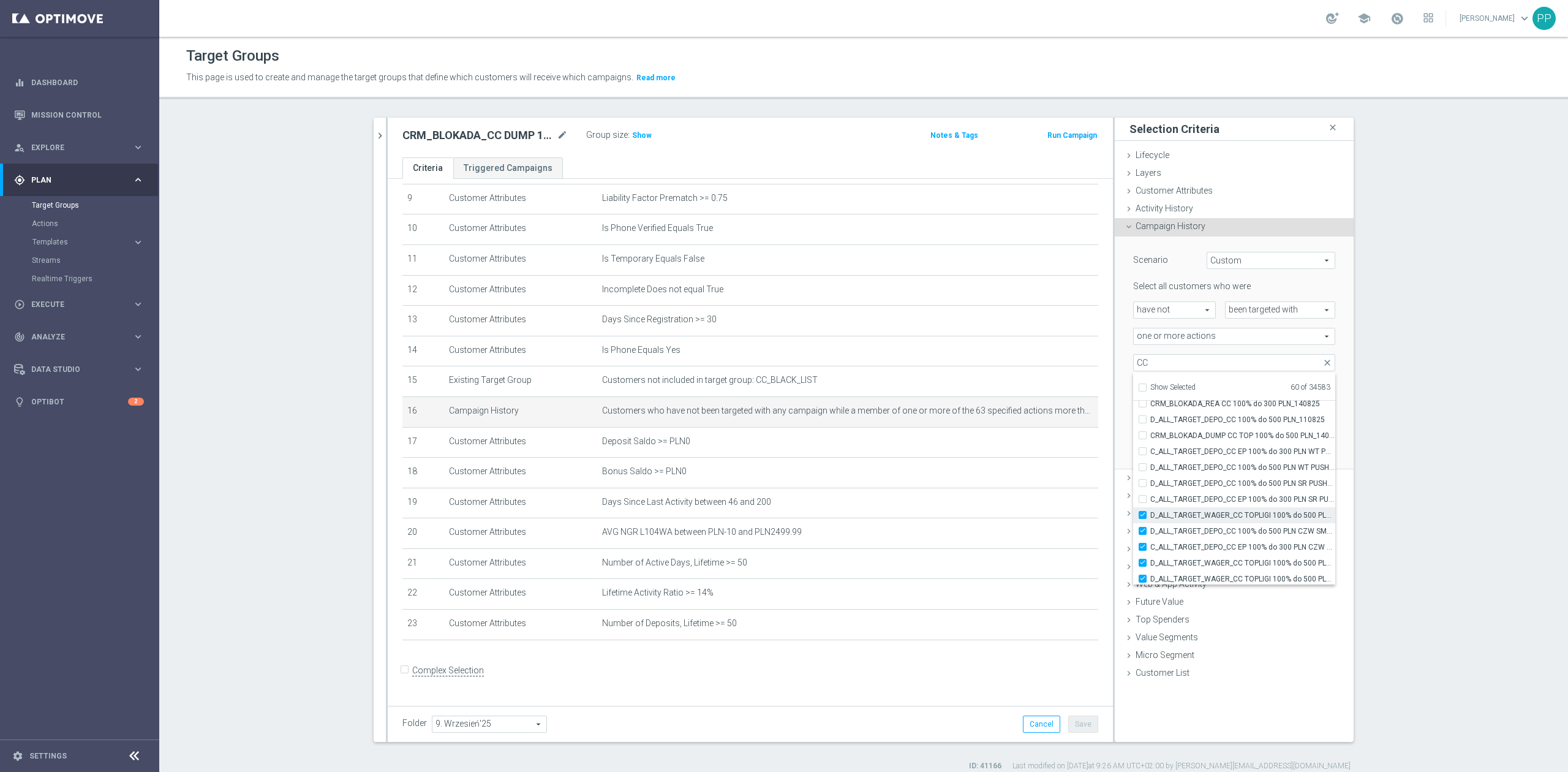
click at [1181, 515] on span "D_ALL_TARGET_WAGER_CC TOPLIGI 100% do 500 PLN_140825" at bounding box center [1243, 515] width 185 height 10
click at [1151, 515] on input "D_ALL_TARGET_WAGER_CC TOPLIGI 100% do 500 PLN_140825" at bounding box center [1147, 515] width 8 height 8
checkbox input "false"
type input "Selected 59 of 34583"
click at [1182, 527] on span "D_ALL_TARGET_DEPO_CC 100% do 500 PLN CZW SMS_110825" at bounding box center [1243, 531] width 185 height 10
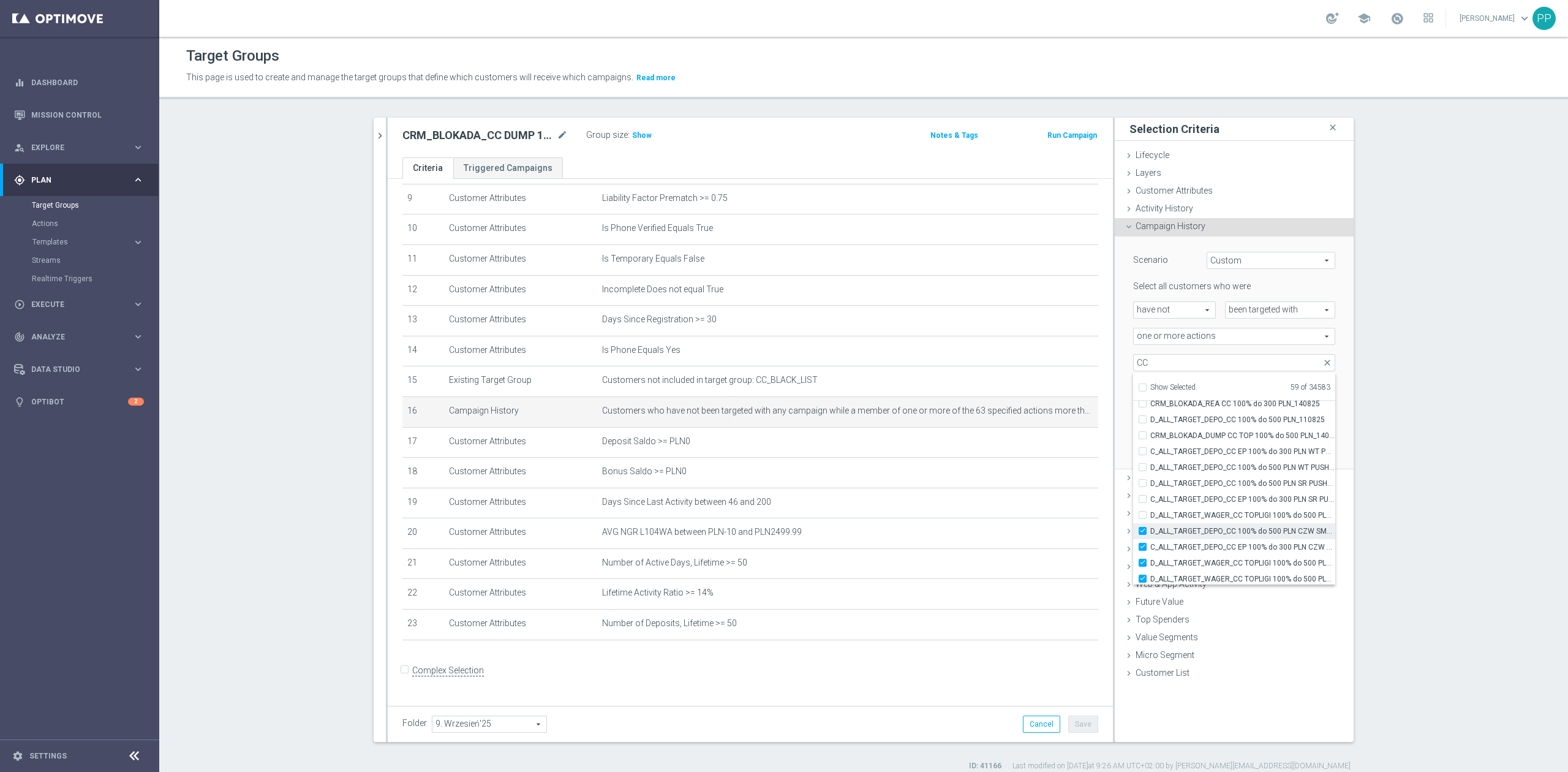
click at [1151, 527] on input "D_ALL_TARGET_DEPO_CC 100% do 500 PLN CZW SMS_110825" at bounding box center [1147, 531] width 8 height 8
checkbox input "false"
type input "Selected 58 of 34583"
click at [1181, 549] on span "C_ALL_TARGET_DEPO_CC EP 100% do 300 PLN CZW SMS_110825" at bounding box center [1243, 547] width 185 height 10
click at [1151, 549] on input "C_ALL_TARGET_DEPO_CC EP 100% do 300 PLN CZW SMS_110825" at bounding box center [1147, 547] width 8 height 8
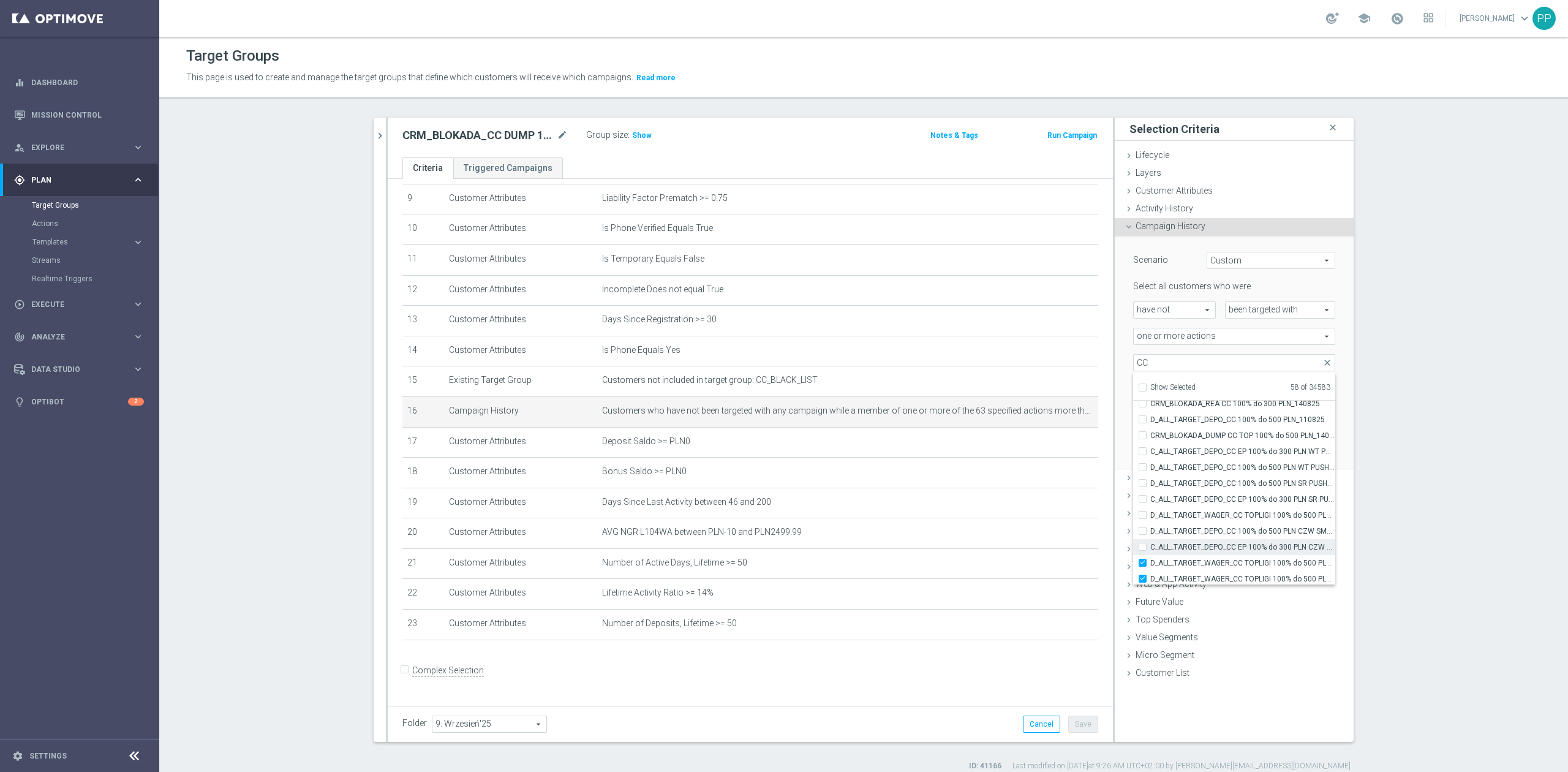
checkbox input "false"
type input "Selected 57 of 34583"
click at [1181, 557] on label "D_ALL_TARGET_WAGER_CC TOPLIGI 100% do 500 PLN SB PUSH_140825" at bounding box center [1243, 563] width 185 height 16
click at [1151, 559] on input "D_ALL_TARGET_WAGER_CC TOPLIGI 100% do 500 PLN SB PUSH_140825" at bounding box center [1147, 563] width 8 height 8
checkbox input "false"
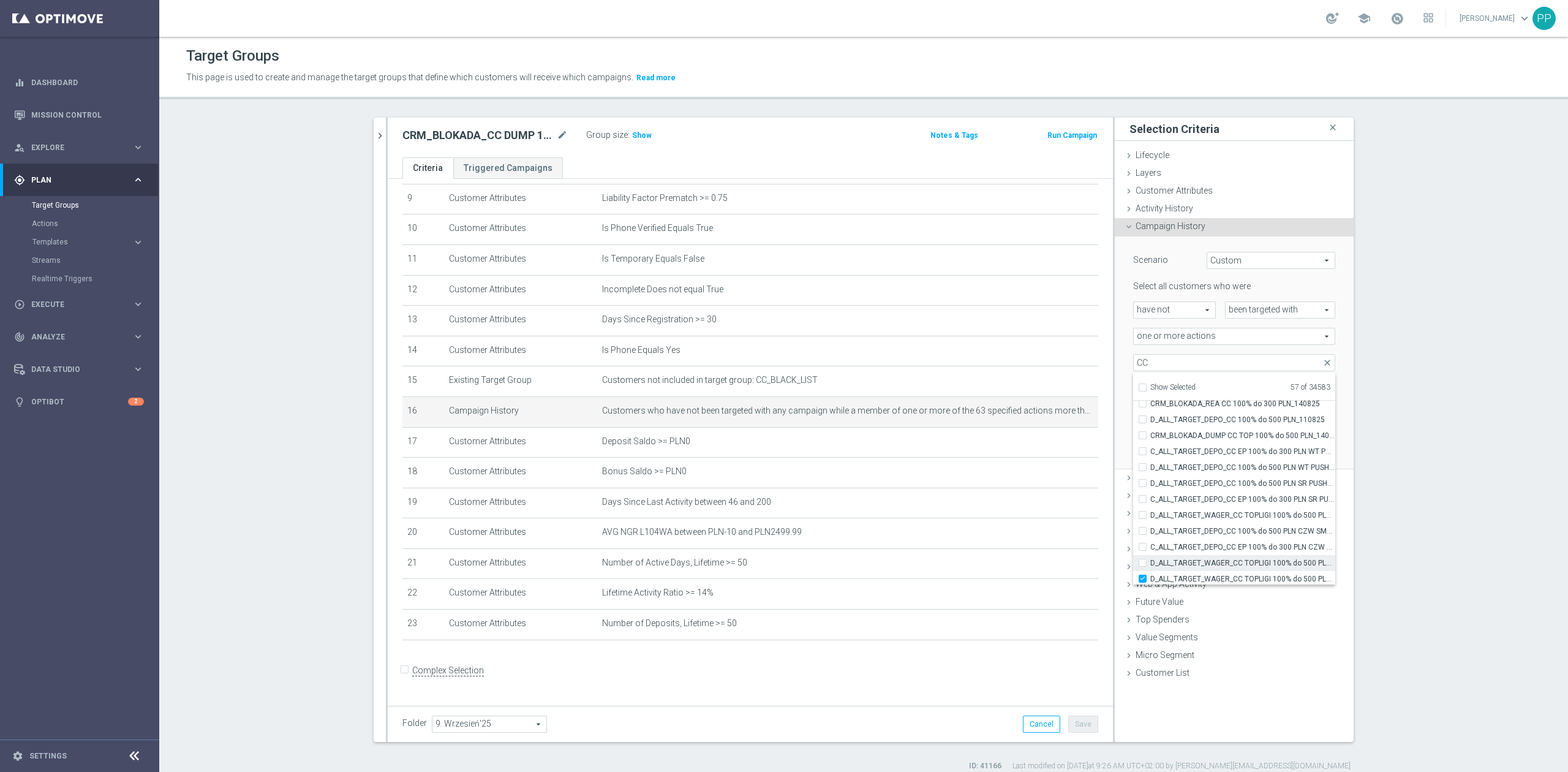
type input "Selected 56 of 34583"
click at [1189, 500] on span "D_ALL_TARGET_WAGER_CC TOPLIGI 100% do 500 PLN ND SMS_140825" at bounding box center [1243, 497] width 185 height 10
click at [1151, 500] on input "D_ALL_TARGET_WAGER_CC TOPLIGI 100% do 500 PLN ND SMS_140825" at bounding box center [1147, 497] width 8 height 8
checkbox input "false"
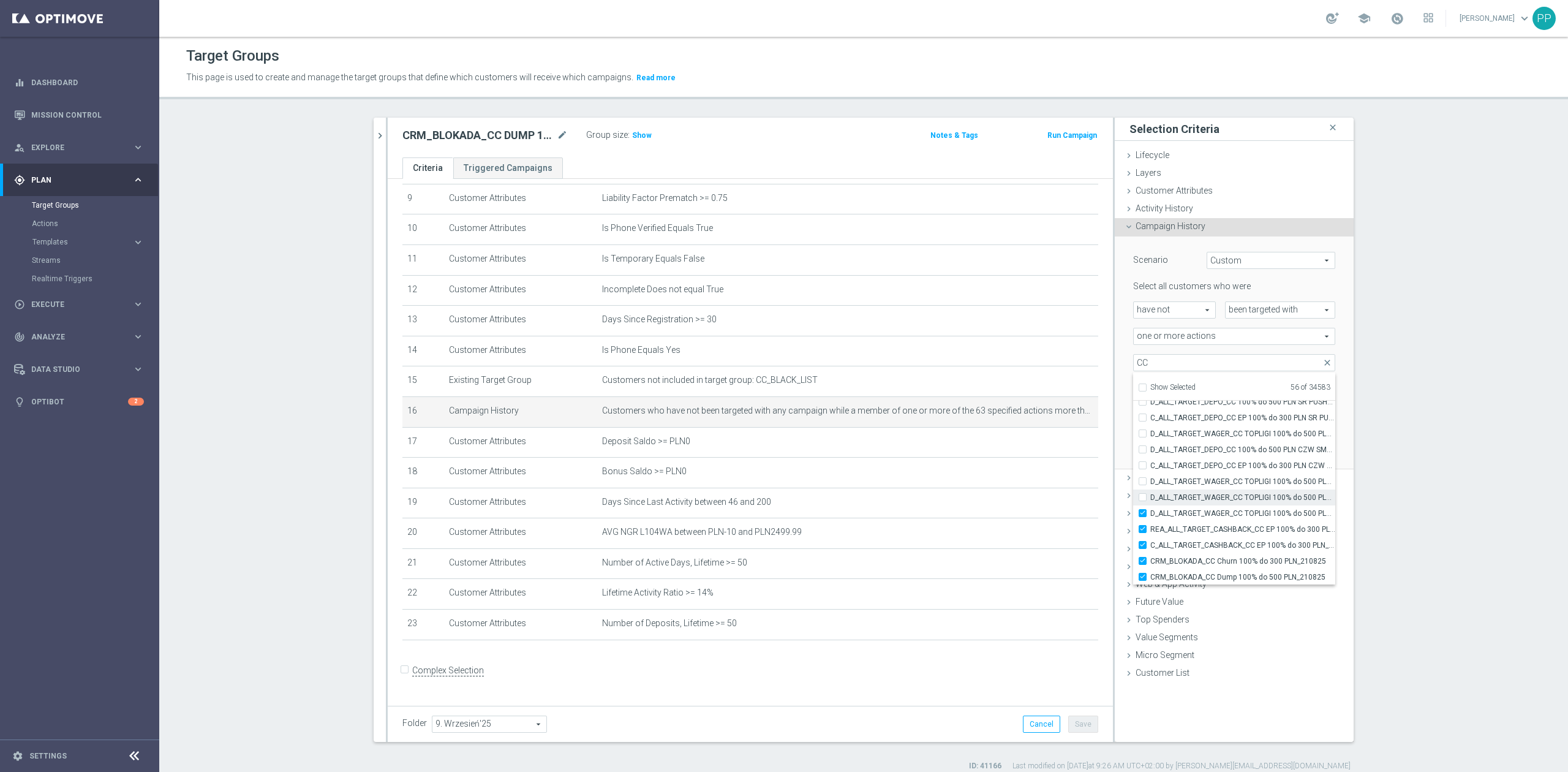
type input "Selected 55 of 34583"
click at [1201, 512] on span "D_ALL_TARGET_WAGER_CC TOPLIGI 100% do 500 PLN PT PUSH_140825" at bounding box center [1243, 513] width 185 height 10
click at [1151, 512] on input "D_ALL_TARGET_WAGER_CC TOPLIGI 100% do 500 PLN PT PUSH_140825" at bounding box center [1147, 513] width 8 height 8
checkbox input "false"
type input "Selected 54 of 34583"
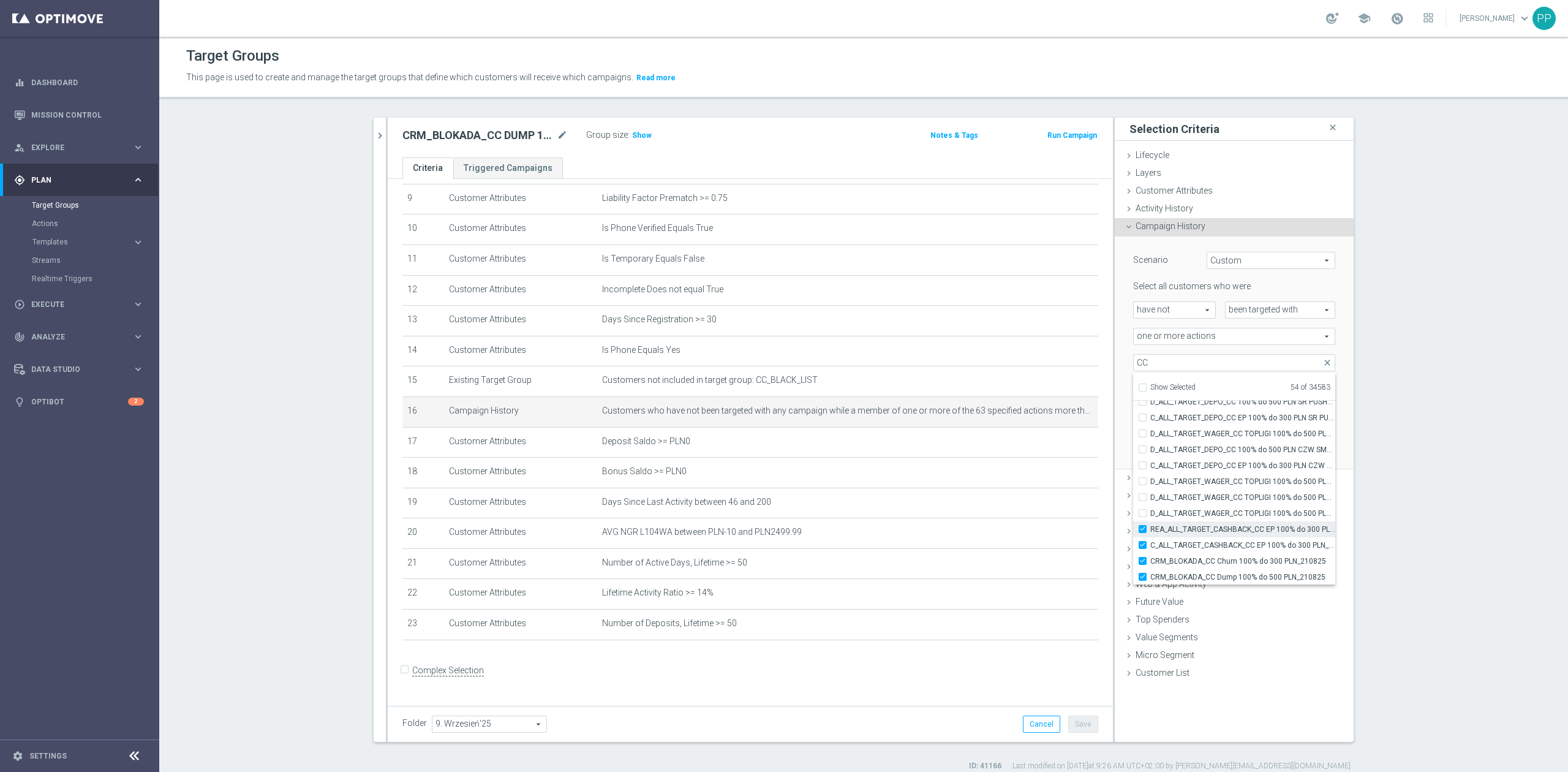
click at [1202, 529] on span "REA_ALL_TARGET_CASHBACK_CC EP 100% do 300 PLN_180825" at bounding box center [1243, 529] width 185 height 10
click at [1151, 529] on input "REA_ALL_TARGET_CASHBACK_CC EP 100% do 300 PLN_180825" at bounding box center [1147, 529] width 8 height 8
checkbox input "false"
type input "Selected 53 of 34583"
drag, startPoint x: 1204, startPoint y: 532, endPoint x: 1191, endPoint y: 550, distance: 22.2
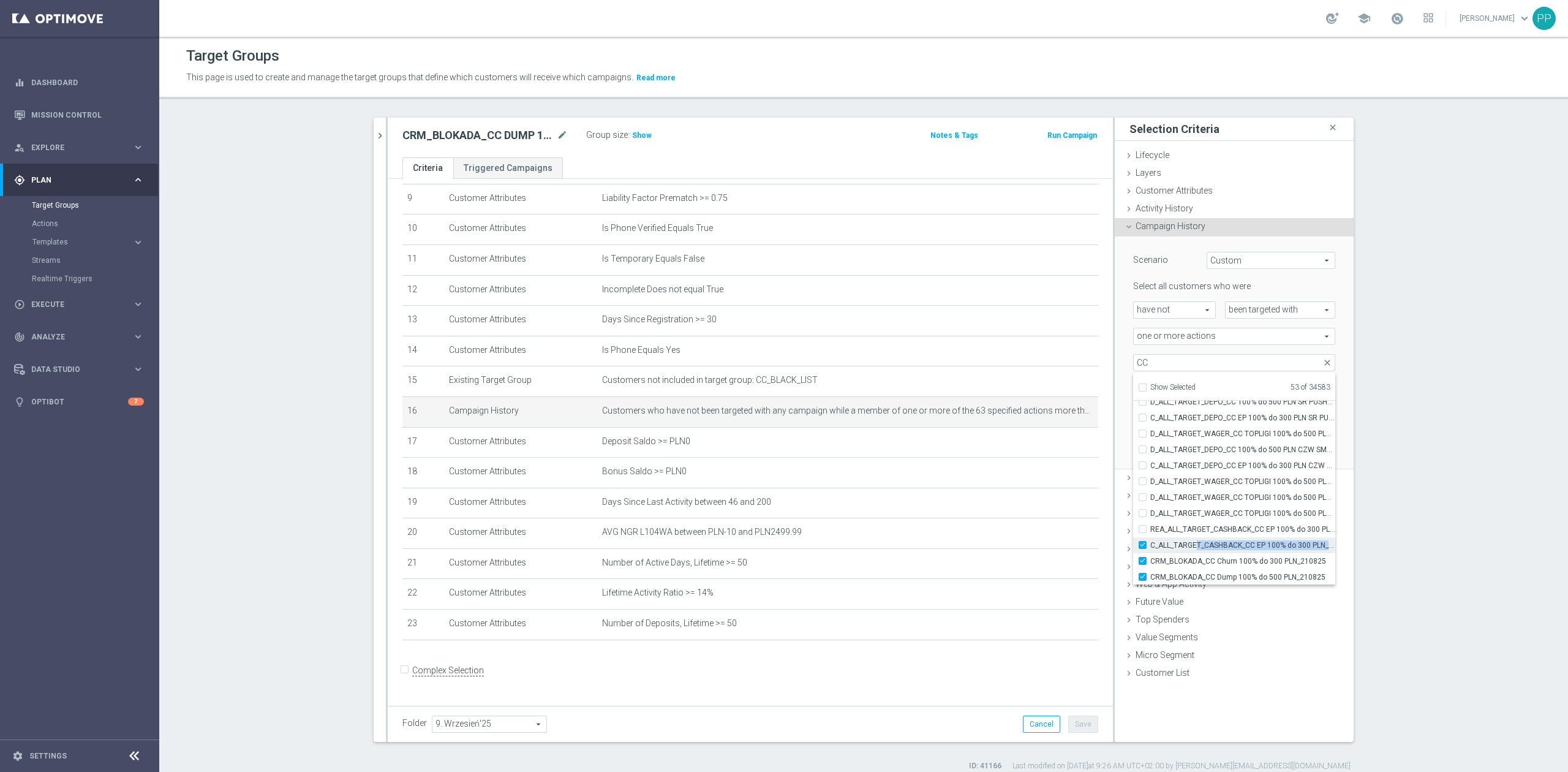
click at [1191, 550] on label "C_ALL_TARGET_CASHBACK_CC EP 100% do 300 PLN_180825" at bounding box center [1243, 545] width 185 height 16
click at [1157, 550] on span "C_ALL_TARGET_CASHBACK_CC EP 100% do 300 PLN_180825" at bounding box center [1243, 545] width 185 height 10
click at [1151, 549] on input "C_ALL_TARGET_CASHBACK_CC EP 100% do 300 PLN_180825" at bounding box center [1147, 545] width 8 height 8
checkbox input "false"
type input "Selected 52 of 34583"
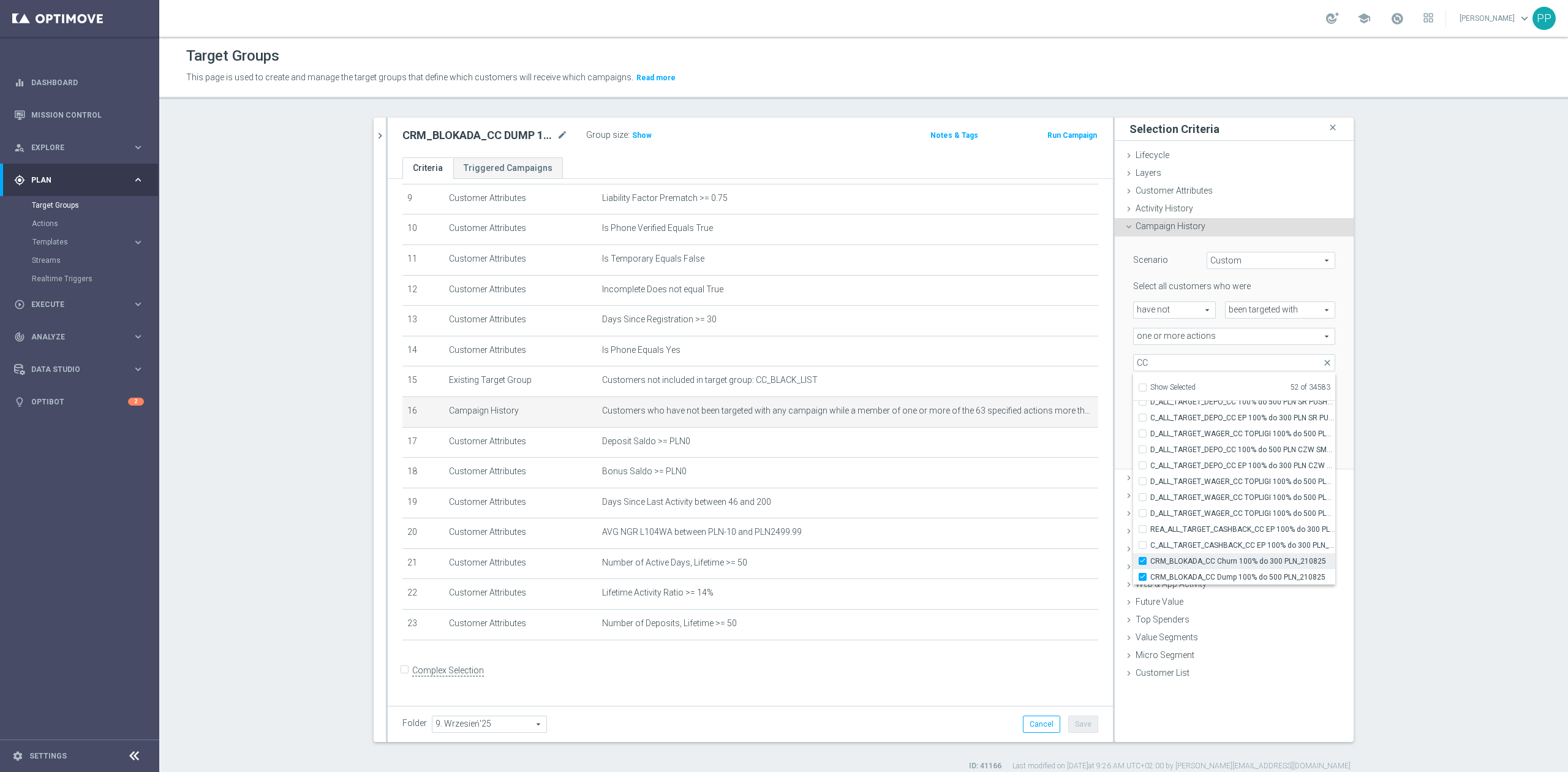
click at [1162, 558] on span "CRM_BLOKADA_CC Churn 100% do 300 PLN_210825" at bounding box center [1243, 561] width 185 height 10
click at [1151, 558] on input "CRM_BLOKADA_CC Churn 100% do 300 PLN_210825" at bounding box center [1147, 561] width 8 height 8
checkbox input "false"
type input "Selected 51 of 34583"
click at [1168, 560] on span "CRM_BLOKADA_CC Churn 100% do 300 PLN_210825" at bounding box center [1243, 561] width 185 height 10
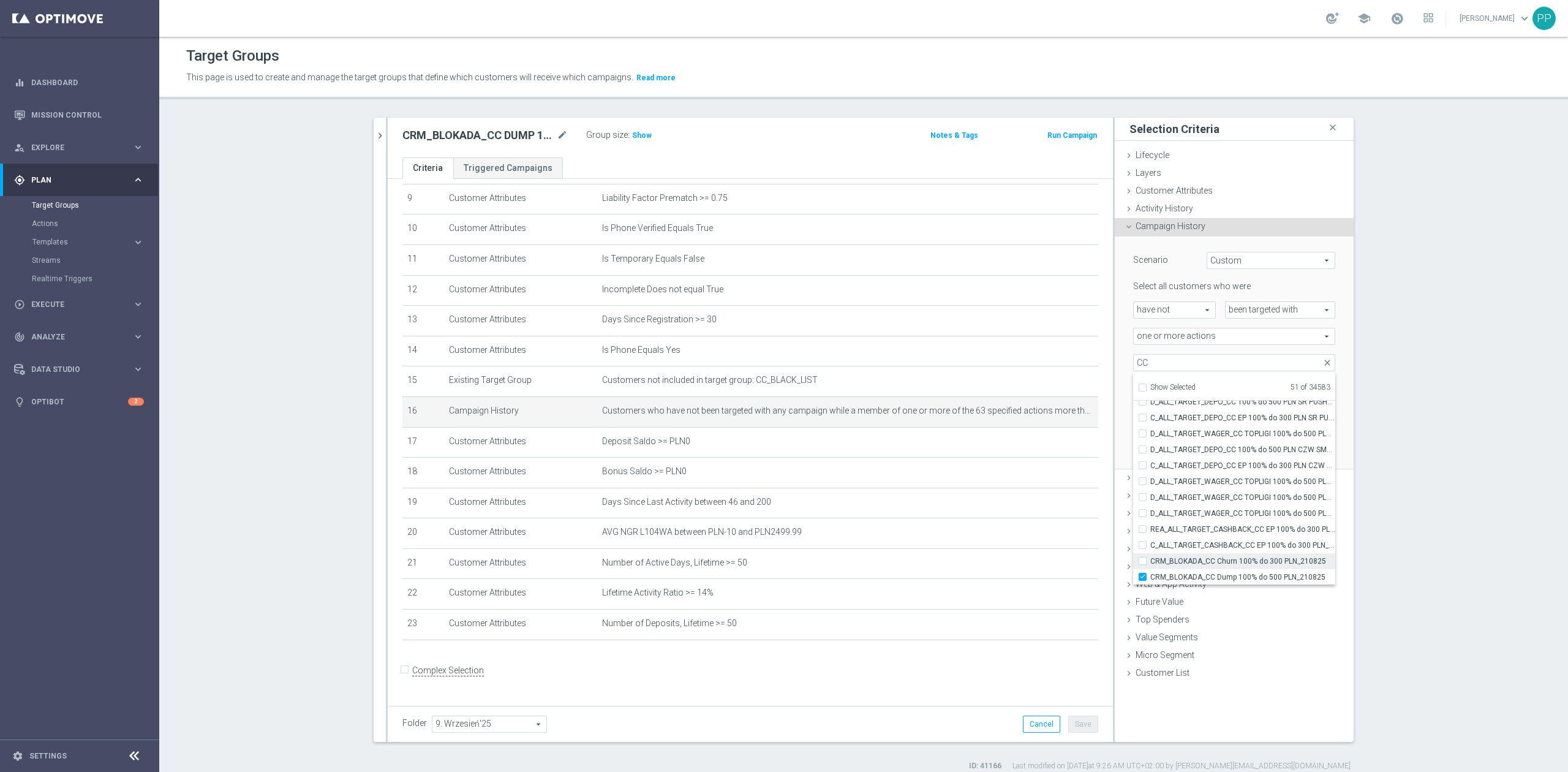
click at [1151, 560] on input "CRM_BLOKADA_CC Churn 100% do 300 PLN_210825" at bounding box center [1147, 561] width 8 height 8
checkbox input "true"
type input "Selected 52 of 34583"
drag, startPoint x: 1169, startPoint y: 510, endPoint x: 1170, endPoint y: 520, distance: 10.0
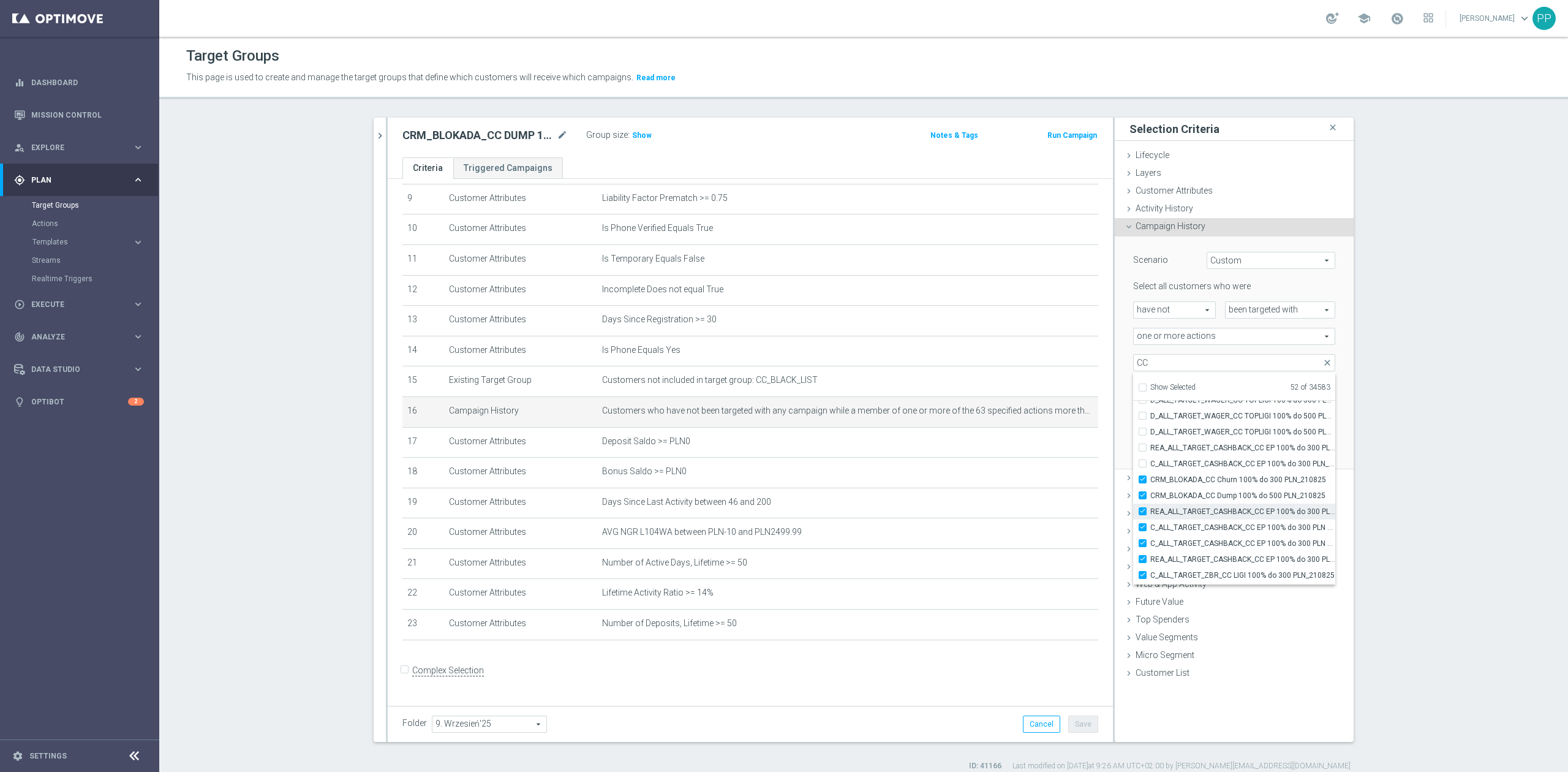
click at [1169, 510] on span "REA_ALL_TARGET_CASHBACK_CC EP 100% do 300 PLN WT PUSH_180825" at bounding box center [1243, 512] width 185 height 10
click at [1151, 510] on input "REA_ALL_TARGET_CASHBACK_CC EP 100% do 300 PLN WT PUSH_180825" at bounding box center [1147, 511] width 8 height 8
checkbox input "false"
type input "Selected 51 of 34583"
click at [1170, 523] on span "C_ALL_TARGET_CASHBACK_CC EP 100% do 300 PLN WT PUSH_180825" at bounding box center [1243, 527] width 185 height 10
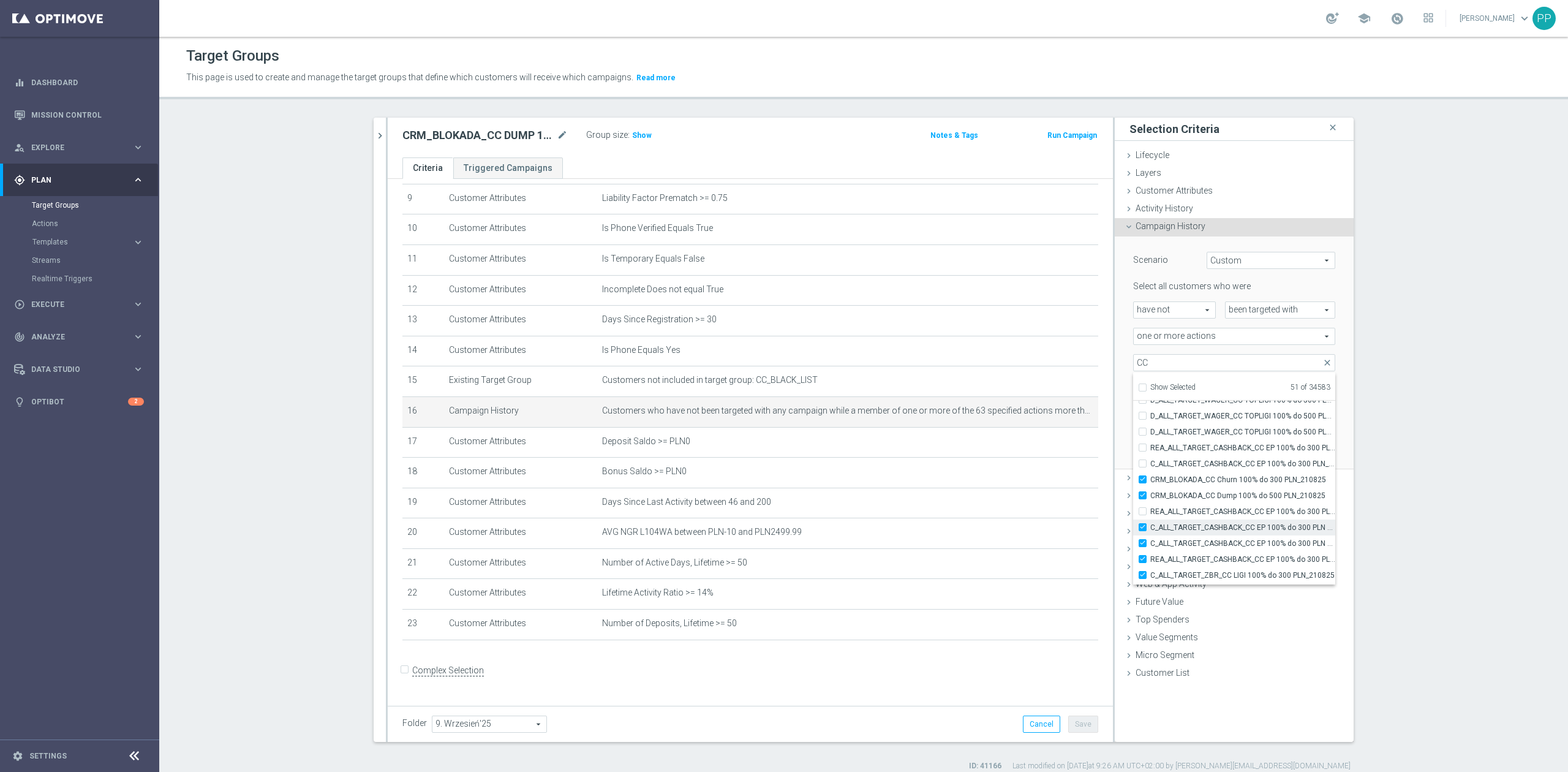
click at [1151, 523] on input "C_ALL_TARGET_CASHBACK_CC EP 100% do 300 PLN WT PUSH_180825" at bounding box center [1147, 527] width 8 height 8
checkbox input "false"
type input "Selected 50 of 34583"
click at [1174, 537] on label "C_ALL_TARGET_CASHBACK_CC EP 100% do 300 PLN SR PUSH_180825" at bounding box center [1243, 543] width 185 height 16
click at [1151, 539] on input "C_ALL_TARGET_CASHBACK_CC EP 100% do 300 PLN SR PUSH_180825" at bounding box center [1147, 543] width 8 height 8
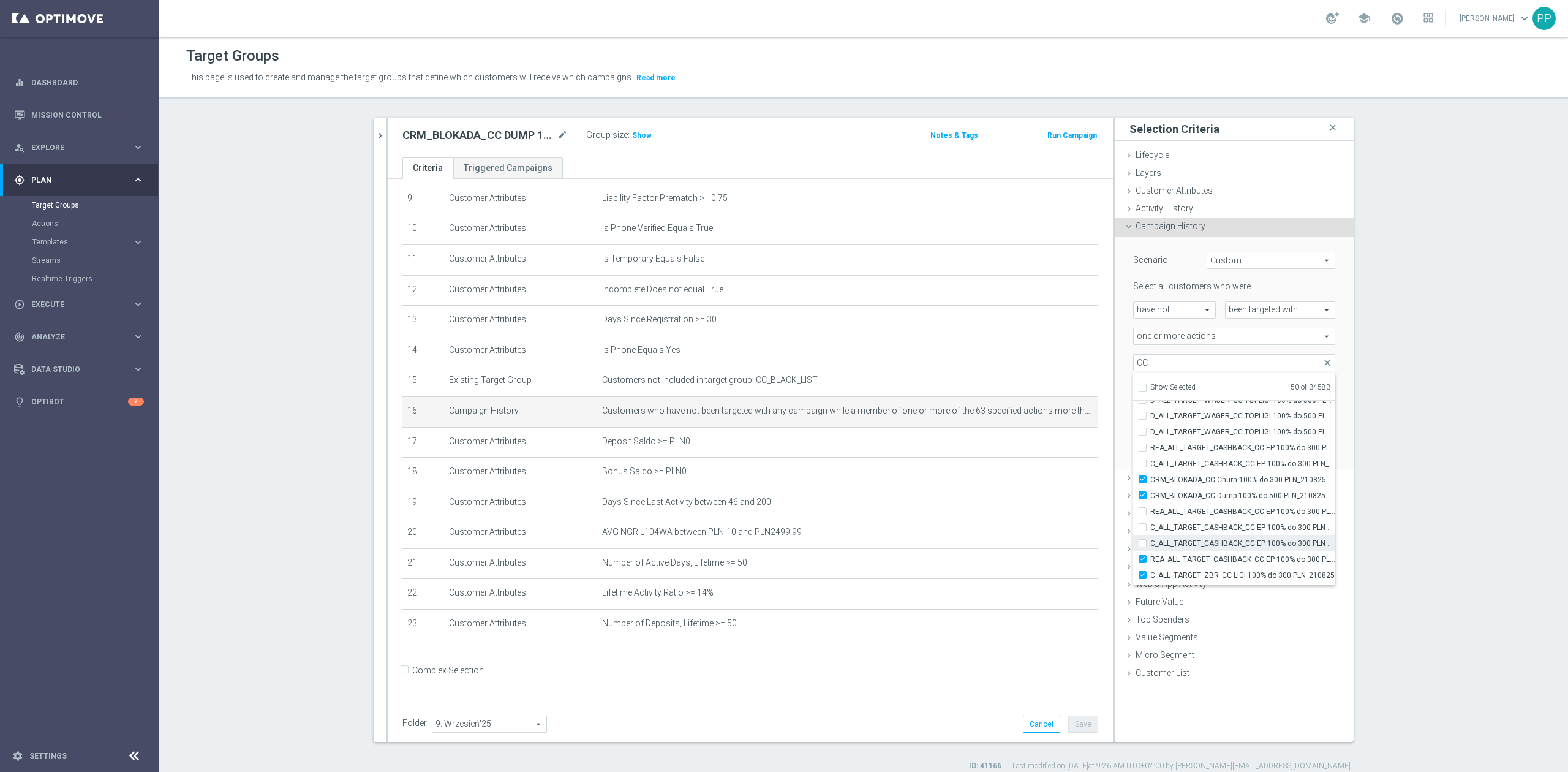
checkbox input "false"
type input "Selected 49 of 34583"
click at [1176, 558] on span "REA_ALL_TARGET_CASHBACK_CC EP 100% do 300 PLN SR PUSH_180825" at bounding box center [1243, 559] width 185 height 10
click at [1151, 558] on input "REA_ALL_TARGET_CASHBACK_CC EP 100% do 300 PLN SR PUSH_180825" at bounding box center [1147, 559] width 8 height 8
checkbox input "false"
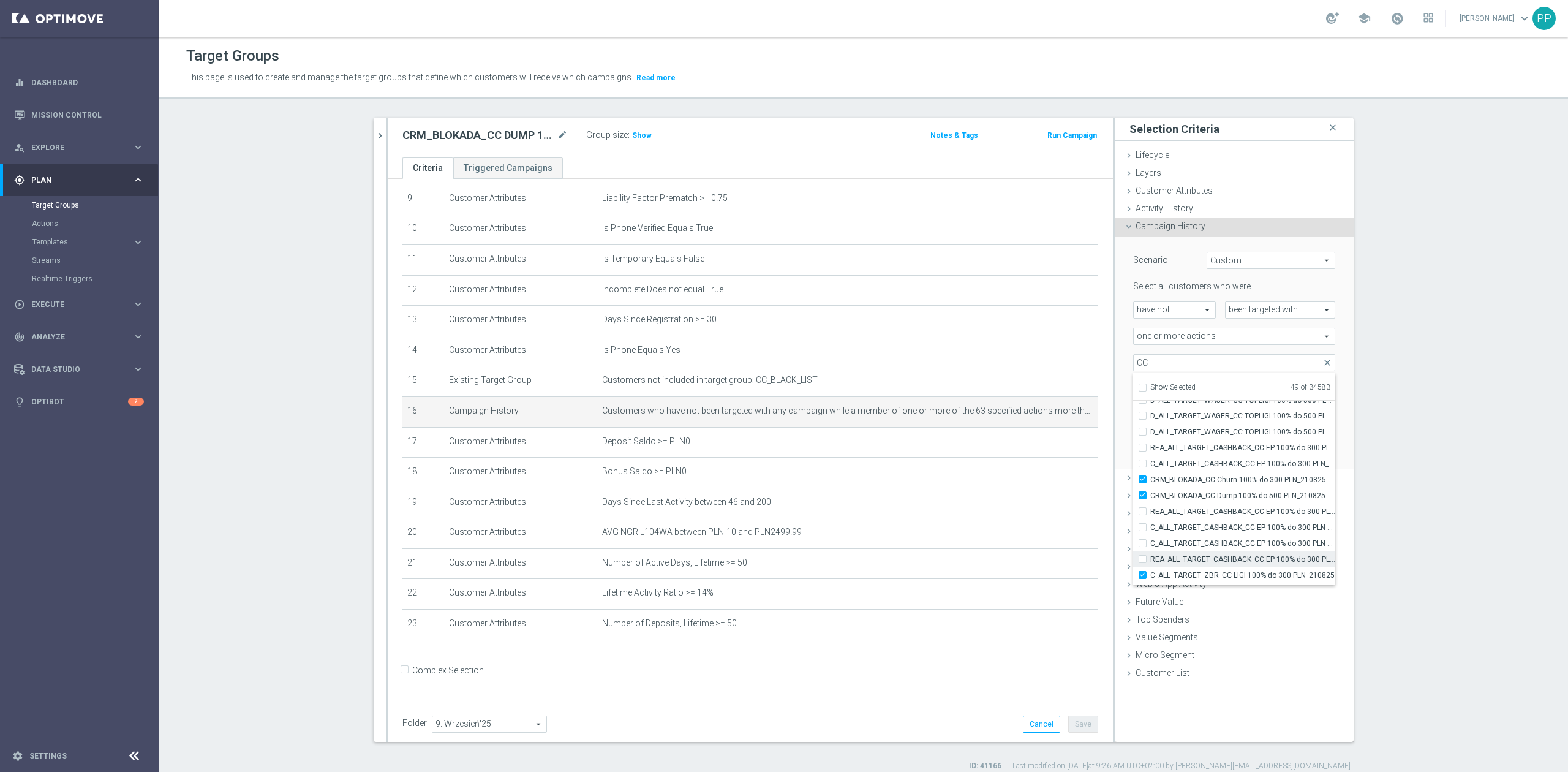
type input "Selected 48 of 34583"
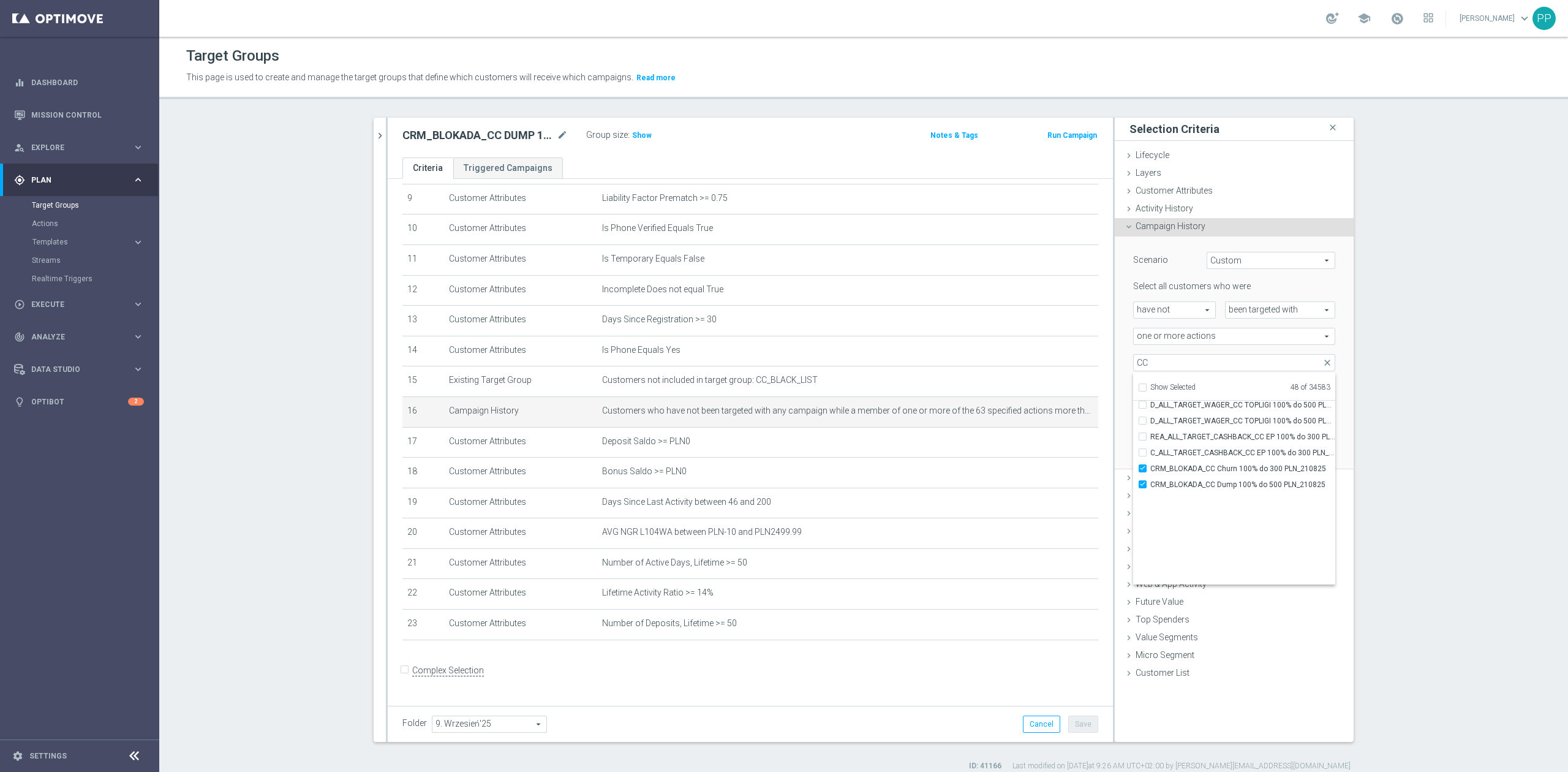
scroll to position [37741, 0]
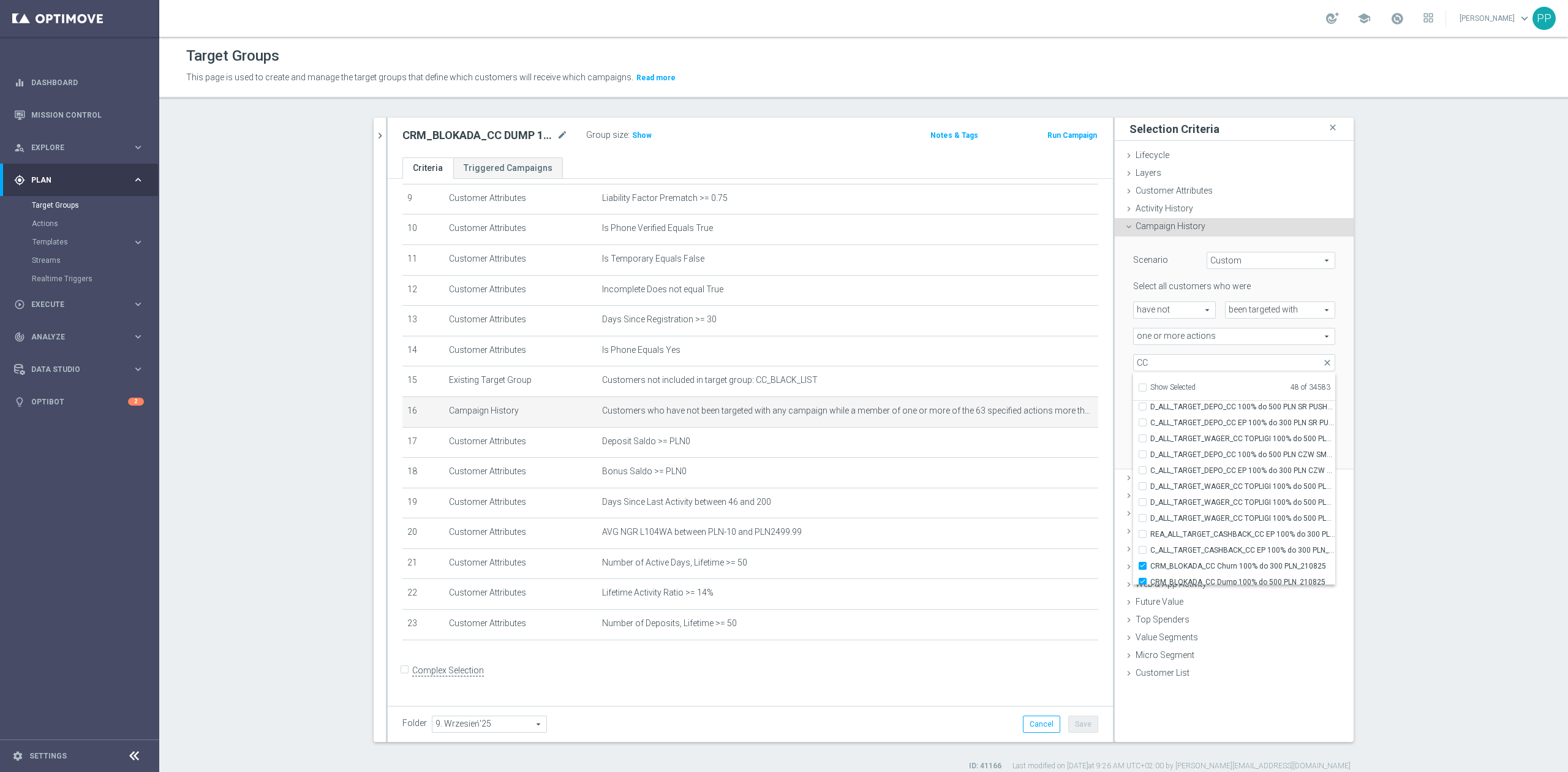
click at [1124, 437] on div "Scenario Custom Custom arrow_drop_down search Select all customers who were hav…" at bounding box center [1234, 352] width 220 height 232
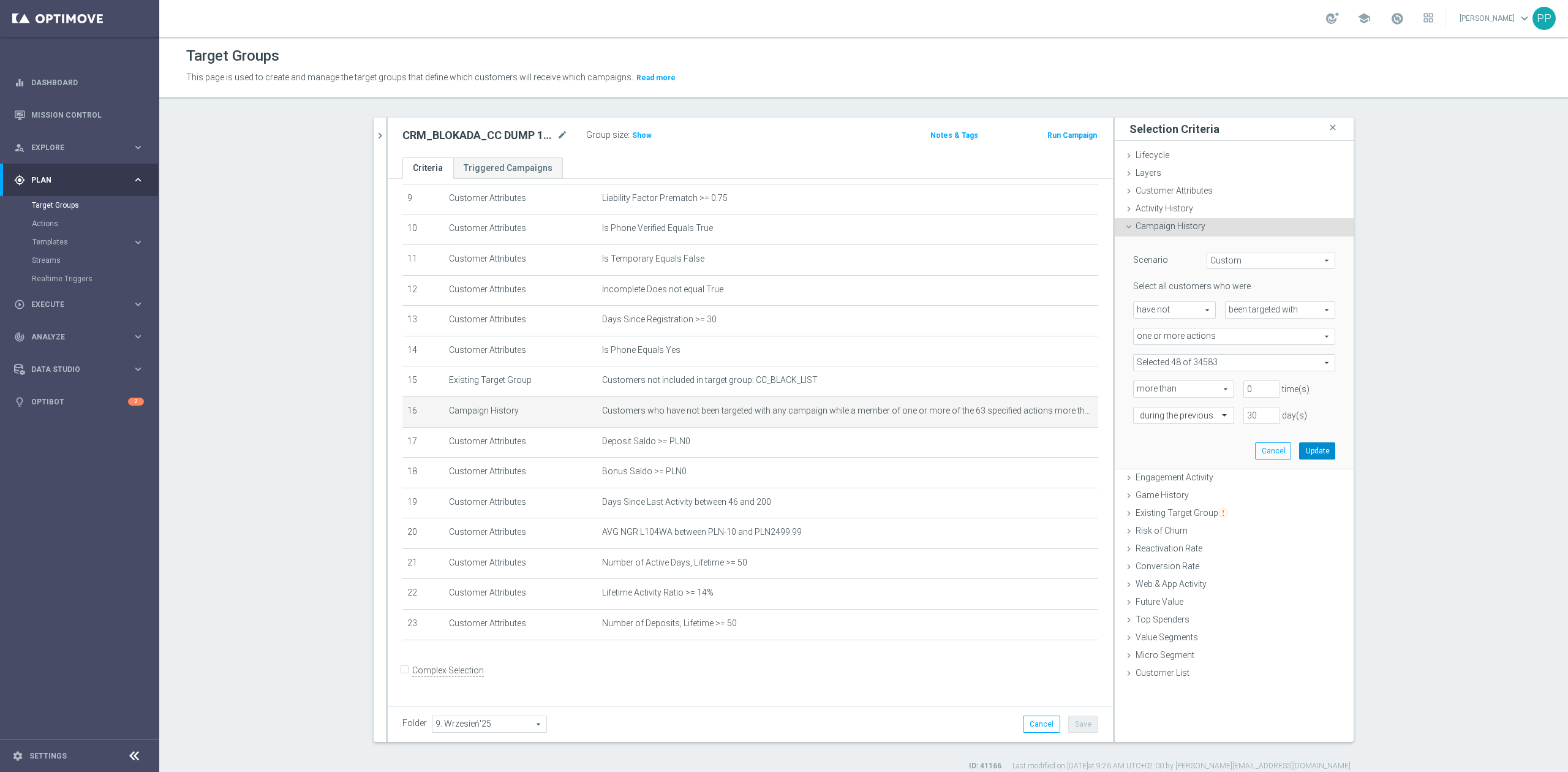
click at [1307, 447] on button "Update" at bounding box center [1317, 451] width 36 height 17
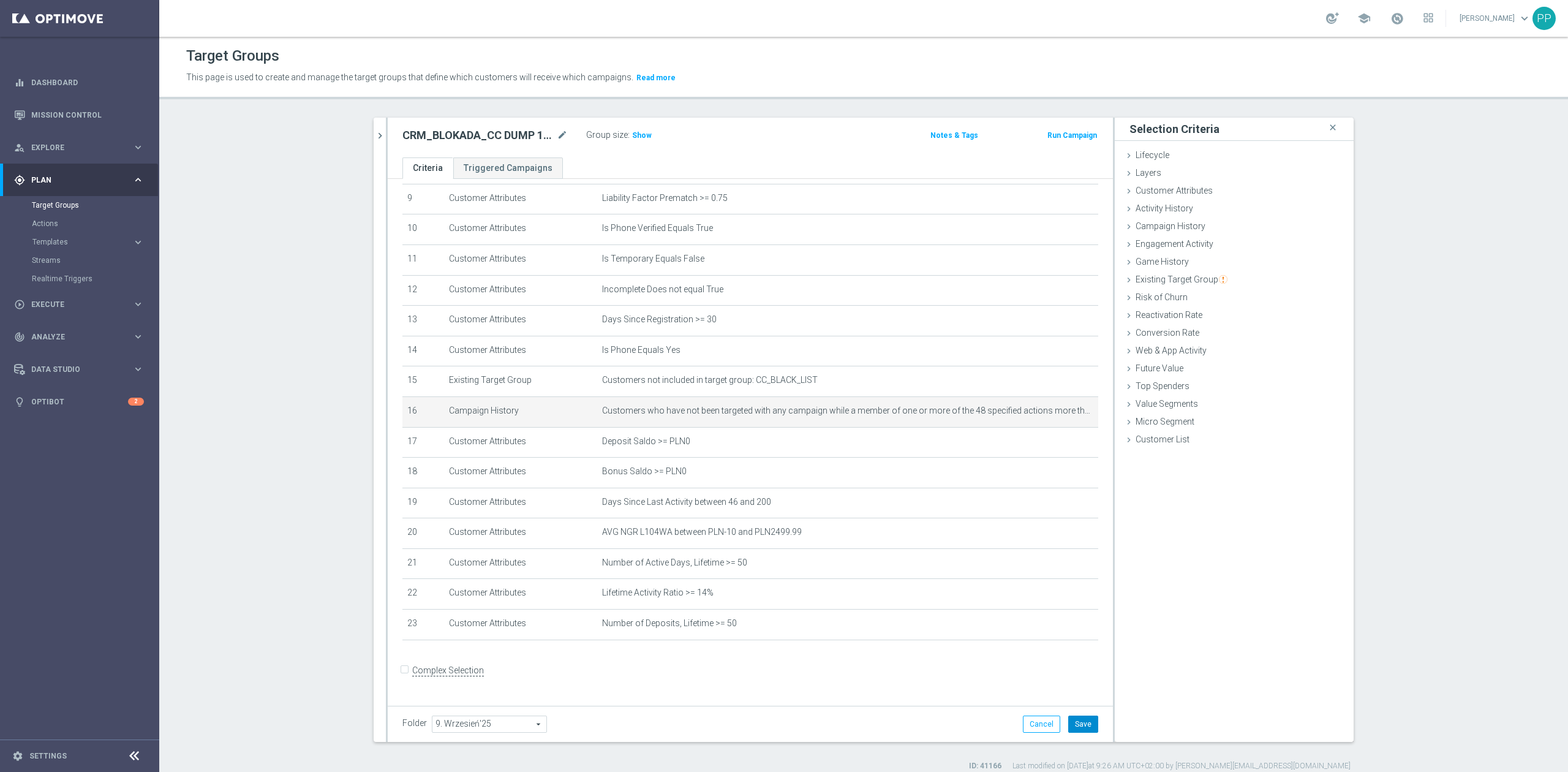
click at [1091, 721] on button "Save" at bounding box center [1083, 724] width 30 height 17
click at [640, 138] on span "Show" at bounding box center [642, 135] width 20 height 9
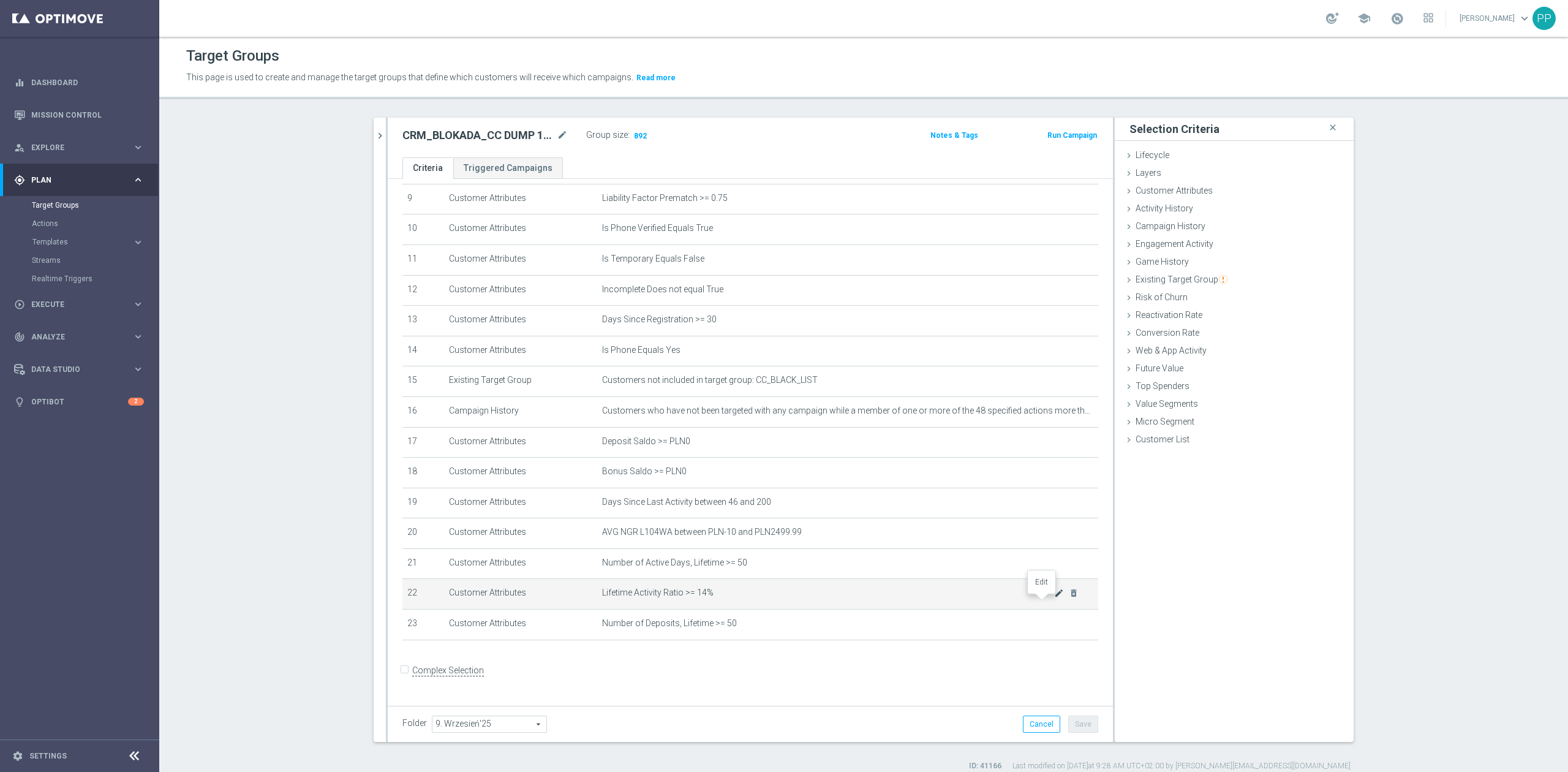
click at [1055, 598] on icon "mode_edit" at bounding box center [1059, 592] width 10 height 10
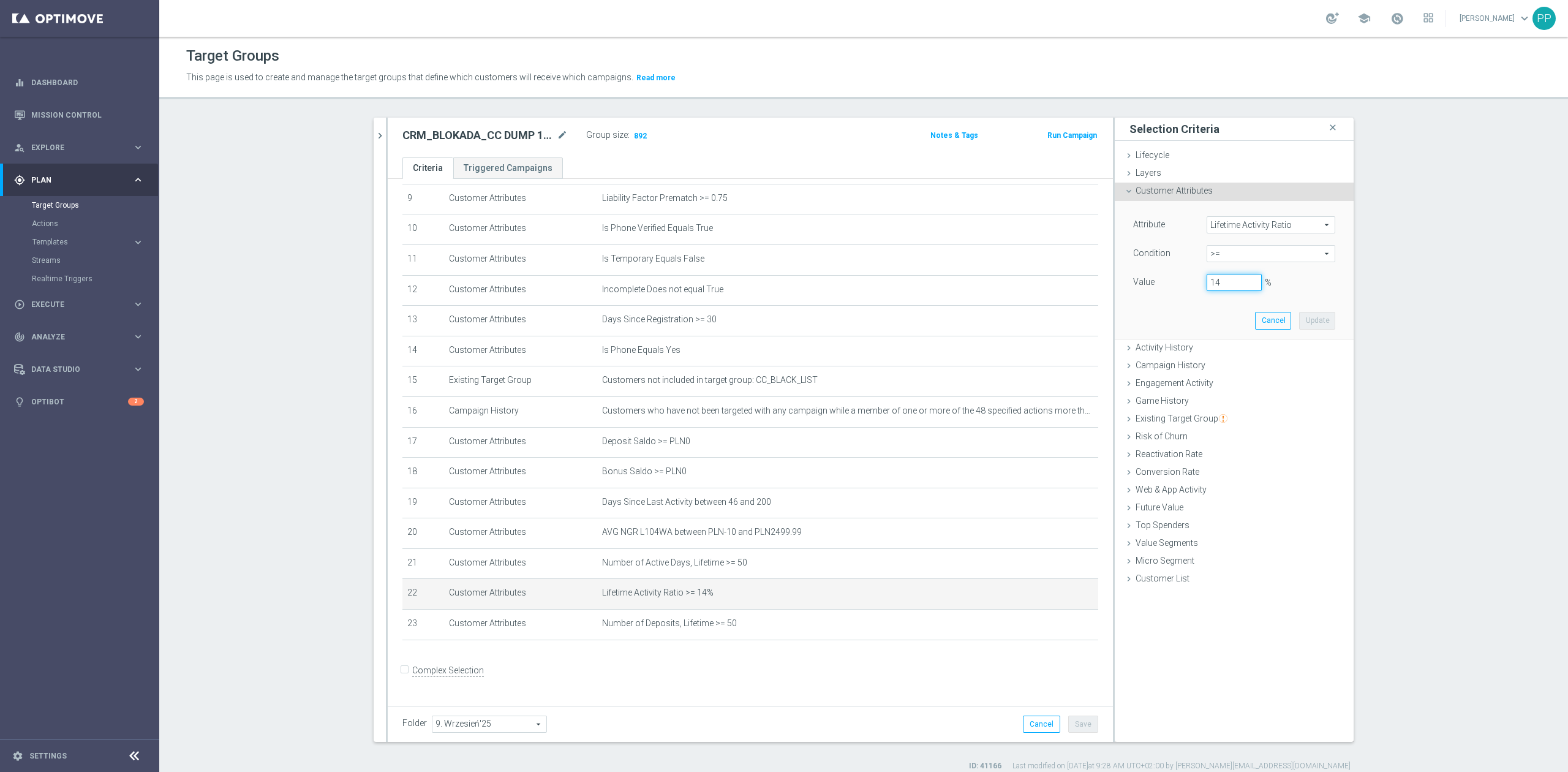
drag, startPoint x: 1225, startPoint y: 283, endPoint x: 1199, endPoint y: 277, distance: 26.7
click at [1199, 277] on div "14 %" at bounding box center [1235, 282] width 74 height 17
click at [1299, 324] on button "Update" at bounding box center [1317, 320] width 36 height 17
type input "0.05"
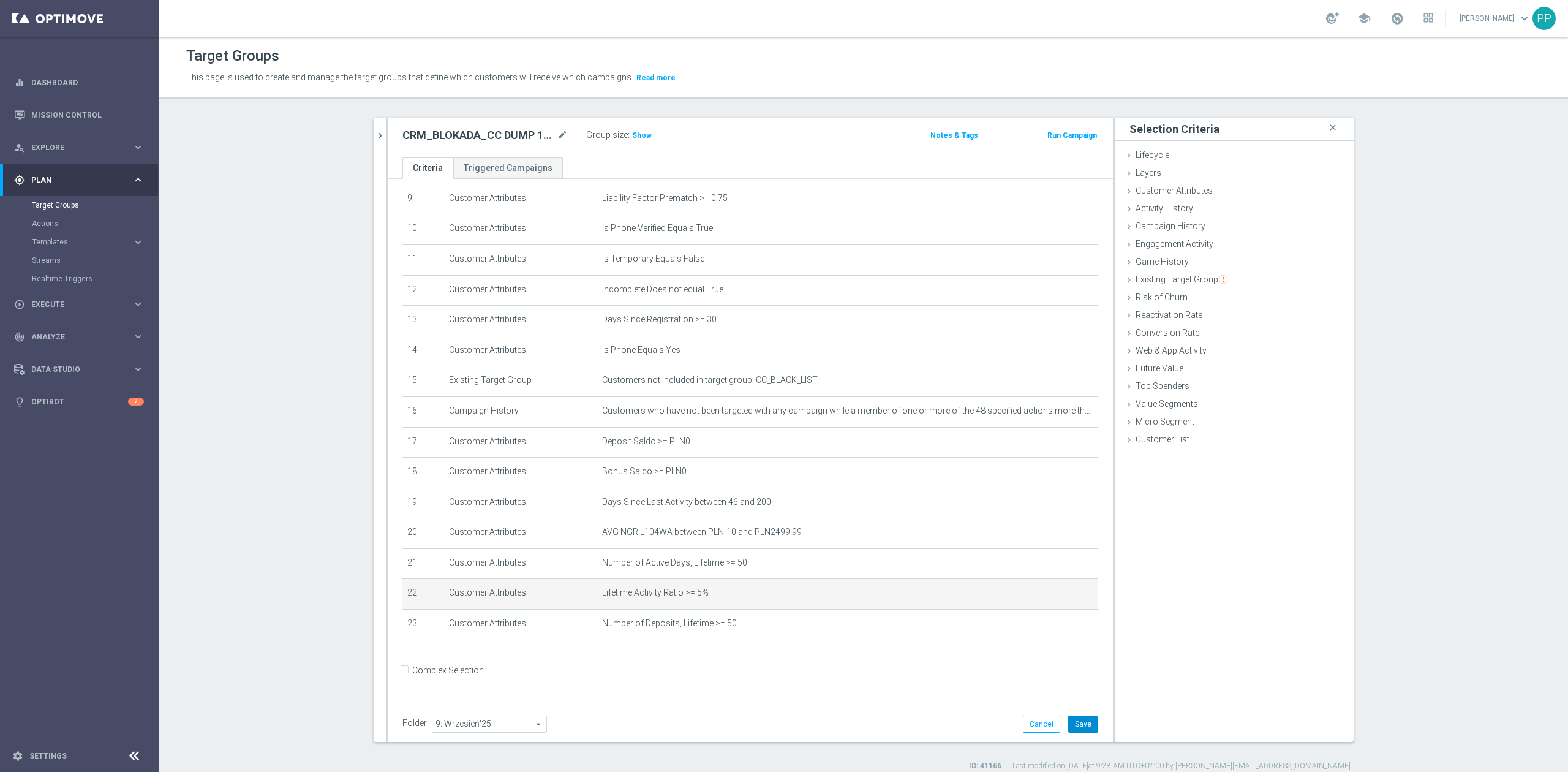
click at [1068, 723] on button "Save" at bounding box center [1083, 724] width 30 height 17
click at [633, 137] on span "Show" at bounding box center [642, 135] width 20 height 9
